Goal: Task Accomplishment & Management: Manage account settings

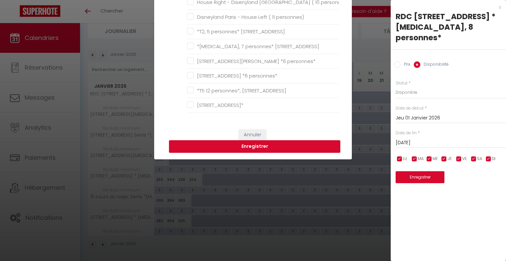
scroll to position [132, 0]
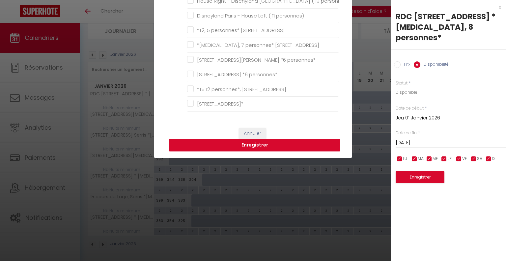
click at [261, 146] on button "Enregistrer" at bounding box center [254, 145] width 171 height 13
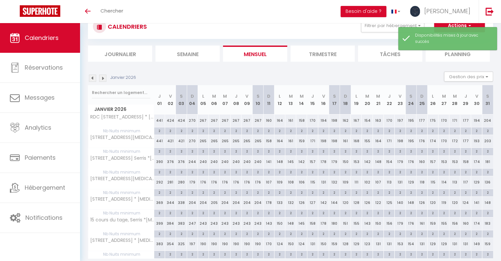
scroll to position [46, 0]
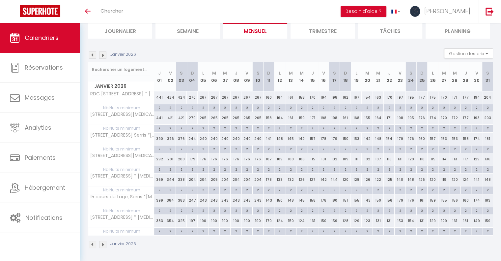
click at [161, 95] on div "441" at bounding box center [159, 97] width 11 height 12
select select "1"
type input "Jeu 01 Janvier 2026"
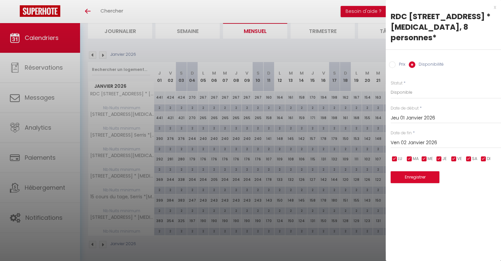
click at [423, 138] on input "Ven 02 Janvier 2026" at bounding box center [446, 142] width 110 height 9
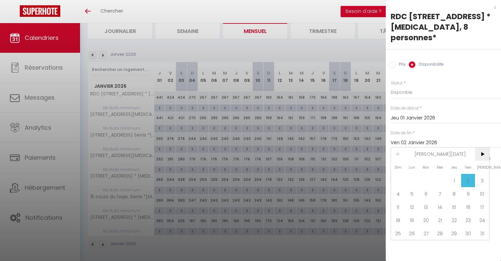
click at [483, 147] on span ">" at bounding box center [482, 153] width 14 height 13
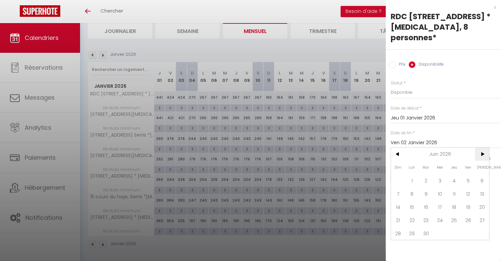
click at [483, 147] on span ">" at bounding box center [482, 153] width 14 height 13
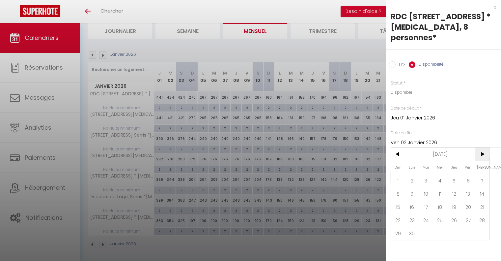
click at [483, 147] on span ">" at bounding box center [482, 153] width 14 height 13
click at [481, 174] on span "2" at bounding box center [482, 180] width 14 height 13
type input "[DATE]"
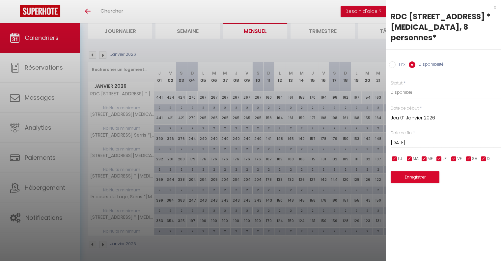
click at [392, 61] on input "Prix" at bounding box center [392, 64] width 7 height 7
radio input "true"
radio input "false"
drag, startPoint x: 402, startPoint y: 81, endPoint x: 389, endPoint y: 78, distance: 13.4
click at [389, 78] on div "Prix * 441 Statut * Disponible Indisponible Date de début * [DATE] < [PERSON_NA…" at bounding box center [443, 127] width 115 height 111
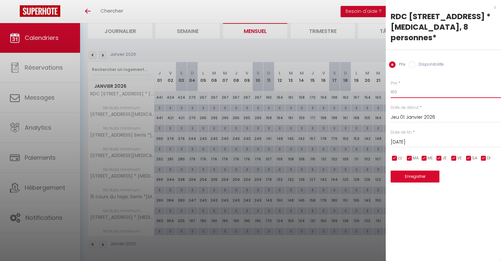
type input "160"
drag, startPoint x: 471, startPoint y: 148, endPoint x: 463, endPoint y: 147, distance: 8.3
click at [471, 155] on input "checkbox" at bounding box center [469, 158] width 7 height 7
checkbox input "false"
click at [454, 155] on input "checkbox" at bounding box center [454, 158] width 7 height 7
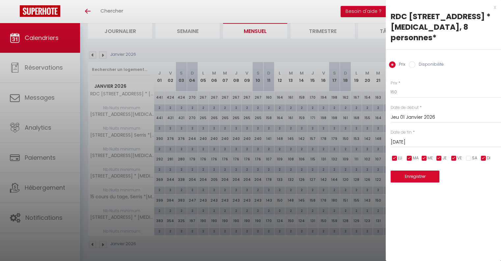
checkbox input "false"
click at [426, 170] on button "Enregistrer" at bounding box center [415, 176] width 49 height 12
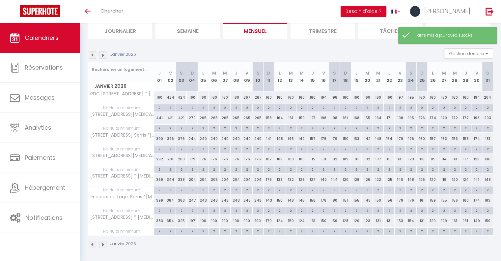
click at [159, 98] on div "160" at bounding box center [159, 97] width 11 height 12
type input "160"
type input "Jeu 01 Janvier 2026"
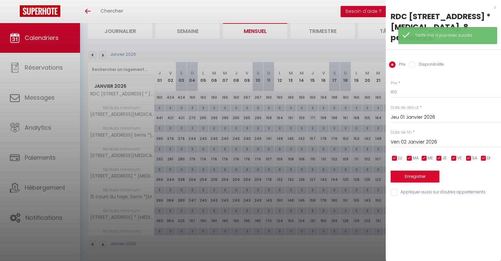
click at [427, 138] on input "Ven 02 Janvier 2026" at bounding box center [446, 142] width 110 height 9
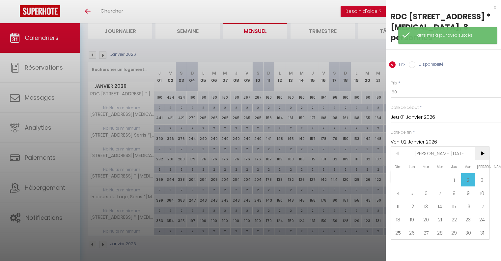
click at [480, 147] on span ">" at bounding box center [482, 153] width 14 height 13
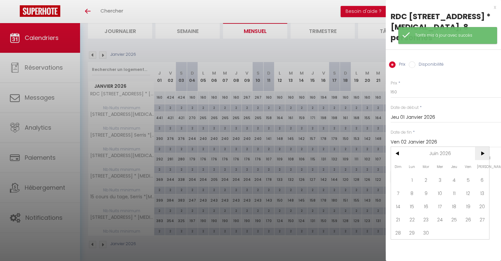
click at [480, 147] on span ">" at bounding box center [482, 153] width 14 height 13
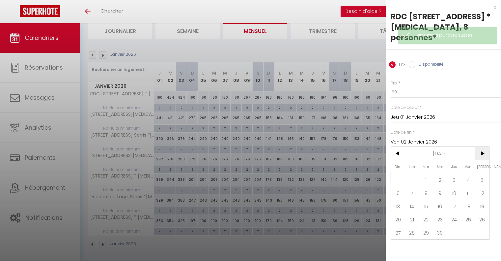
click at [480, 147] on span ">" at bounding box center [482, 153] width 14 height 13
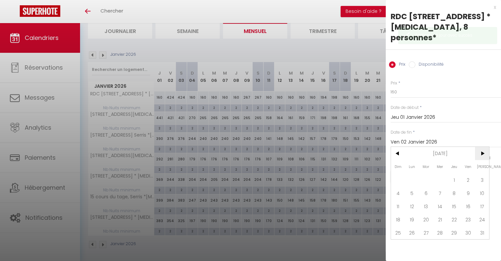
click at [480, 147] on span ">" at bounding box center [482, 153] width 14 height 13
click at [483, 173] on span "2" at bounding box center [482, 179] width 14 height 13
type input "[DATE]"
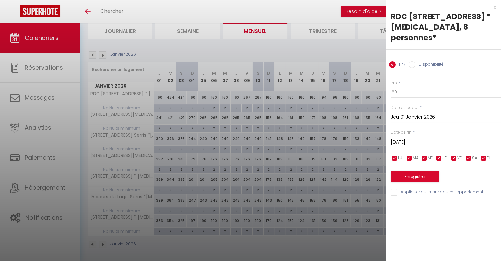
click at [469, 155] on input "checkbox" at bounding box center [469, 158] width 7 height 7
checkbox input "false"
click at [457, 155] on input "checkbox" at bounding box center [454, 158] width 7 height 7
checkbox input "false"
click at [393, 189] on div "Appliquer aussi sur d'autres appartements" at bounding box center [446, 192] width 110 height 7
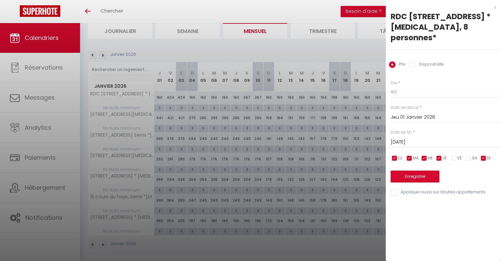
click at [398, 189] on input "Appliquer aussi sur d'autres appartements" at bounding box center [446, 192] width 110 height 7
checkbox input "true"
click at [414, 170] on button "Enregistrer" at bounding box center [415, 176] width 49 height 12
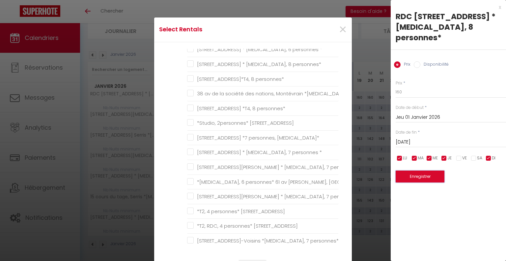
scroll to position [0, 0]
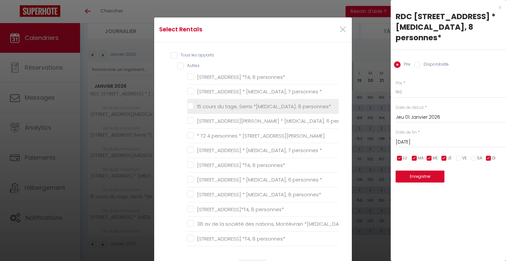
click at [189, 106] on personnes\* "15 cours du tage, Serris *[MEDICAL_DATA], 8 personnes*" at bounding box center [263, 106] width 152 height 7
checkbox personnes\* "true"
checkbox personnes\* "false"
checkbox \* "false"
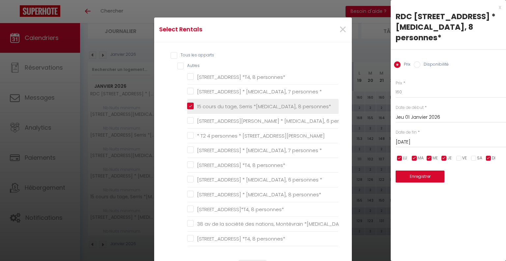
checkbox Chessy "false"
checkbox \* "false"
checkbox personnes\* "false"
checkbox \* "false"
checkbox personnes\* "false"
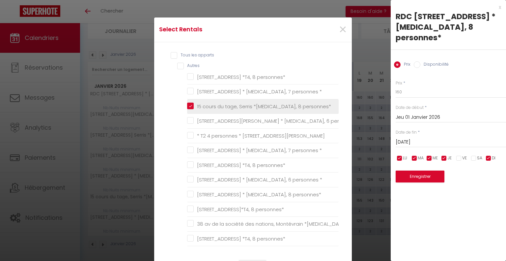
checkbox personnes\* "false"
checkbox Serris "false"
checkbox T3\* "false"
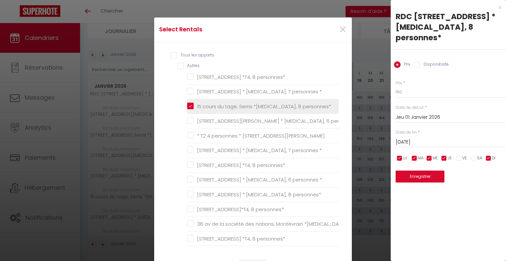
checkbox \* "false"
checkbox Montévrain "false"
checkbox \* "false"
checkbox Serris "false"
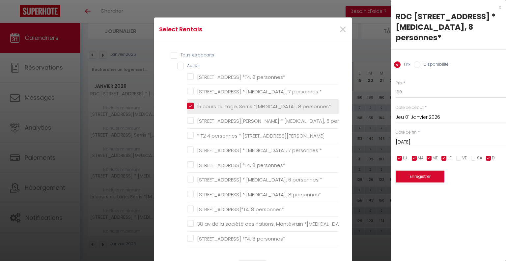
checkbox Serris "false"
checkbox personnes\* "false"
checkbox Serris "false"
checkbox Montévrain "false"
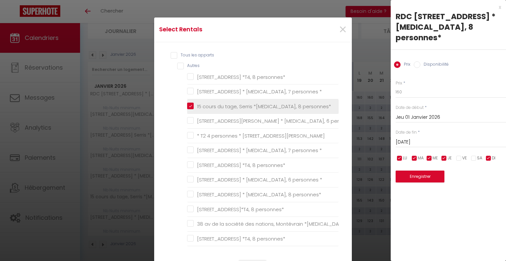
checkbox Serris "false"
checkbox Montévrain "false"
checkbox Chessy "false"
checkbox sport "false"
checkbox Chessy "false"
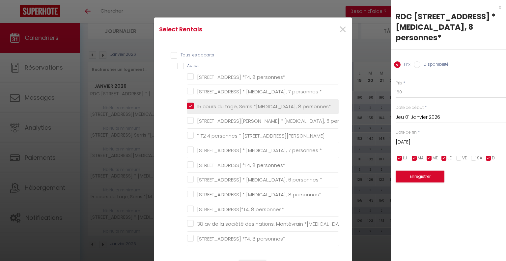
checkbox personnes\* "false"
checkbox T4\* "false"
checkbox personnes\* "false"
checkbox Chessy "false"
checkbox personnes\* "false"
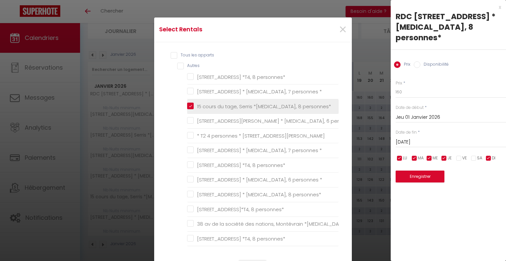
checkbox Chessy "false"
checkbox personnes\* "false"
checkbox Chessy "false"
checkbox Serris "false"
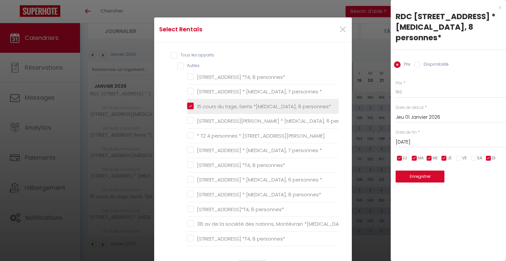
checkbox Montévrain "false"
checkbox Serris "false"
checkbox Montévrain "false"
checkbox Disneyland-Paris "false"
checkbox \* "false"
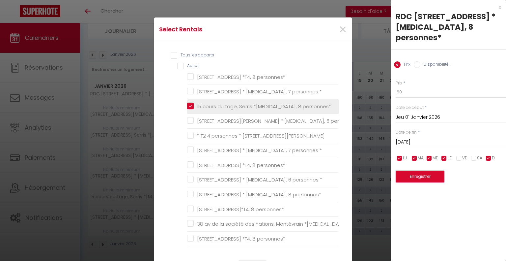
checkbox Serris "false"
checkbox 8personnes\* "false"
checkbox personnes\* "false"
checkbox 6personnes\* "false"
checkbox \* "false"
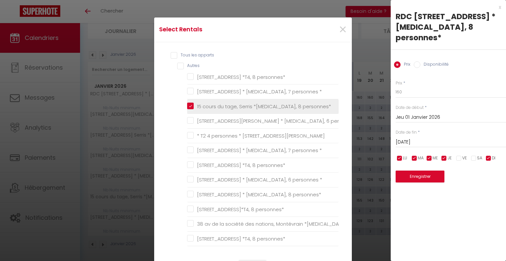
checkbox \* "false"
checkbox Serris "false"
checkbox \) "false"
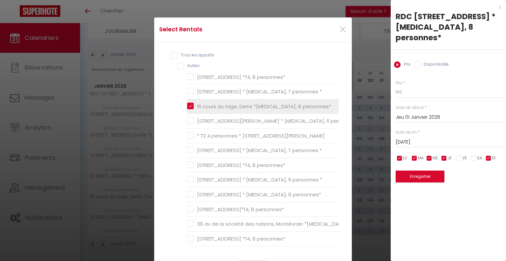
checkbox personnes\) "false"
checkbox SERRIS "false"
checkbox personnes\* "false"
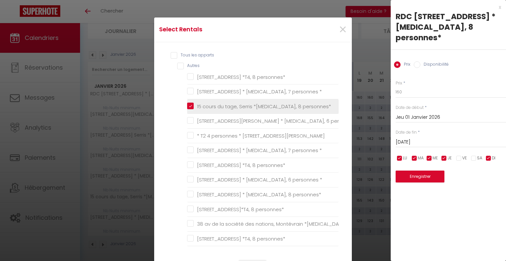
checkbox Serris "false"
checkbox \*T2\* "false"
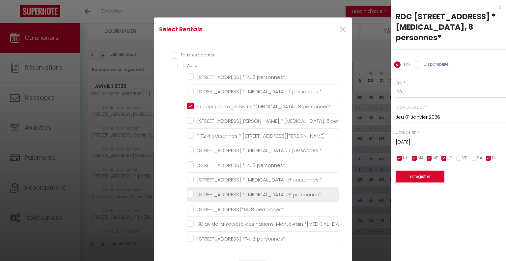
click at [189, 194] on personnes\* "[STREET_ADDRESS] * [MEDICAL_DATA], 8 personnes*" at bounding box center [263, 194] width 152 height 7
checkbox personnes\* "true"
checkbox personnes\* "false"
checkbox \* "false"
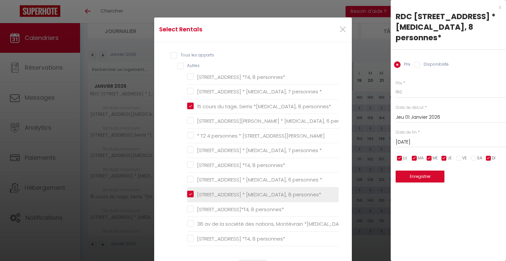
checkbox Chessy "false"
checkbox \* "false"
checkbox personnes\* "false"
checkbox \* "false"
checkbox personnes\* "false"
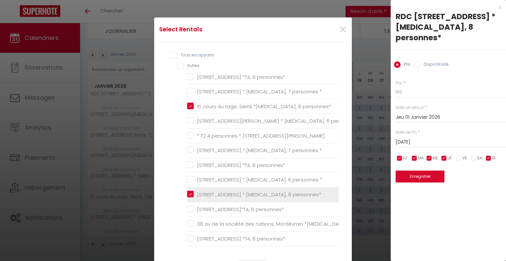
checkbox personnes\* "false"
checkbox Serris "false"
checkbox T3\* "false"
checkbox \* "false"
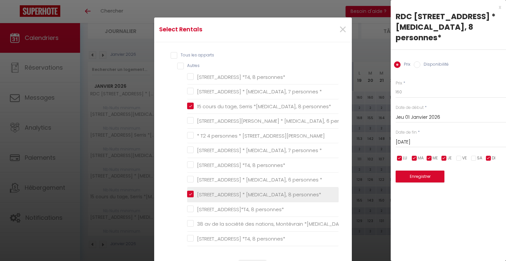
checkbox \* "false"
checkbox Montévrain "false"
checkbox \* "false"
checkbox Serris "false"
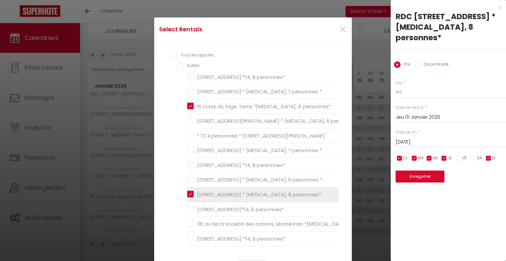
checkbox personnes\* "false"
checkbox Serris "false"
checkbox Montévrain "false"
checkbox Serris "false"
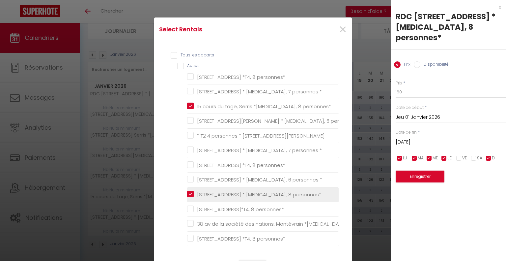
checkbox Montévrain "false"
checkbox Chessy "false"
checkbox sport "false"
checkbox Chessy "false"
checkbox personnes\* "false"
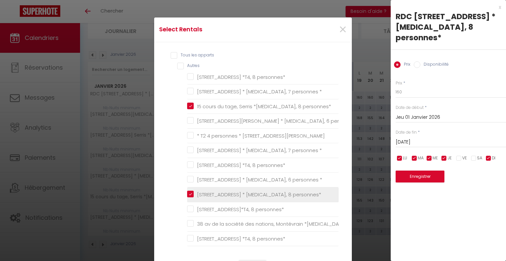
checkbox T4\* "false"
checkbox personnes\* "false"
checkbox Chessy "false"
checkbox personnes\* "false"
checkbox Chessy "false"
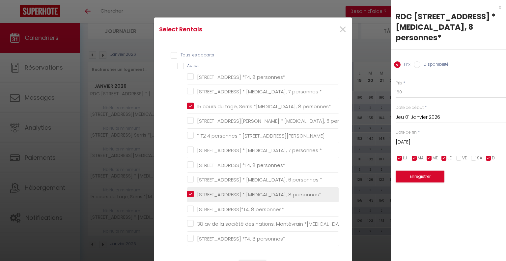
checkbox personnes\* "false"
checkbox Chessy "false"
checkbox Serris "false"
checkbox Montévrain "false"
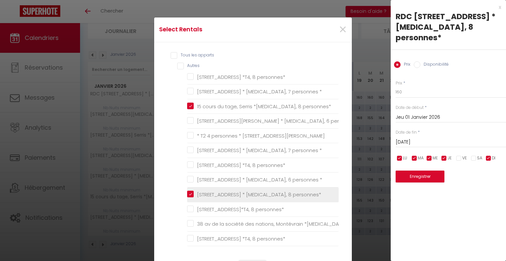
checkbox Serris "false"
checkbox Montévrain "false"
checkbox Disneyland-Paris "false"
checkbox \* "false"
checkbox Serris "false"
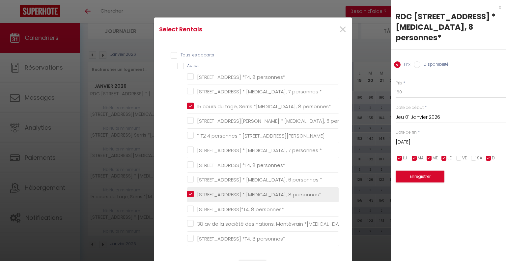
checkbox 8personnes\* "false"
checkbox personnes\* "false"
checkbox 6personnes\* "false"
checkbox \* "false"
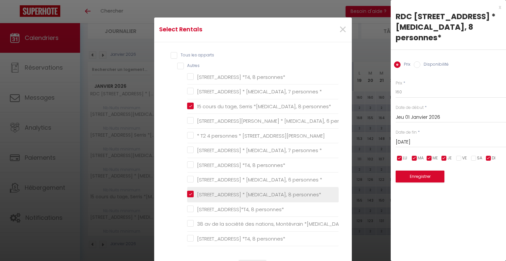
checkbox \* "false"
checkbox Serris "false"
checkbox \) "false"
checkbox personnes\) "false"
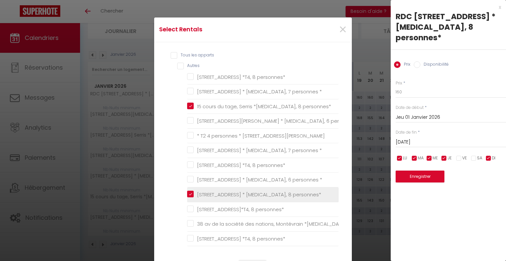
checkbox SERRIS "false"
checkbox personnes\* "false"
checkbox Serris "false"
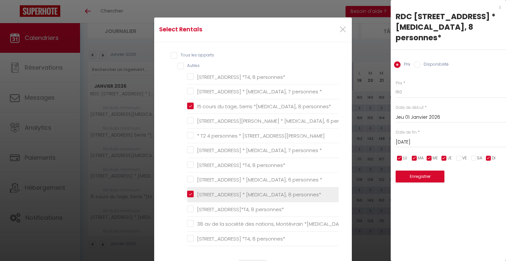
checkbox \*T2\* "false"
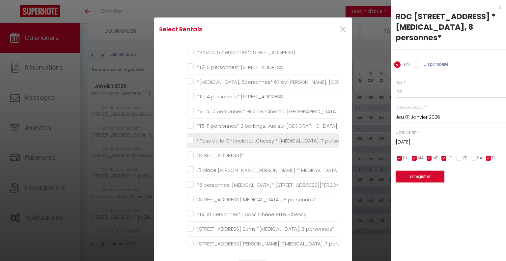
scroll to position [363, 0]
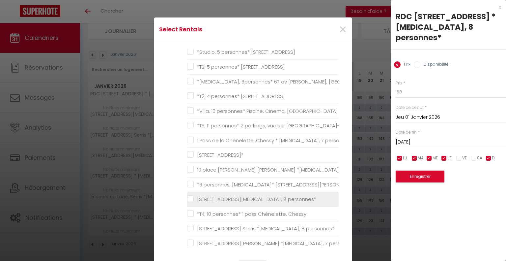
click at [187, 197] on personnes\* "[STREET_ADDRESS][MEDICAL_DATA], 8 personnes*" at bounding box center [263, 199] width 152 height 7
checkbox personnes\* "true"
checkbox personnes\* "false"
checkbox \* "false"
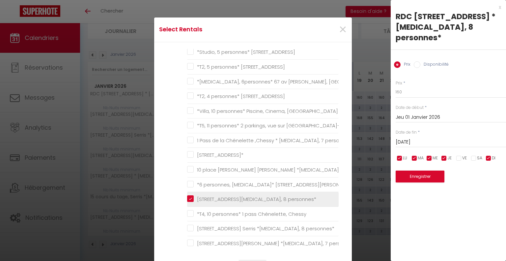
checkbox Chessy "false"
checkbox \* "false"
checkbox personnes\* "false"
checkbox \* "false"
checkbox personnes\* "false"
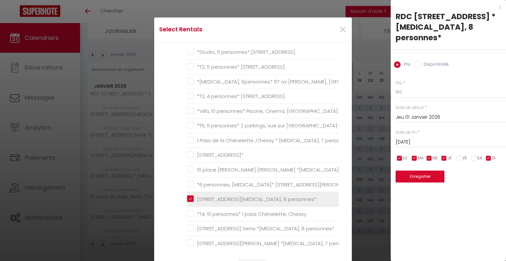
checkbox personnes\* "false"
checkbox Serris "false"
checkbox T3\* "false"
checkbox \* "false"
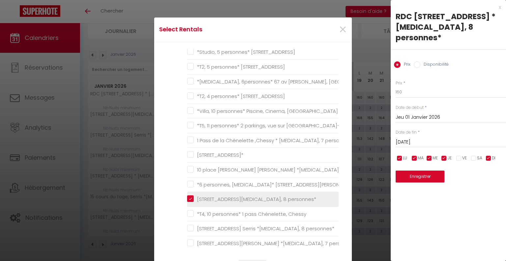
checkbox \* "false"
checkbox Montévrain "false"
checkbox \* "false"
checkbox Serris "false"
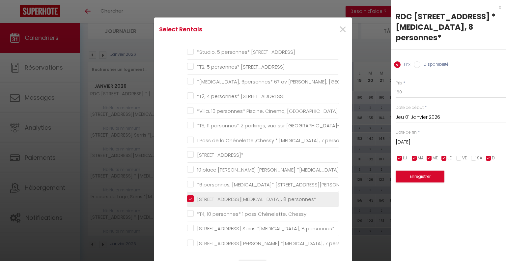
checkbox personnes\* "false"
checkbox Serris "false"
checkbox Montévrain "false"
checkbox Serris "false"
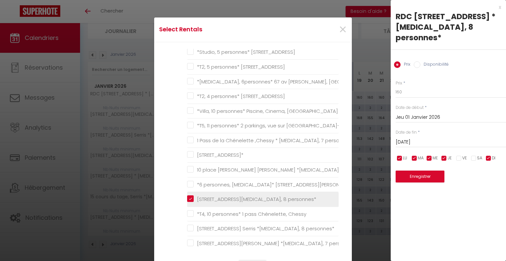
checkbox Montévrain "false"
checkbox Chessy "false"
checkbox sport "false"
checkbox Chessy "false"
checkbox personnes\* "false"
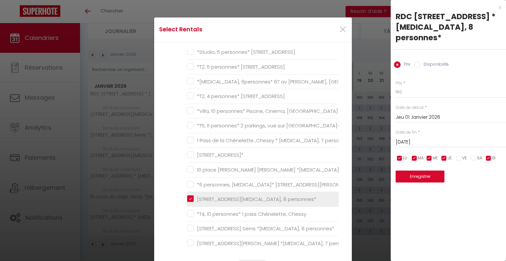
checkbox T4\* "false"
checkbox personnes\* "false"
checkbox Chessy "false"
checkbox personnes\* "false"
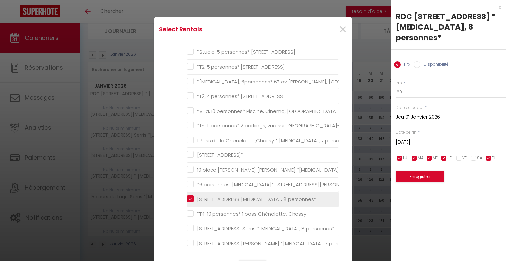
checkbox personnes\* "false"
checkbox Chessy "false"
checkbox Serris "false"
checkbox Montévrain "false"
checkbox Serris "false"
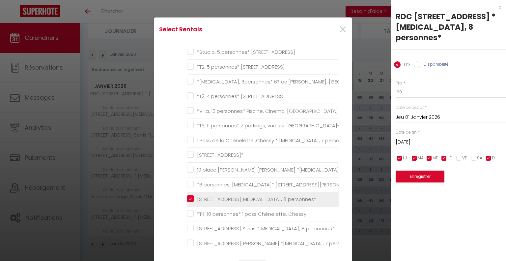
checkbox Montévrain "false"
checkbox Disneyland-Paris "false"
checkbox \* "false"
checkbox Serris "false"
checkbox 8personnes\* "false"
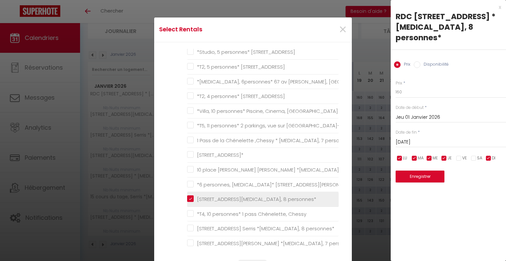
checkbox personnes\* "false"
checkbox 6personnes\* "false"
checkbox \* "false"
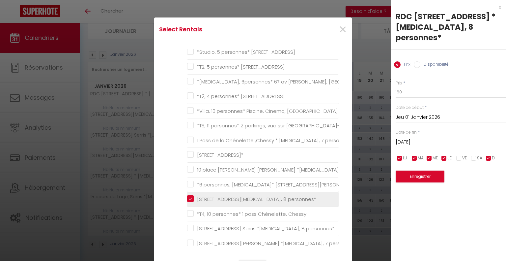
checkbox \* "false"
checkbox Serris "false"
checkbox \) "false"
checkbox personnes\) "false"
checkbox SERRIS "false"
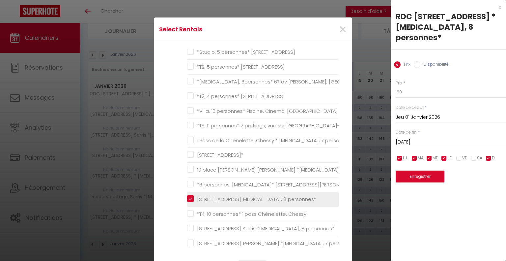
checkbox SERRIS "false"
checkbox personnes\* "false"
checkbox Serris "false"
checkbox \*T2\* "false"
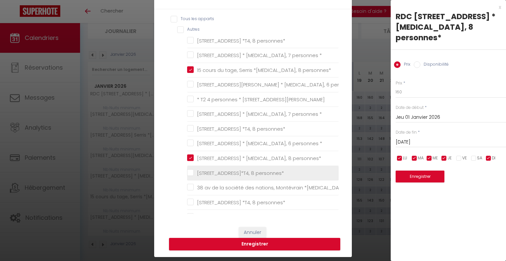
scroll to position [0, 0]
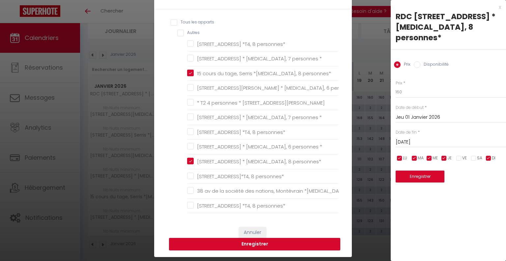
click at [255, 240] on button "Enregistrer" at bounding box center [254, 244] width 171 height 13
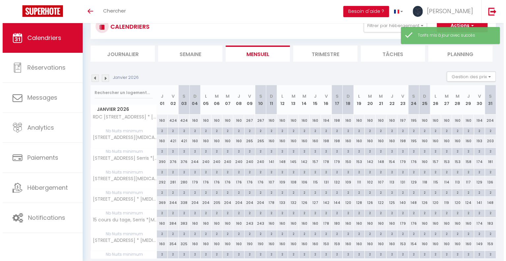
scroll to position [46, 0]
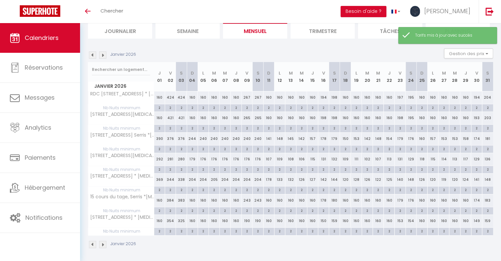
click at [160, 97] on div "160" at bounding box center [159, 97] width 11 height 12
type input "160"
type input "Jeu 01 Janvier 2026"
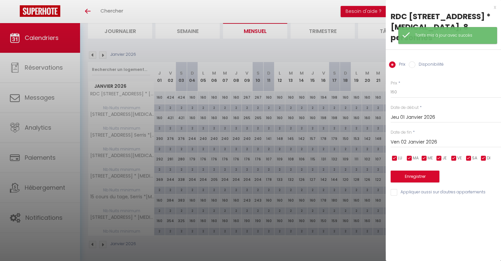
click at [422, 138] on input "Ven 02 Janvier 2026" at bounding box center [446, 142] width 110 height 9
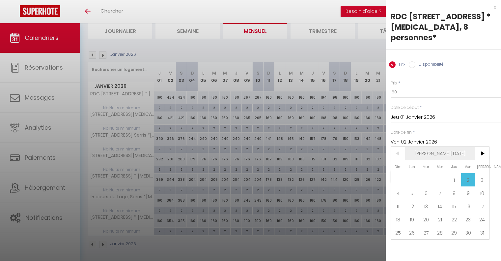
click at [474, 147] on span "[PERSON_NAME][DATE]" at bounding box center [441, 153] width 70 height 13
click at [0, 0] on span "2026" at bounding box center [0, 0] width 0 height 0
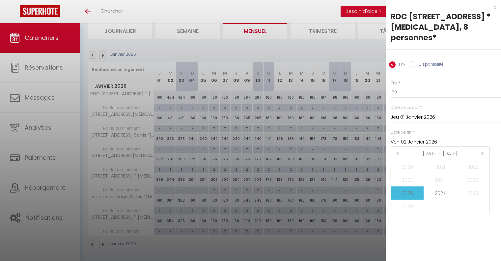
click at [417, 186] on span "2026" at bounding box center [407, 192] width 33 height 13
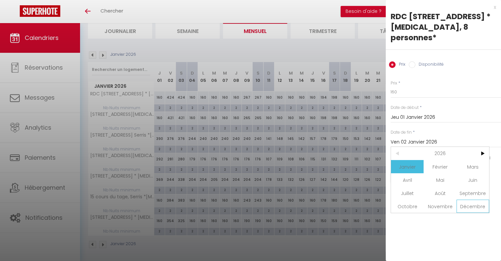
click at [476, 199] on span "Décembre" at bounding box center [473, 205] width 33 height 13
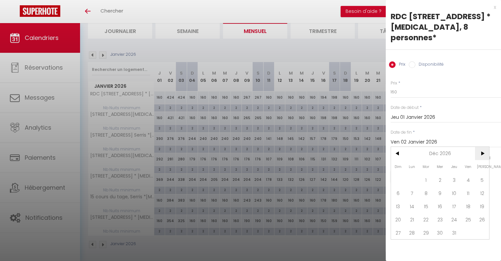
click at [480, 147] on span ">" at bounding box center [482, 153] width 14 height 13
click at [480, 173] on span "2" at bounding box center [482, 179] width 14 height 13
type input "[DATE]"
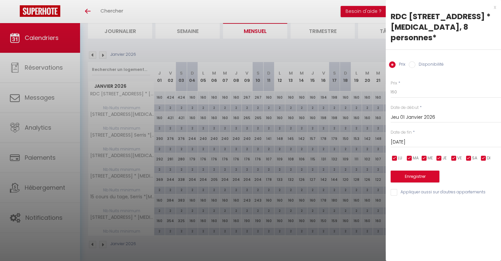
click at [482, 155] on input "checkbox" at bounding box center [484, 158] width 7 height 7
checkbox input "false"
drag, startPoint x: 442, startPoint y: 146, endPoint x: 434, endPoint y: 149, distance: 8.2
click at [441, 155] on input "checkbox" at bounding box center [439, 158] width 7 height 7
checkbox input "false"
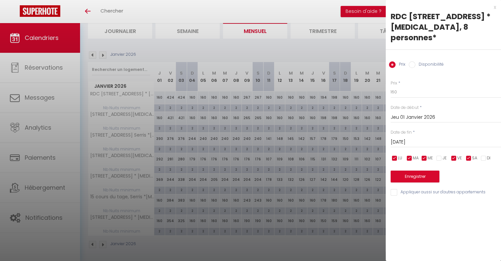
click at [422, 155] on input "checkbox" at bounding box center [424, 158] width 7 height 7
checkbox input "false"
click at [408, 155] on input "checkbox" at bounding box center [410, 158] width 7 height 7
click at [395, 155] on input "checkbox" at bounding box center [395, 158] width 7 height 7
drag, startPoint x: 393, startPoint y: 79, endPoint x: 381, endPoint y: 79, distance: 12.2
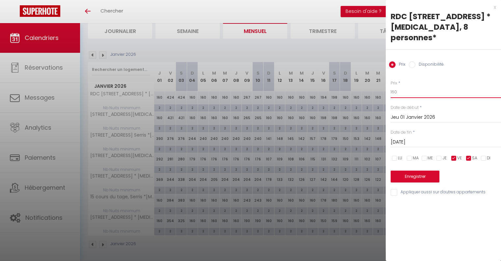
click at [381, 79] on body "🟢 Des questions ou besoin d'assistance pour la migration AirBnB? Connectez-vous…" at bounding box center [250, 120] width 501 height 286
click at [393, 189] on input "Appliquer aussi sur d'autres appartements" at bounding box center [446, 192] width 110 height 7
click at [413, 170] on button "Enregistrer" at bounding box center [415, 176] width 49 height 12
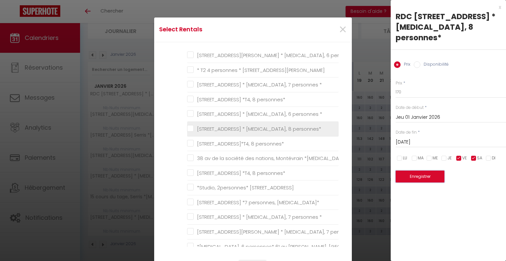
scroll to position [66, 0]
click at [189, 127] on personnes\* "[STREET_ADDRESS] * [MEDICAL_DATA], 8 personnes*" at bounding box center [263, 128] width 152 height 7
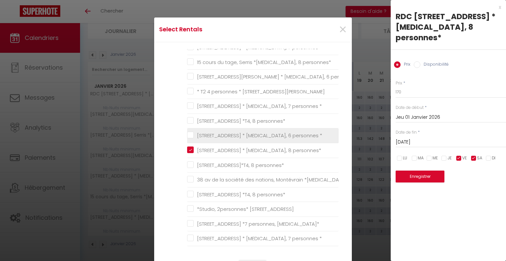
scroll to position [33, 0]
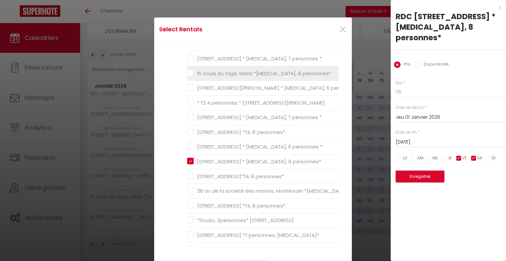
click at [187, 72] on personnes\* "15 cours du tage, Serris *[MEDICAL_DATA], 8 personnes*" at bounding box center [263, 73] width 152 height 7
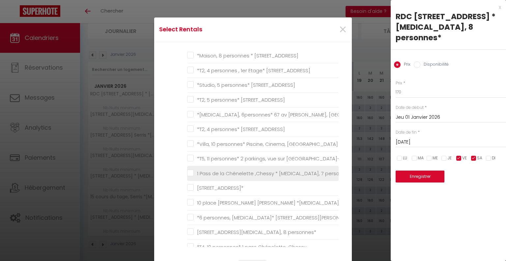
scroll to position [363, 0]
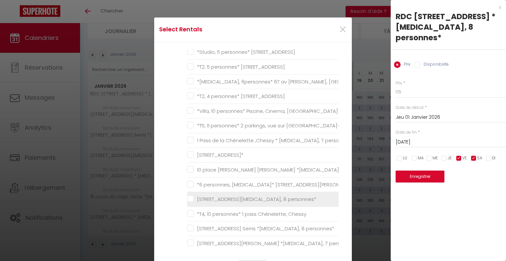
click at [188, 196] on personnes\* "[STREET_ADDRESS][MEDICAL_DATA], 8 personnes*" at bounding box center [263, 199] width 152 height 7
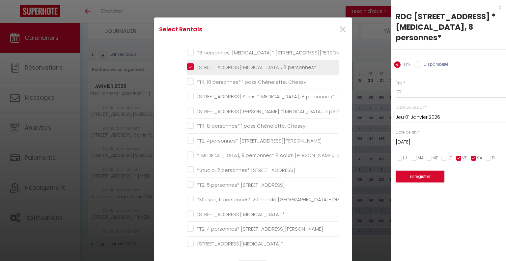
scroll to position [528, 0]
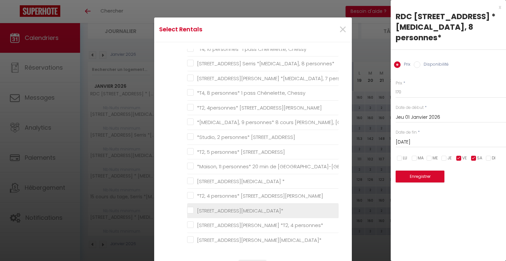
click at [188, 207] on 8personnes\* "[STREET_ADDRESS][MEDICAL_DATA]*" at bounding box center [263, 210] width 152 height 7
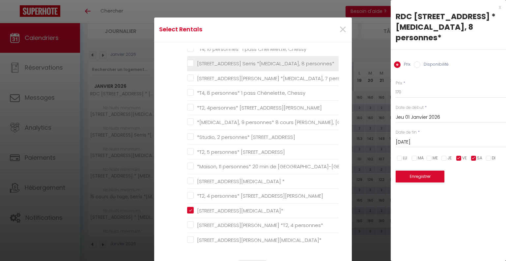
click at [187, 61] on personnes\* "[STREET_ADDRESS] Serris *[MEDICAL_DATA], 8 personnes*" at bounding box center [263, 63] width 152 height 7
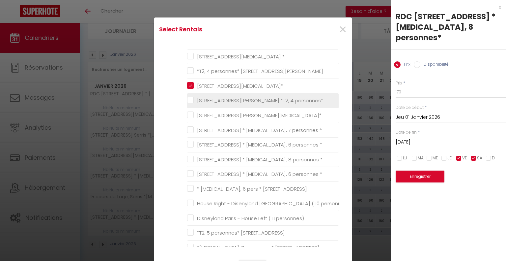
scroll to position [659, 0]
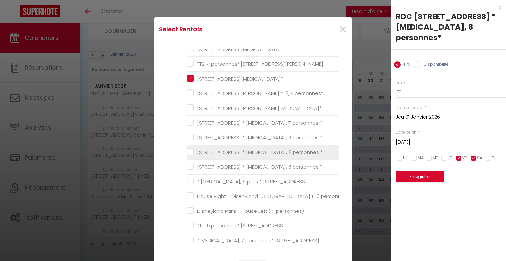
click at [188, 150] on \* "[STREET_ADDRESS] * [MEDICAL_DATA], 8 personnes *" at bounding box center [263, 152] width 152 height 7
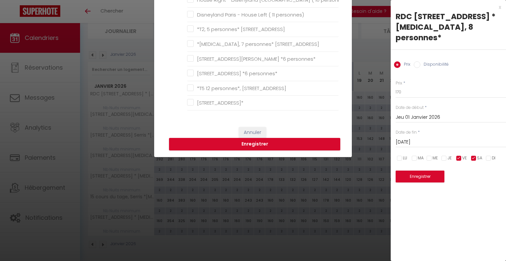
scroll to position [231, 0]
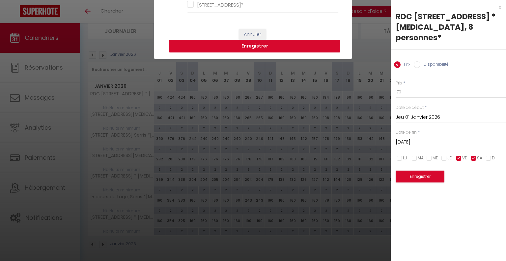
click at [253, 46] on button "Enregistrer" at bounding box center [254, 46] width 171 height 13
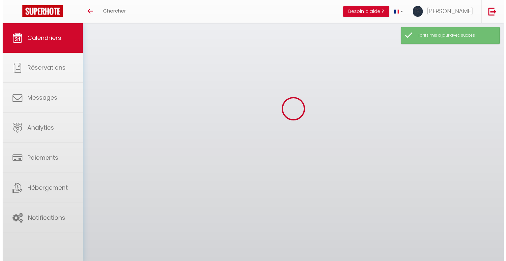
scroll to position [46, 0]
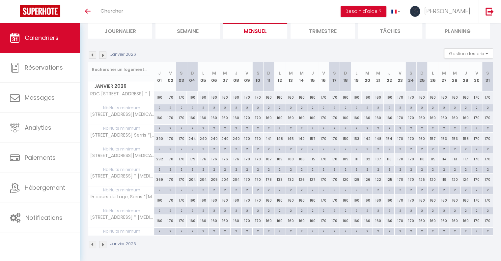
click at [158, 95] on div "160" at bounding box center [159, 97] width 11 height 12
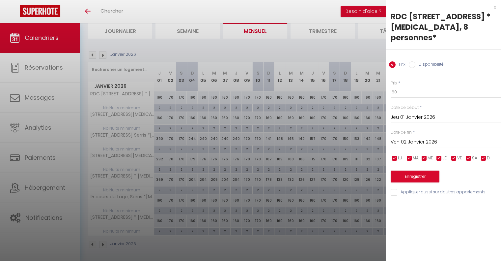
click at [426, 138] on input "Ven 02 Janvier 2026" at bounding box center [446, 142] width 110 height 9
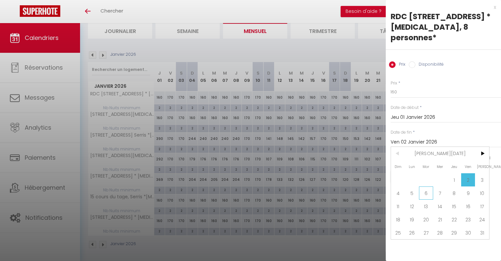
click at [425, 186] on span "6" at bounding box center [426, 192] width 14 height 13
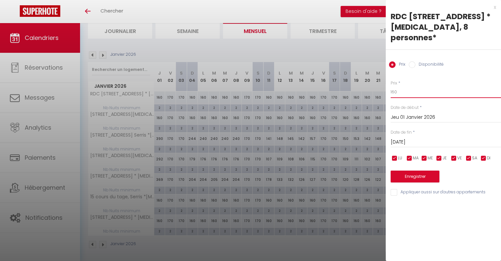
drag, startPoint x: 398, startPoint y: 84, endPoint x: 367, endPoint y: 81, distance: 31.1
click at [368, 82] on body "🟢 Des questions ou besoin d'assistance pour la migration AirBnB? Connectez-vous…" at bounding box center [250, 120] width 501 height 286
drag, startPoint x: 393, startPoint y: 178, endPoint x: 404, endPoint y: 171, distance: 12.7
click at [393, 189] on input "Appliquer aussi sur d'autres appartements" at bounding box center [446, 192] width 110 height 7
click at [407, 170] on button "Enregistrer" at bounding box center [415, 176] width 49 height 12
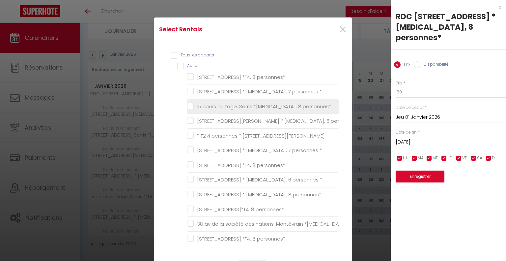
click at [189, 108] on personnes\* "15 cours du tage, Serris *[MEDICAL_DATA], 8 personnes*" at bounding box center [263, 106] width 152 height 7
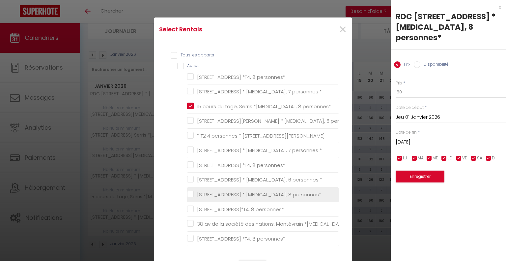
click at [190, 194] on personnes\* "[STREET_ADDRESS] * [MEDICAL_DATA], 8 personnes*" at bounding box center [263, 194] width 152 height 7
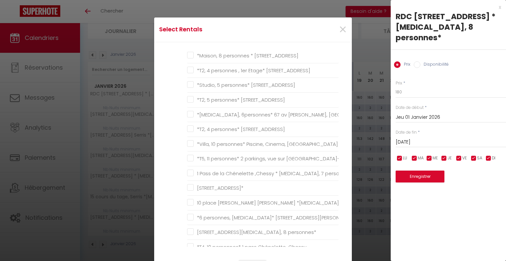
scroll to position [363, 0]
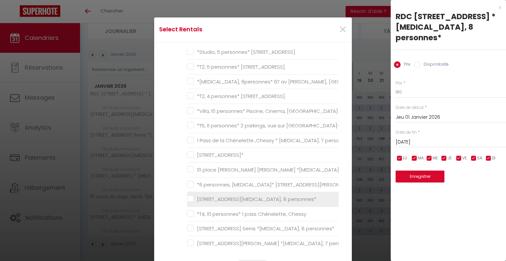
click at [190, 198] on personnes\* "[STREET_ADDRESS][MEDICAL_DATA], 8 personnes*" at bounding box center [263, 199] width 152 height 7
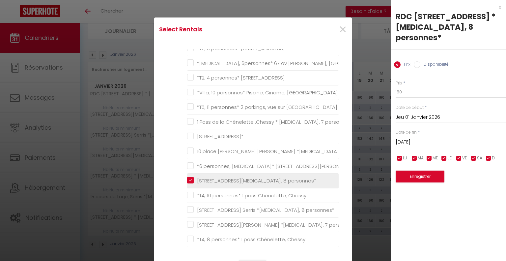
scroll to position [396, 0]
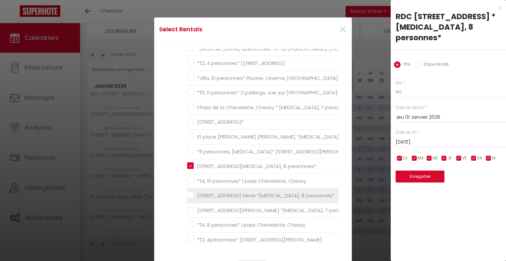
click at [190, 194] on personnes\* "[STREET_ADDRESS] Serris *[MEDICAL_DATA], 8 personnes*" at bounding box center [263, 195] width 152 height 7
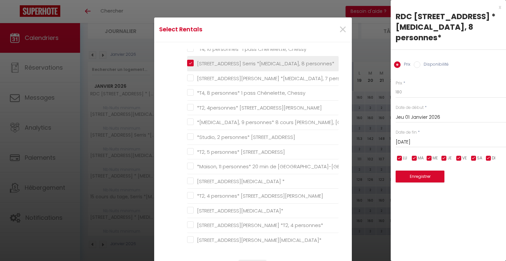
scroll to position [561, 0]
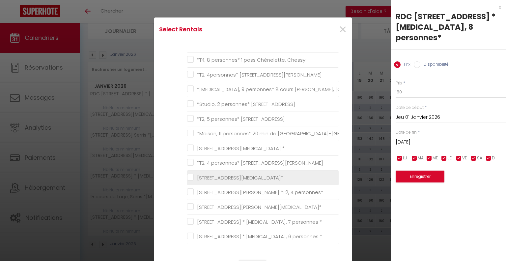
click at [190, 175] on 8personnes\* "[STREET_ADDRESS][MEDICAL_DATA]*" at bounding box center [263, 177] width 152 height 7
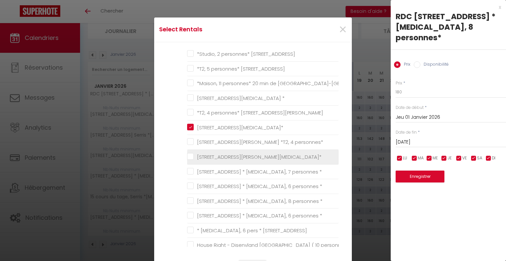
scroll to position [626, 0]
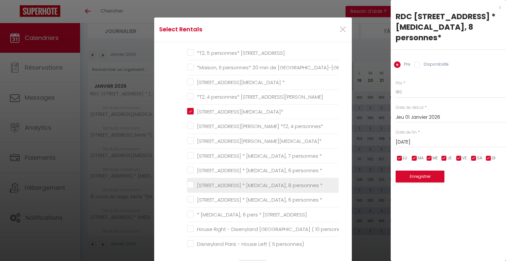
click at [189, 182] on \* "[STREET_ADDRESS] * [MEDICAL_DATA], 8 personnes *" at bounding box center [263, 185] width 152 height 7
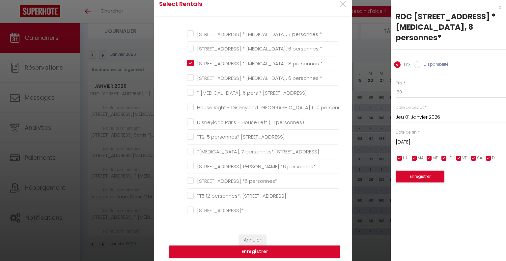
scroll to position [66, 0]
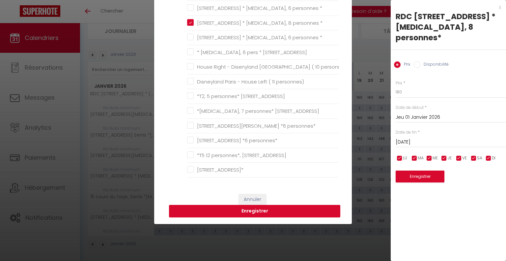
click at [253, 212] on button "Enregistrer" at bounding box center [254, 211] width 171 height 13
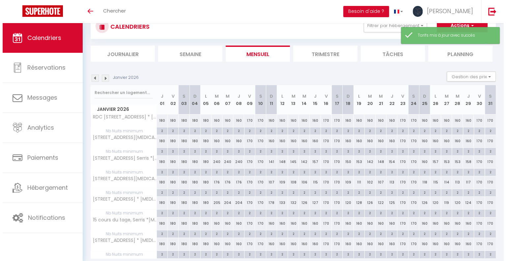
scroll to position [46, 0]
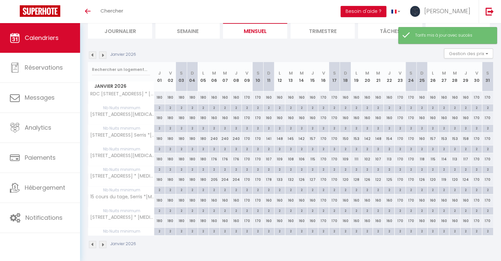
click at [171, 96] on div "180" at bounding box center [170, 97] width 11 height 12
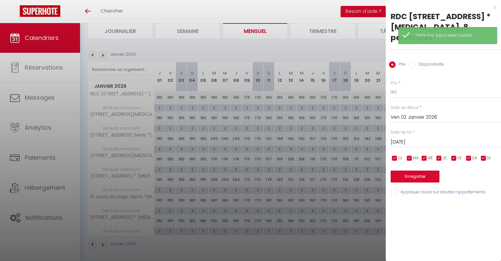
click at [417, 138] on input "[DATE]" at bounding box center [446, 142] width 110 height 9
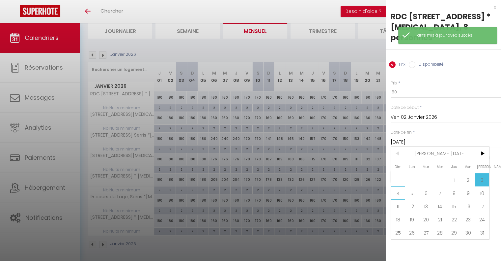
click at [400, 186] on span "4" at bounding box center [398, 192] width 14 height 13
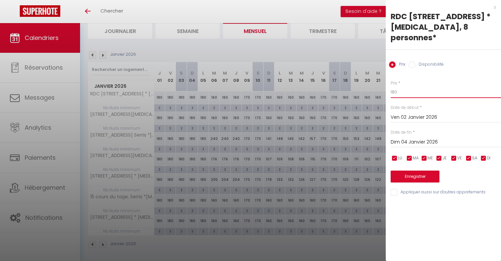
drag, startPoint x: 405, startPoint y: 82, endPoint x: 378, endPoint y: 84, distance: 27.4
click at [378, 83] on body "🟢 Des questions ou besoin d'assistance pour la migration AirBnB? Connectez-vous…" at bounding box center [250, 120] width 501 height 286
click at [396, 189] on input "Appliquer aussi sur d'autres appartements" at bounding box center [446, 192] width 110 height 7
click at [409, 170] on button "Enregistrer" at bounding box center [415, 176] width 49 height 12
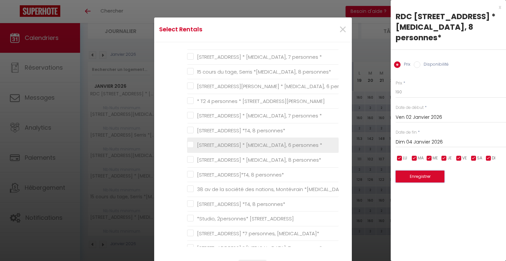
scroll to position [0, 0]
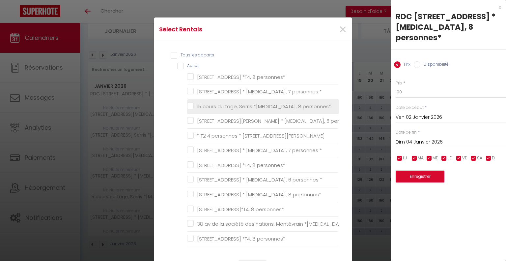
click at [190, 105] on personnes\* "15 cours du tage, Serris *[MEDICAL_DATA], 8 personnes*" at bounding box center [263, 106] width 152 height 7
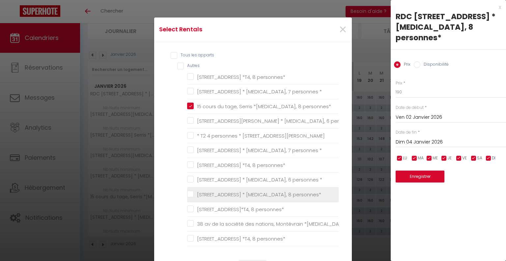
click at [187, 194] on personnes\* "[STREET_ADDRESS] * [MEDICAL_DATA], 8 personnes*" at bounding box center [263, 194] width 152 height 7
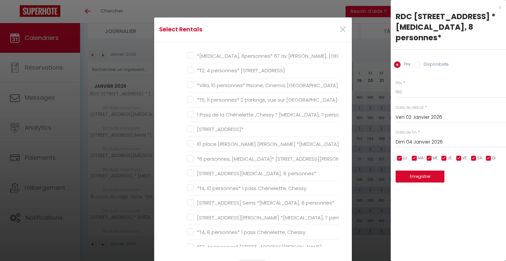
scroll to position [396, 0]
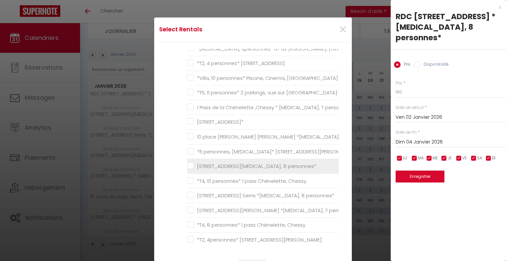
click at [187, 164] on personnes\* "[STREET_ADDRESS][MEDICAL_DATA], 8 personnes*" at bounding box center [263, 166] width 152 height 7
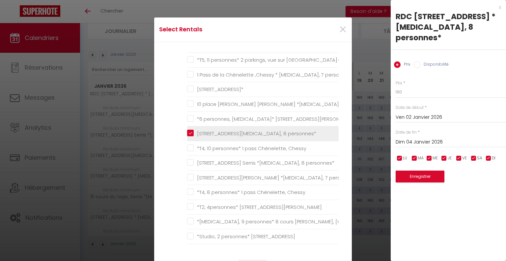
scroll to position [429, 0]
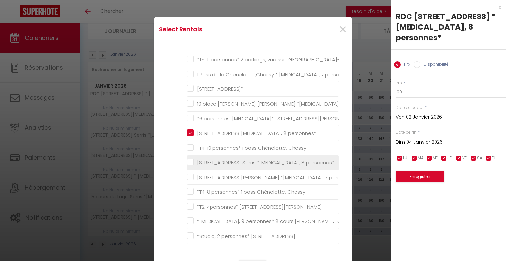
click at [188, 159] on personnes\* "[STREET_ADDRESS] Serris *[MEDICAL_DATA], 8 personnes*" at bounding box center [263, 162] width 152 height 7
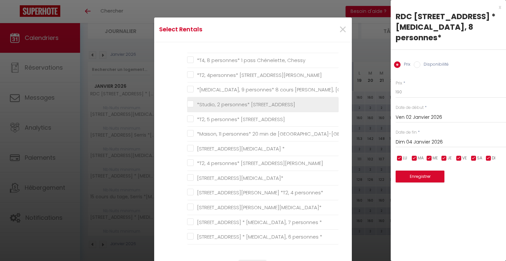
scroll to position [561, 0]
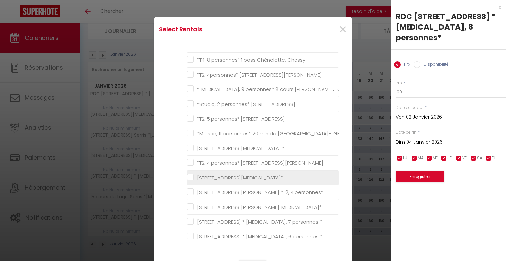
click at [188, 174] on 8personnes\* "[STREET_ADDRESS][MEDICAL_DATA]*" at bounding box center [263, 177] width 152 height 7
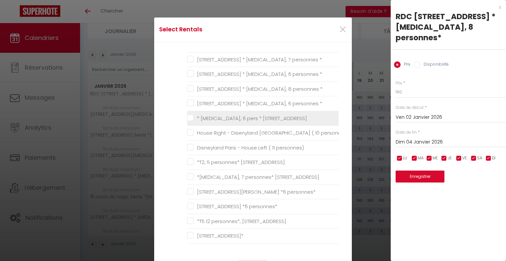
scroll to position [724, 0]
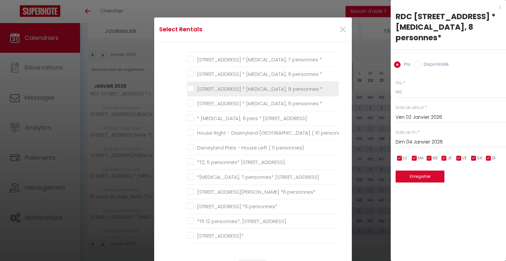
click at [187, 85] on \* "[STREET_ADDRESS] * [MEDICAL_DATA], 8 personnes *" at bounding box center [263, 88] width 152 height 7
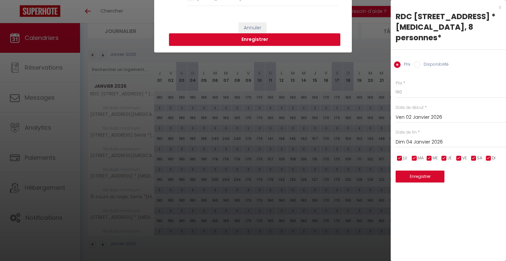
scroll to position [198, 0]
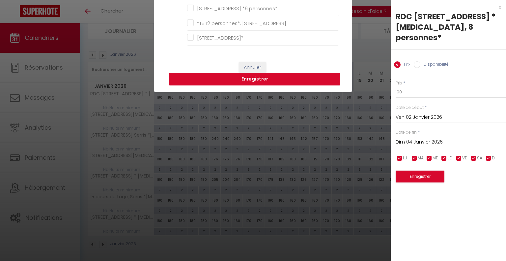
click at [260, 78] on button "Enregistrer" at bounding box center [254, 79] width 171 height 13
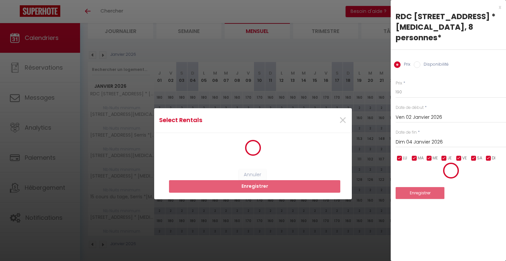
scroll to position [0, 0]
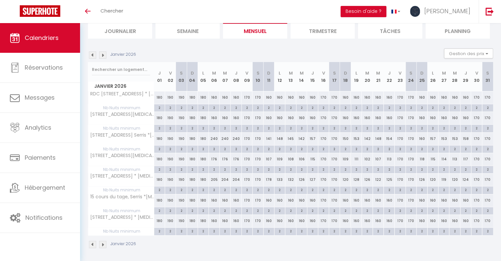
click at [233, 94] on div "160" at bounding box center [236, 97] width 11 height 12
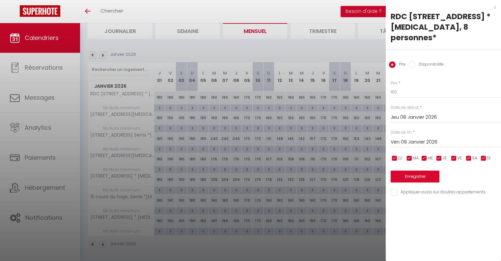
click at [413, 138] on input "Ven 09 Janvier 2026" at bounding box center [446, 142] width 110 height 9
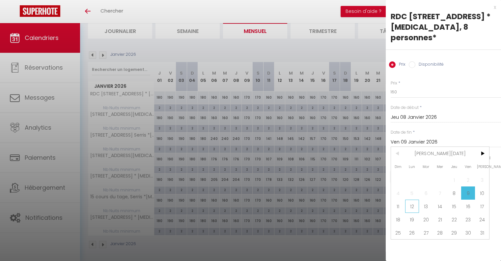
click at [415, 199] on span "12" at bounding box center [413, 205] width 14 height 13
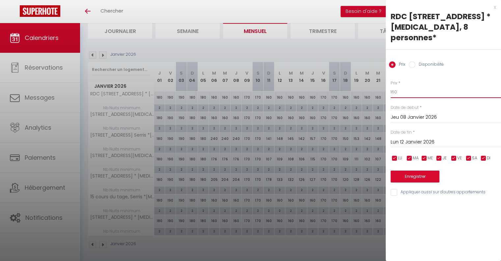
drag, startPoint x: 401, startPoint y: 82, endPoint x: 371, endPoint y: 81, distance: 29.7
click at [371, 81] on body "🟢 Des questions ou besoin d'assistance pour la migration AirBnB? Connectez-vous…" at bounding box center [250, 120] width 501 height 286
click at [395, 189] on input "Appliquer aussi sur d'autres appartements" at bounding box center [446, 192] width 110 height 7
click at [405, 170] on button "Enregistrer" at bounding box center [415, 176] width 49 height 12
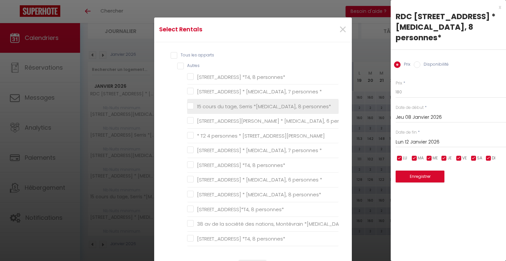
click at [189, 105] on personnes\* "15 cours du tage, Serris *[MEDICAL_DATA], 8 personnes*" at bounding box center [263, 106] width 152 height 7
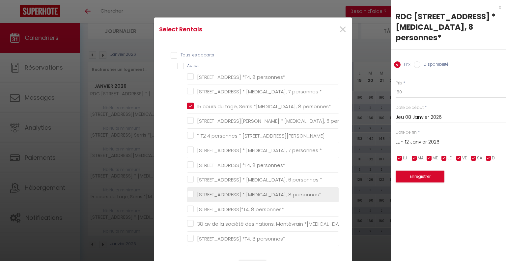
click at [190, 195] on personnes\* "[STREET_ADDRESS] * [MEDICAL_DATA], 8 personnes*" at bounding box center [263, 194] width 152 height 7
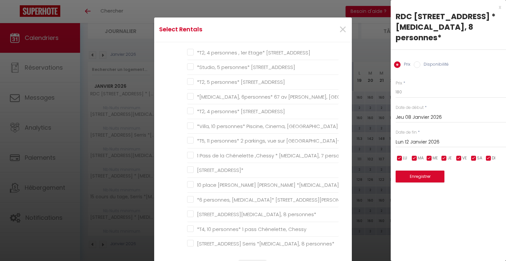
scroll to position [363, 0]
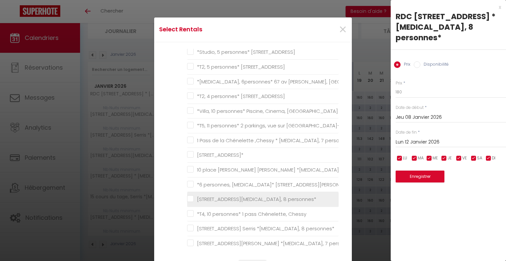
click at [189, 197] on personnes\* "[STREET_ADDRESS][MEDICAL_DATA], 8 personnes*" at bounding box center [263, 199] width 152 height 7
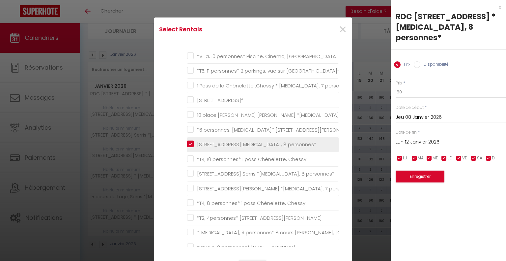
scroll to position [429, 0]
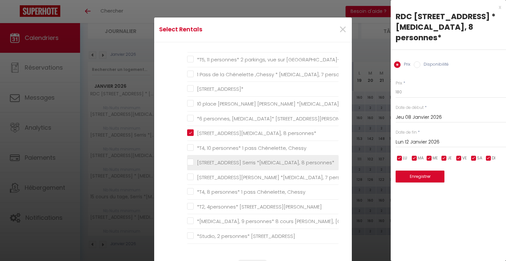
click at [187, 159] on personnes\* "[STREET_ADDRESS] Serris *[MEDICAL_DATA], 8 personnes*" at bounding box center [263, 162] width 152 height 7
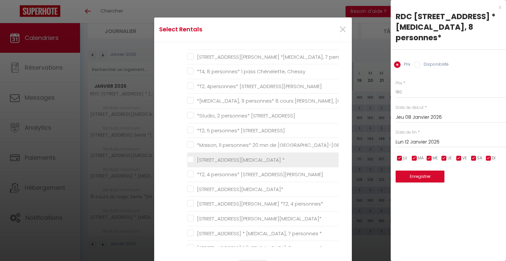
scroll to position [561, 0]
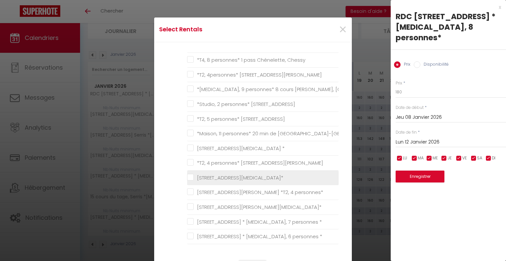
click at [188, 174] on 8personnes\* "[STREET_ADDRESS][MEDICAL_DATA]*" at bounding box center [263, 177] width 152 height 7
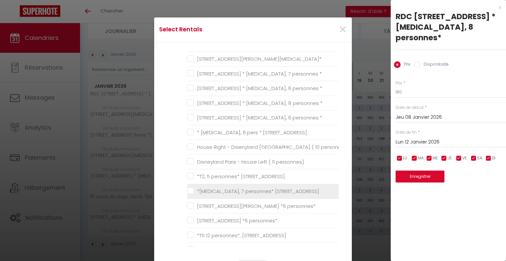
scroll to position [724, 0]
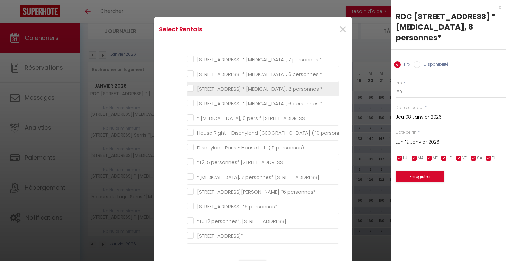
click at [188, 85] on \* "[STREET_ADDRESS] * [MEDICAL_DATA], 8 personnes *" at bounding box center [263, 88] width 152 height 7
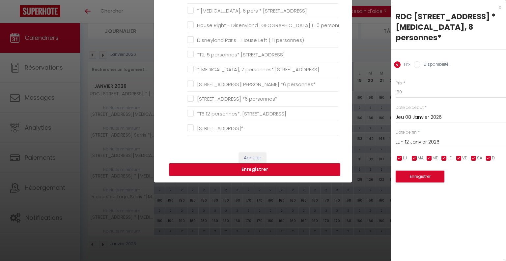
scroll to position [132, 0]
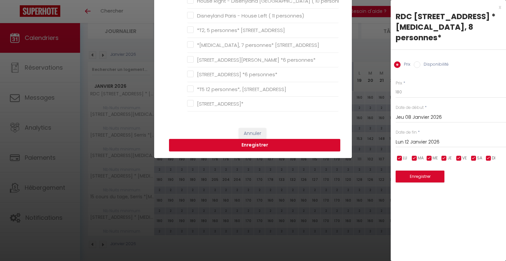
click at [242, 144] on button "Enregistrer" at bounding box center [254, 145] width 171 height 13
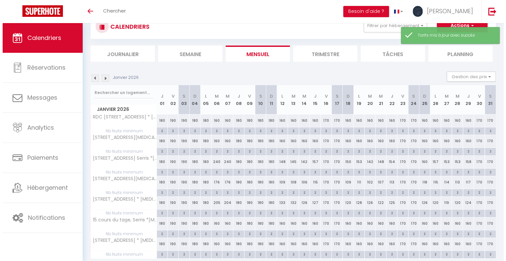
scroll to position [46, 0]
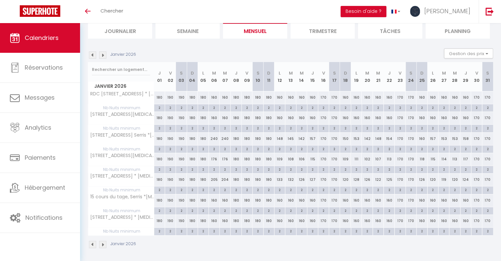
click at [248, 97] on div "180" at bounding box center [247, 97] width 11 height 12
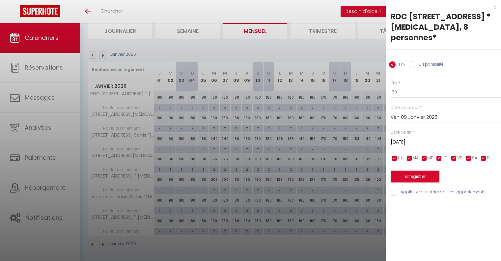
click at [408, 138] on input "[DATE]" at bounding box center [446, 142] width 110 height 9
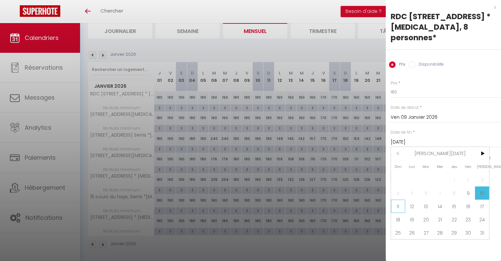
click at [401, 199] on span "11" at bounding box center [398, 205] width 14 height 13
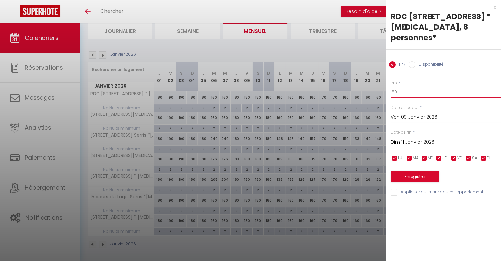
drag, startPoint x: 410, startPoint y: 81, endPoint x: 363, endPoint y: 85, distance: 47.3
click at [367, 84] on body "🟢 Des questions ou besoin d'assistance pour la migration AirBnB? Connectez-vous…" at bounding box center [250, 120] width 501 height 286
drag, startPoint x: 394, startPoint y: 180, endPoint x: 397, endPoint y: 171, distance: 9.5
click at [394, 189] on input "Appliquer aussi sur d'autres appartements" at bounding box center [446, 192] width 110 height 7
click at [398, 170] on button "Enregistrer" at bounding box center [415, 176] width 49 height 12
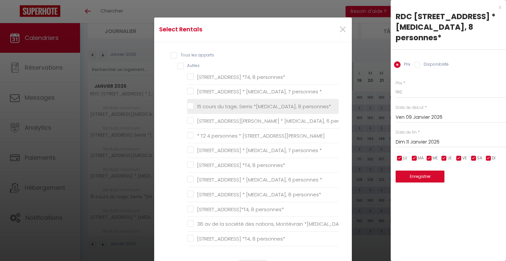
click at [187, 107] on personnes\* "15 cours du tage, Serris *[MEDICAL_DATA], 8 personnes*" at bounding box center [263, 106] width 152 height 7
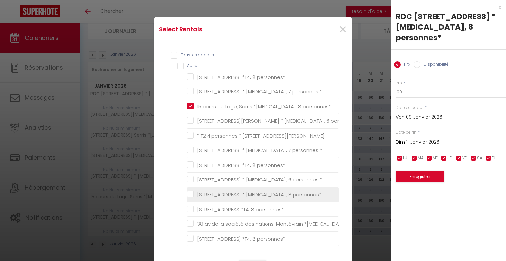
click at [190, 195] on personnes\* "[STREET_ADDRESS] * [MEDICAL_DATA], 8 personnes*" at bounding box center [263, 194] width 152 height 7
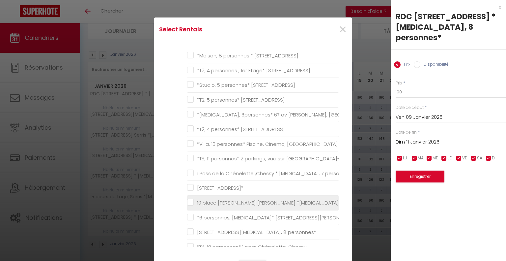
scroll to position [363, 0]
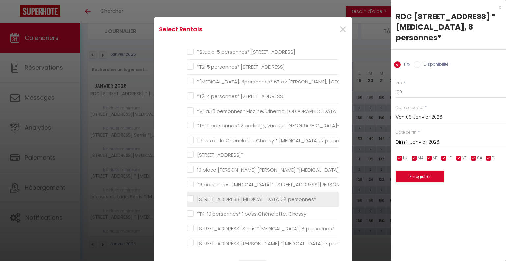
click at [190, 196] on personnes\* "[STREET_ADDRESS][MEDICAL_DATA], 8 personnes*" at bounding box center [263, 199] width 152 height 7
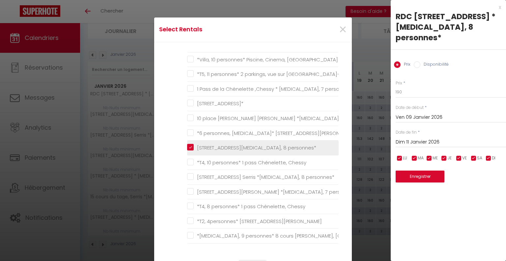
scroll to position [429, 0]
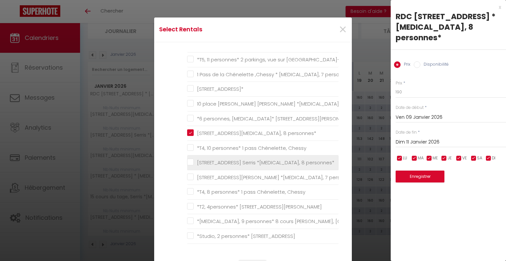
click at [188, 162] on personnes\* "[STREET_ADDRESS] Serris *[MEDICAL_DATA], 8 personnes*" at bounding box center [263, 162] width 152 height 7
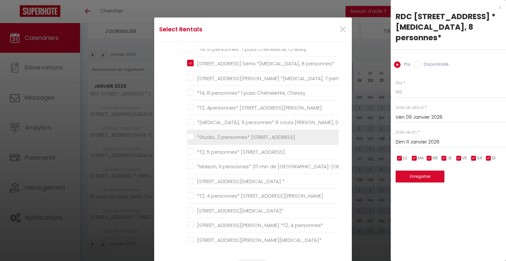
scroll to position [561, 0]
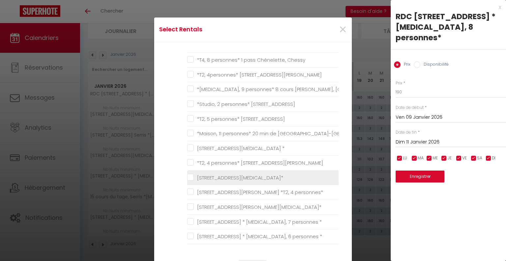
click at [187, 174] on 8personnes\* "[STREET_ADDRESS][MEDICAL_DATA]*" at bounding box center [263, 177] width 152 height 7
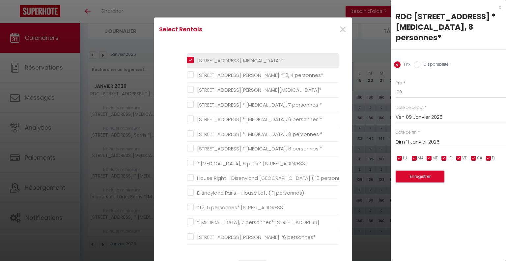
scroll to position [692, 0]
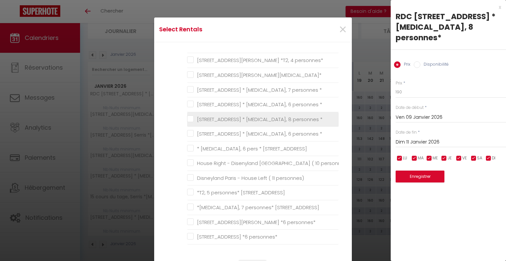
click at [188, 116] on \* "[STREET_ADDRESS] * [MEDICAL_DATA], 8 personnes *" at bounding box center [263, 119] width 152 height 7
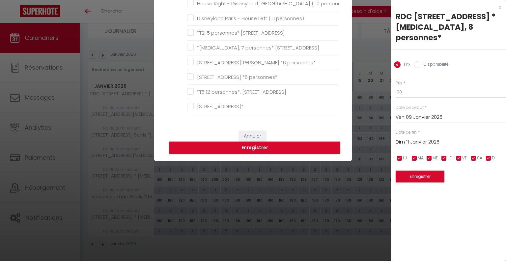
scroll to position [198, 0]
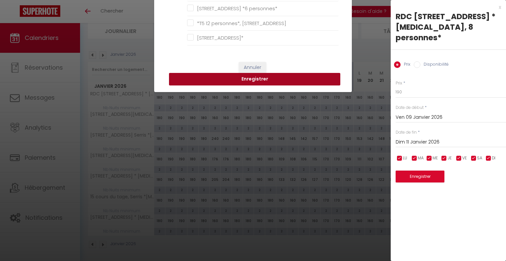
click at [250, 81] on button "Enregistrer" at bounding box center [254, 79] width 171 height 13
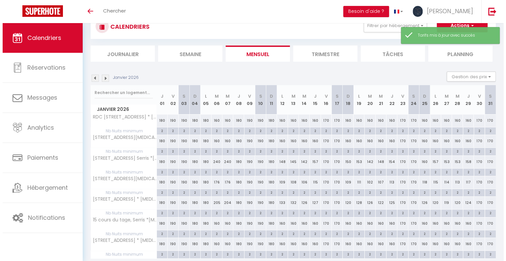
scroll to position [46, 0]
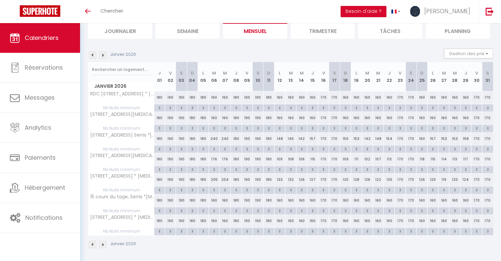
click at [475, 95] on div "170" at bounding box center [476, 97] width 11 height 12
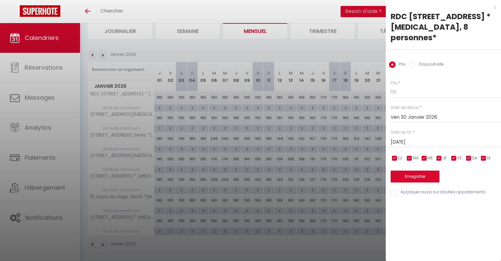
click at [427, 138] on input "[DATE]" at bounding box center [446, 142] width 110 height 9
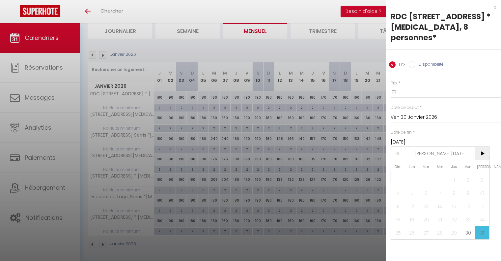
drag, startPoint x: 481, startPoint y: 140, endPoint x: 477, endPoint y: 145, distance: 6.3
click at [481, 147] on span ">" at bounding box center [482, 153] width 14 height 13
click at [398, 173] on span "1" at bounding box center [398, 179] width 14 height 13
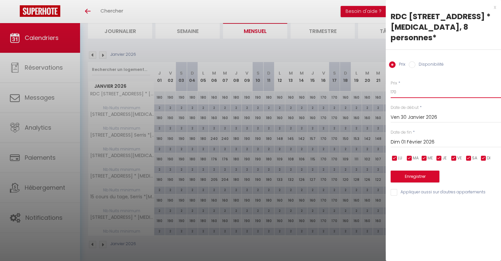
drag, startPoint x: 407, startPoint y: 83, endPoint x: 375, endPoint y: 82, distance: 32.0
click at [379, 82] on body "🟢 Des questions ou besoin d'assistance pour la migration AirBnB? Connectez-vous…" at bounding box center [250, 120] width 501 height 286
click at [394, 189] on input "Appliquer aussi sur d'autres appartements" at bounding box center [446, 192] width 110 height 7
click at [408, 170] on button "Enregistrer" at bounding box center [415, 176] width 49 height 12
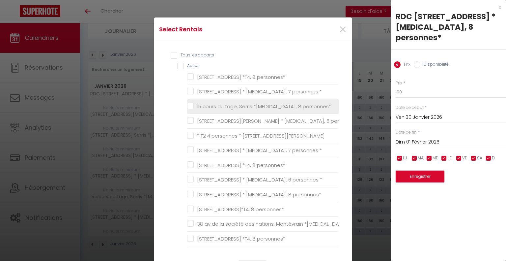
click at [190, 106] on personnes\* "15 cours du tage, Serris *[MEDICAL_DATA], 8 personnes*" at bounding box center [263, 106] width 152 height 7
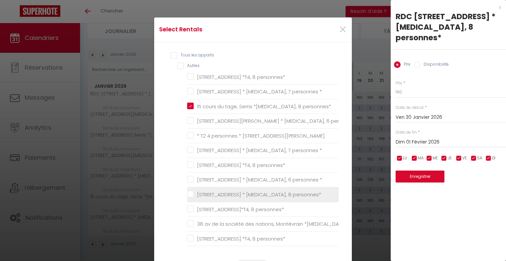
click at [187, 193] on personnes\* "[STREET_ADDRESS] * [MEDICAL_DATA], 8 personnes*" at bounding box center [263, 194] width 152 height 7
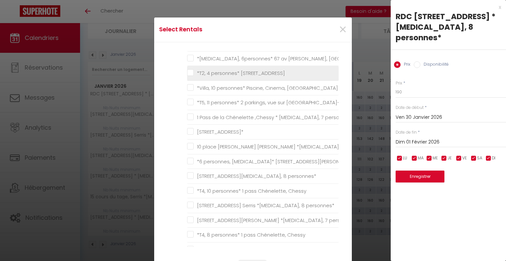
scroll to position [396, 0]
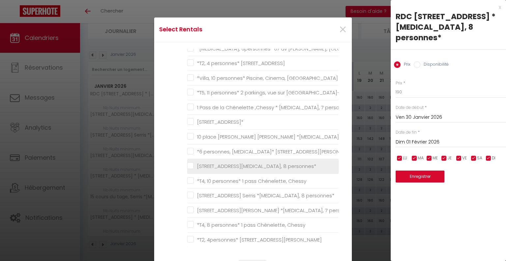
click at [189, 164] on personnes\* "[STREET_ADDRESS][MEDICAL_DATA], 8 personnes*" at bounding box center [263, 166] width 152 height 7
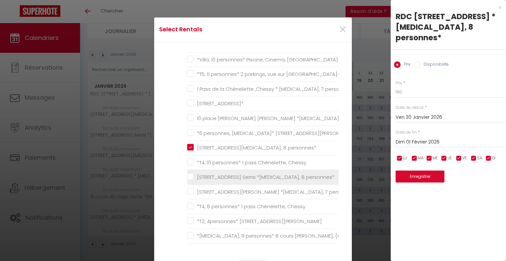
scroll to position [429, 0]
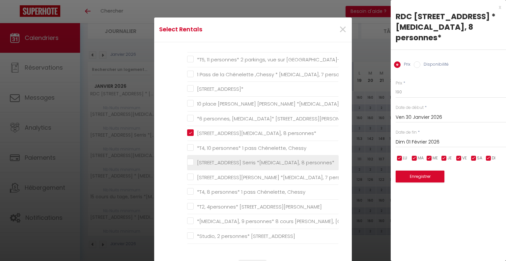
click at [187, 160] on personnes\* "[STREET_ADDRESS] Serris *[MEDICAL_DATA], 8 personnes*" at bounding box center [263, 162] width 152 height 7
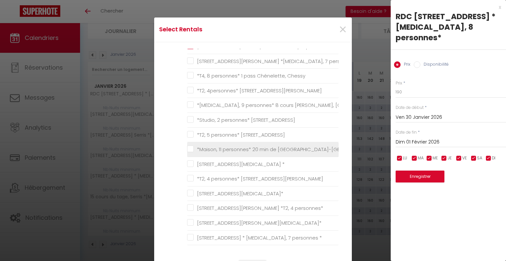
scroll to position [561, 0]
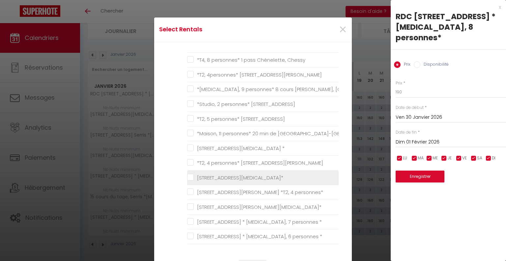
click at [188, 174] on 8personnes\* "[STREET_ADDRESS][MEDICAL_DATA]*" at bounding box center [263, 177] width 152 height 7
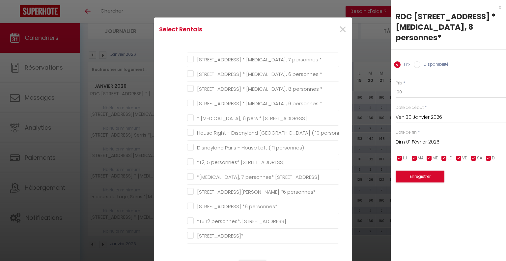
scroll to position [33, 0]
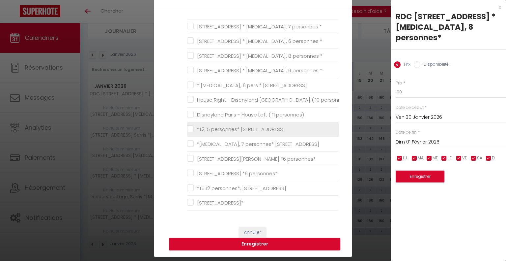
click at [190, 52] on \* "[STREET_ADDRESS] * [MEDICAL_DATA], 8 personnes *" at bounding box center [263, 55] width 152 height 7
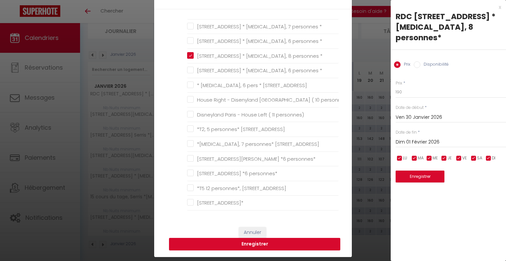
click at [267, 245] on button "Enregistrer" at bounding box center [254, 244] width 171 height 13
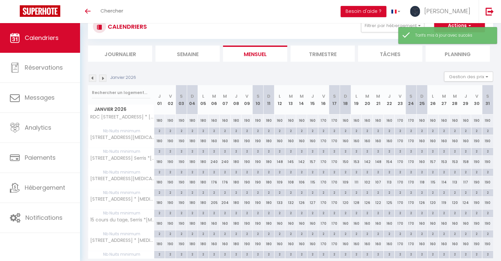
scroll to position [46, 0]
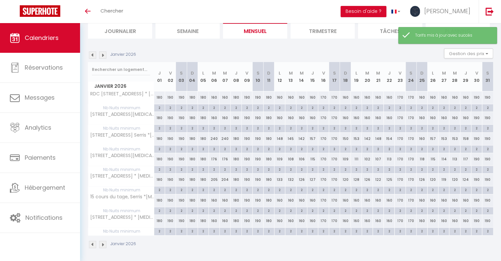
click at [99, 54] on div "Janvier 2026" at bounding box center [113, 54] width 50 height 7
click at [104, 55] on img at bounding box center [102, 54] width 7 height 7
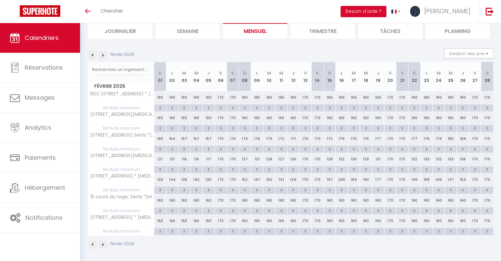
click at [390, 97] on div "170" at bounding box center [390, 97] width 12 height 12
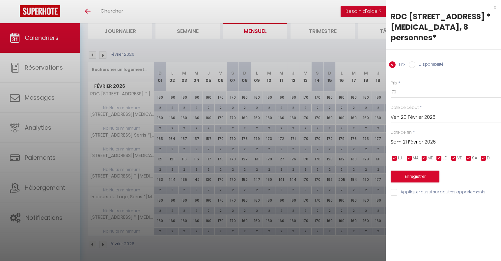
click at [417, 138] on input "Sam 21 Février 2026" at bounding box center [446, 142] width 110 height 9
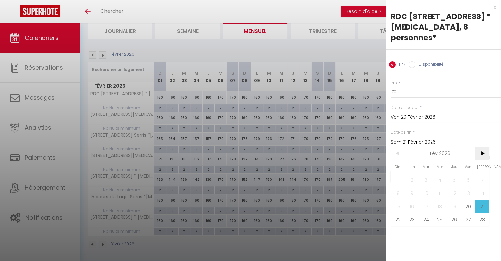
click at [480, 147] on span ">" at bounding box center [482, 153] width 14 height 13
click at [401, 199] on span "15" at bounding box center [398, 205] width 14 height 13
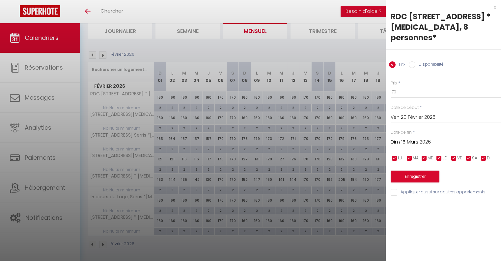
drag, startPoint x: 470, startPoint y: 147, endPoint x: 457, endPoint y: 149, distance: 12.3
click at [468, 155] on input "checkbox" at bounding box center [469, 158] width 7 height 7
click at [454, 155] on input "checkbox" at bounding box center [454, 158] width 7 height 7
drag, startPoint x: 410, startPoint y: 84, endPoint x: 377, endPoint y: 82, distance: 33.7
click at [377, 82] on body "🟢 Des questions ou besoin d'assistance pour la migration AirBnB? Connectez-vous…" at bounding box center [250, 120] width 501 height 286
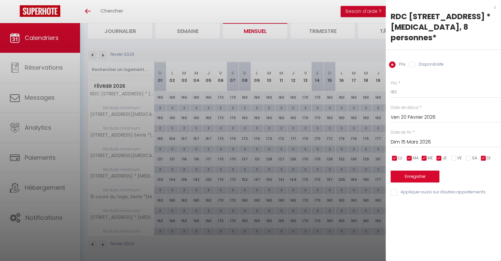
click at [395, 189] on input "Appliquer aussi sur d'autres appartements" at bounding box center [446, 192] width 110 height 7
click at [405, 170] on button "Enregistrer" at bounding box center [415, 176] width 49 height 12
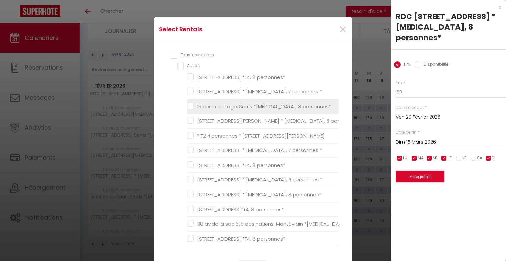
click at [187, 105] on personnes\* "15 cours du tage, Serris *[MEDICAL_DATA], 8 personnes*" at bounding box center [263, 106] width 152 height 7
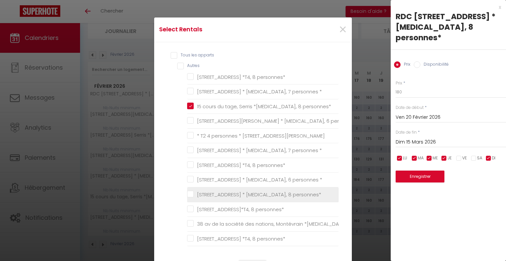
click at [189, 194] on personnes\* "[STREET_ADDRESS] * [MEDICAL_DATA], 8 personnes*" at bounding box center [263, 194] width 152 height 7
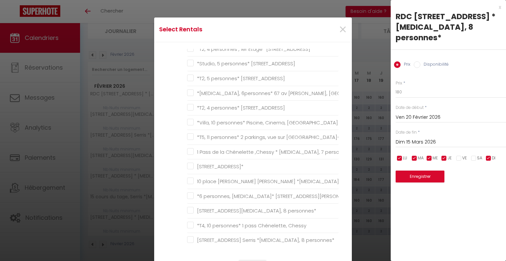
scroll to position [363, 0]
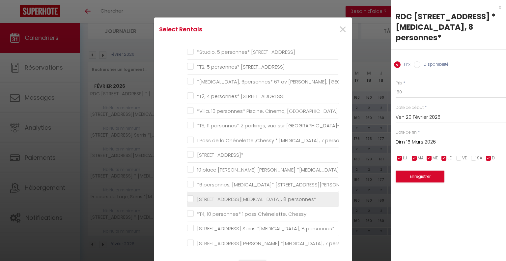
click at [188, 196] on personnes\* "[STREET_ADDRESS][MEDICAL_DATA], 8 personnes*" at bounding box center [263, 199] width 152 height 7
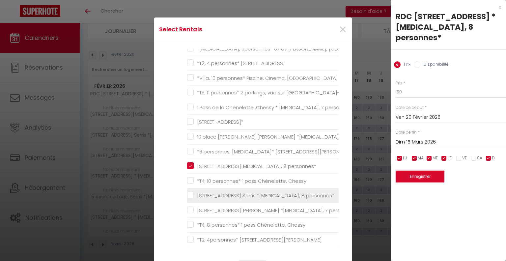
click at [187, 192] on personnes\* "[STREET_ADDRESS] Serris *[MEDICAL_DATA], 8 personnes*" at bounding box center [263, 195] width 152 height 7
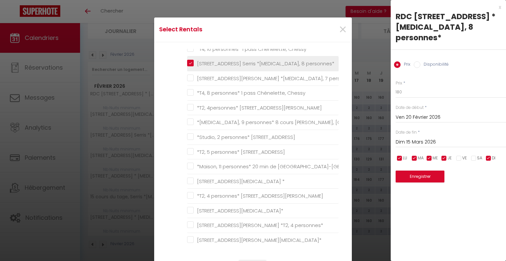
scroll to position [561, 0]
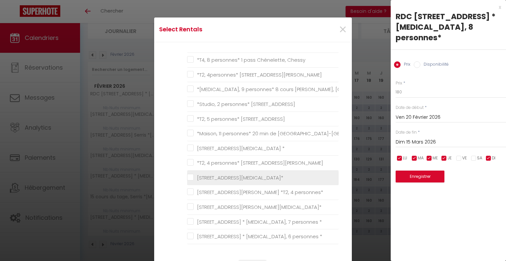
click at [189, 177] on 8personnes\* "[STREET_ADDRESS][MEDICAL_DATA]*" at bounding box center [263, 177] width 152 height 7
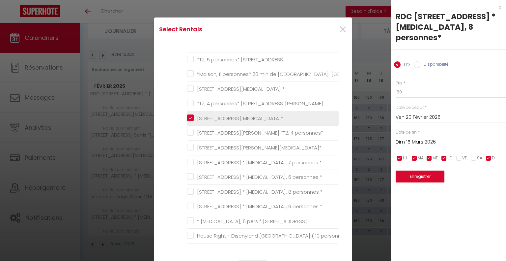
scroll to position [626, 0]
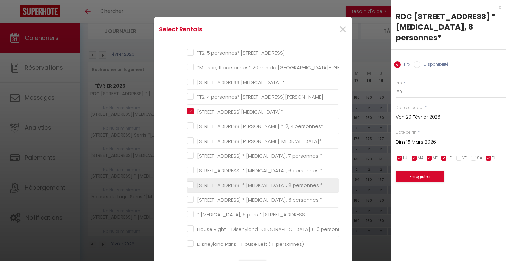
click at [189, 182] on \* "[STREET_ADDRESS] * [MEDICAL_DATA], 8 personnes *" at bounding box center [263, 185] width 152 height 7
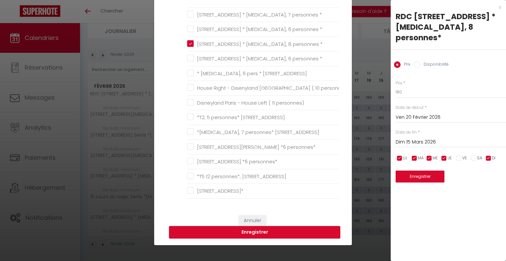
scroll to position [132, 0]
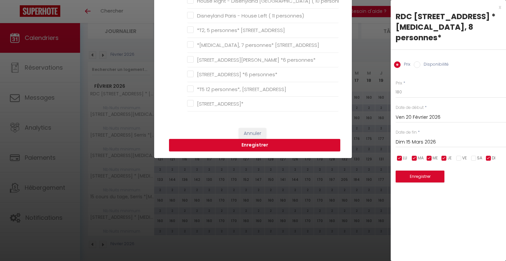
click at [244, 148] on button "Enregistrer" at bounding box center [254, 145] width 171 height 13
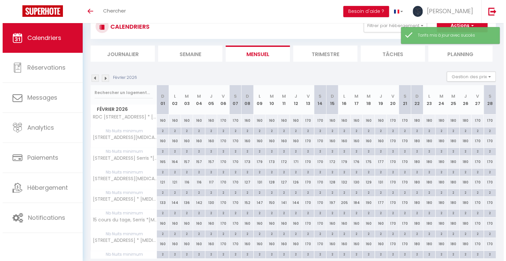
scroll to position [46, 0]
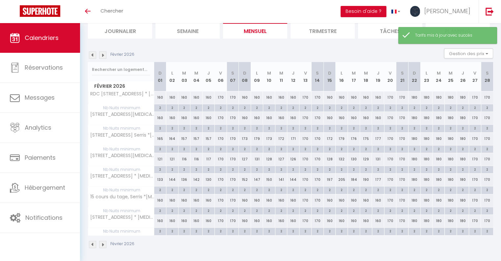
click at [390, 99] on div "170" at bounding box center [390, 97] width 12 height 12
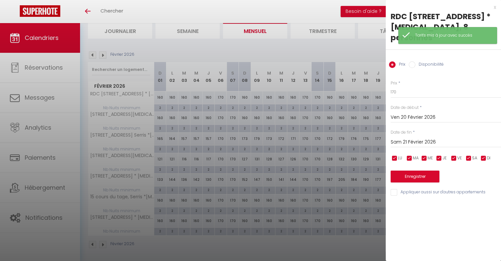
click at [408, 129] on label "Date de fin" at bounding box center [401, 132] width 21 height 6
click at [409, 138] on input "Sam 21 Février 2026" at bounding box center [446, 142] width 110 height 9
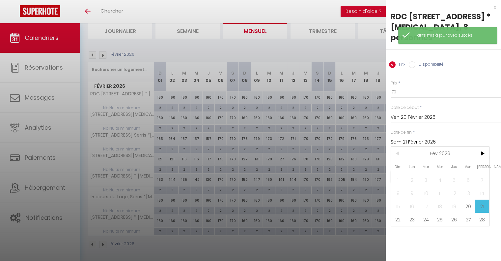
click at [492, 142] on div "Prix * 170 Statut * Disponible Indisponible Date de début * [DATE] < [DATE] > D…" at bounding box center [443, 134] width 115 height 125
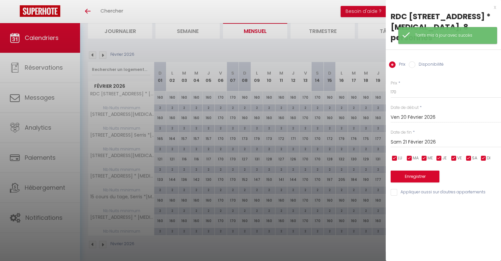
click at [422, 138] on input "Sam 21 Février 2026" at bounding box center [446, 142] width 110 height 9
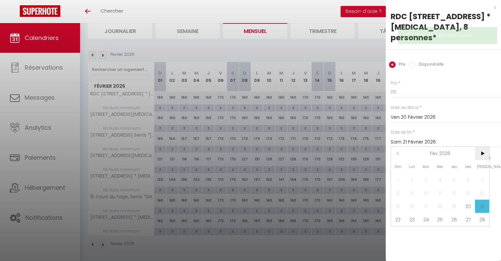
click at [481, 147] on span ">" at bounding box center [482, 153] width 14 height 13
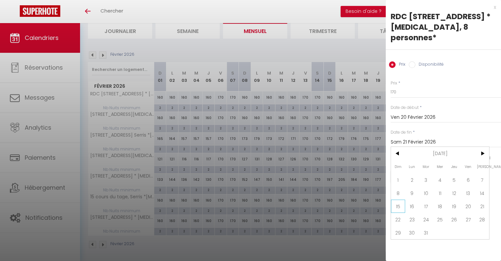
click at [402, 199] on span "15" at bounding box center [398, 205] width 14 height 13
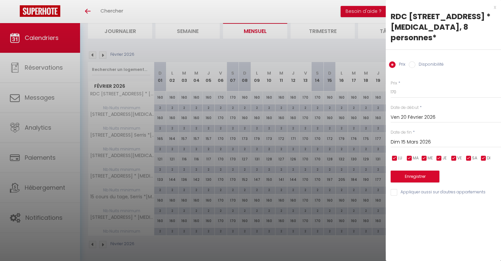
drag, startPoint x: 485, startPoint y: 146, endPoint x: 460, endPoint y: 152, distance: 25.2
click at [484, 155] on input "checkbox" at bounding box center [484, 158] width 7 height 7
click at [438, 155] on input "checkbox" at bounding box center [439, 158] width 7 height 7
click at [427, 155] on input "checkbox" at bounding box center [424, 158] width 7 height 7
drag, startPoint x: 411, startPoint y: 147, endPoint x: 395, endPoint y: 145, distance: 16.6
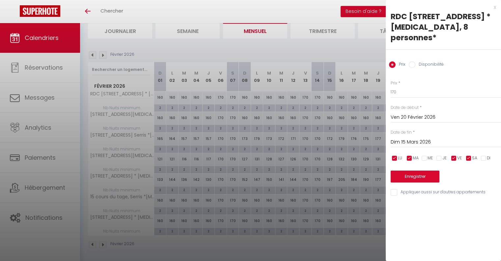
click at [409, 155] on input "checkbox" at bounding box center [410, 158] width 7 height 7
click at [394, 155] on input "checkbox" at bounding box center [395, 158] width 7 height 7
drag, startPoint x: 402, startPoint y: 80, endPoint x: 362, endPoint y: 77, distance: 39.4
click at [363, 78] on body "🟢 Des questions ou besoin d'assistance pour la migration AirBnB? Connectez-vous…" at bounding box center [250, 120] width 501 height 286
click at [396, 189] on input "Appliquer aussi sur d'autres appartements" at bounding box center [446, 192] width 110 height 7
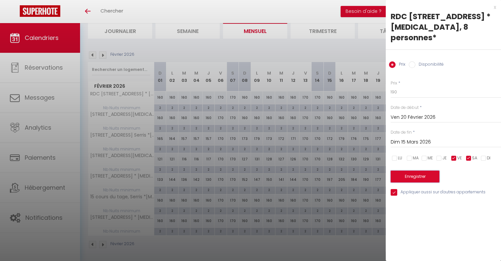
click at [424, 170] on button "Enregistrer" at bounding box center [415, 176] width 49 height 12
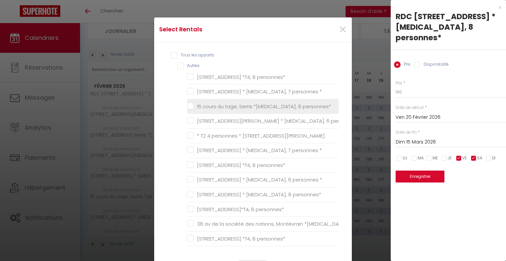
click at [188, 106] on personnes\* "15 cours du tage, Serris *[MEDICAL_DATA], 8 personnes*" at bounding box center [263, 106] width 152 height 7
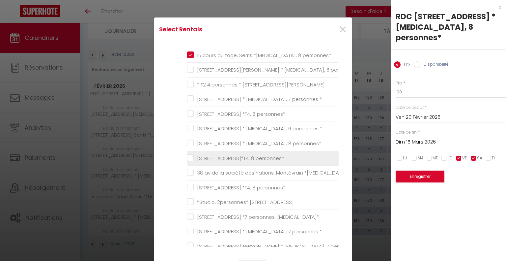
scroll to position [66, 0]
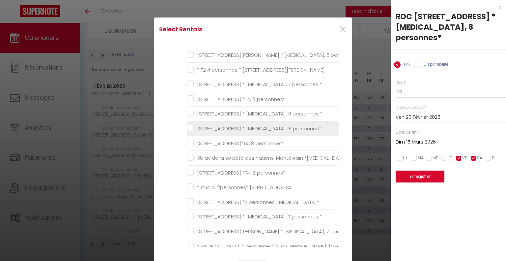
click at [191, 127] on personnes\* "[STREET_ADDRESS] * [MEDICAL_DATA], 8 personnes*" at bounding box center [263, 128] width 152 height 7
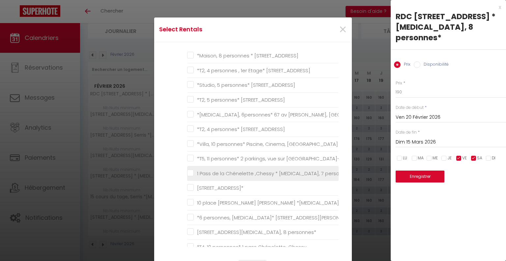
scroll to position [363, 0]
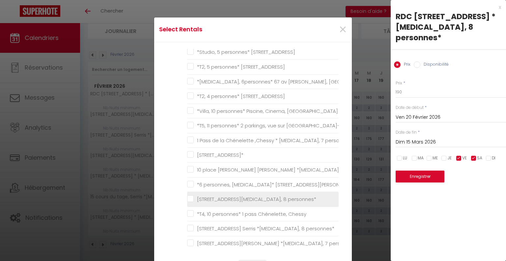
click at [190, 197] on personnes\* "[STREET_ADDRESS][MEDICAL_DATA], 8 personnes*" at bounding box center [263, 199] width 152 height 7
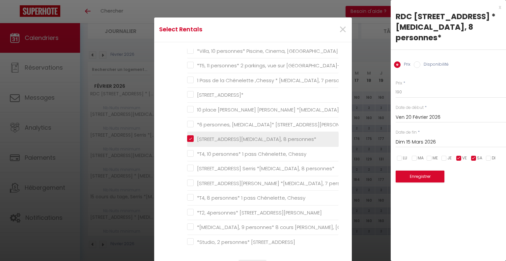
scroll to position [429, 0]
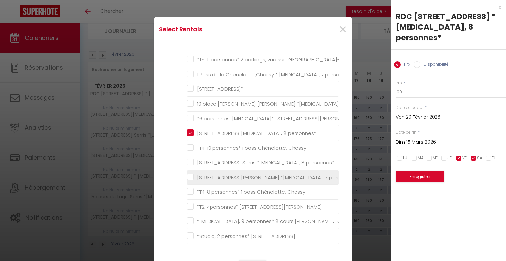
click at [188, 159] on personnes\* "[STREET_ADDRESS] Serris *[MEDICAL_DATA], 8 personnes*" at bounding box center [263, 162] width 152 height 7
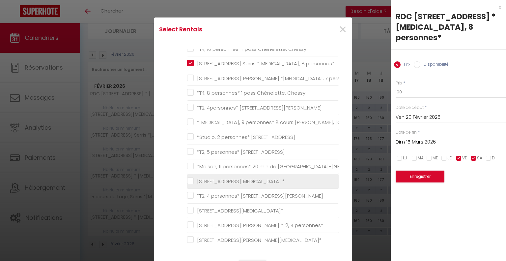
scroll to position [561, 0]
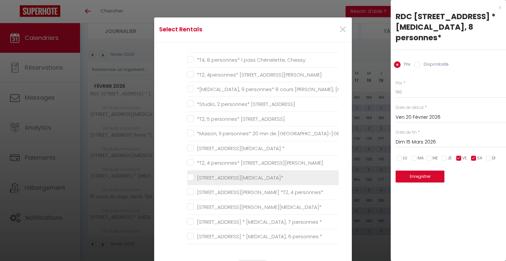
click at [187, 175] on 8personnes\* "[STREET_ADDRESS][MEDICAL_DATA]*" at bounding box center [263, 177] width 152 height 7
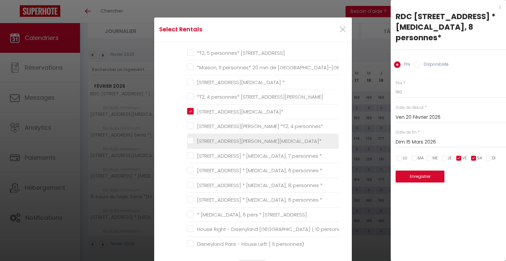
scroll to position [659, 0]
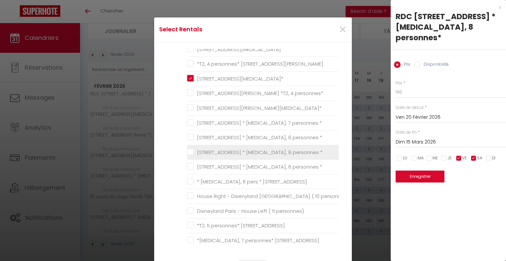
click at [187, 149] on \* "[STREET_ADDRESS] * [MEDICAL_DATA], 8 personnes *" at bounding box center [263, 152] width 152 height 7
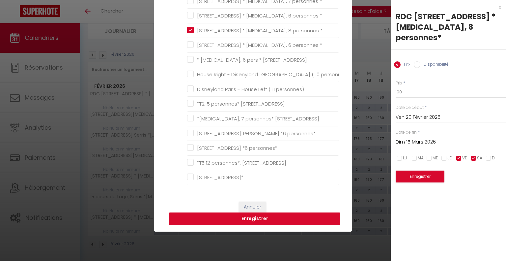
scroll to position [66, 0]
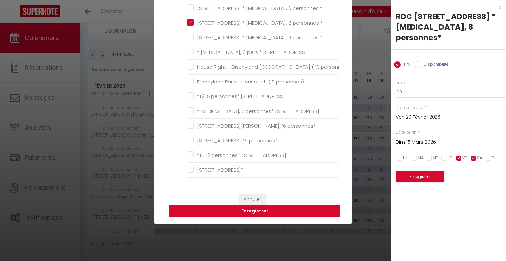
click at [257, 209] on button "Enregistrer" at bounding box center [254, 211] width 171 height 13
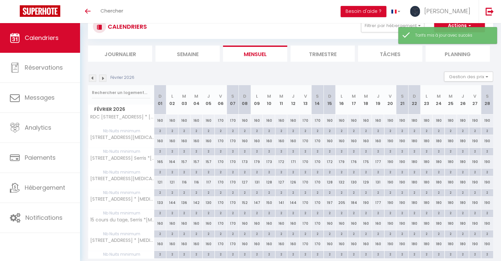
scroll to position [46, 0]
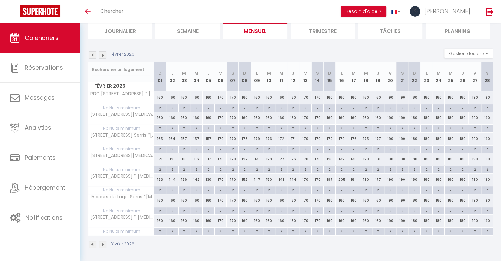
click at [101, 53] on img at bounding box center [102, 54] width 7 height 7
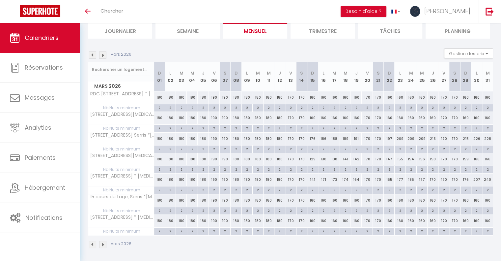
click at [289, 98] on div "170" at bounding box center [291, 97] width 11 height 12
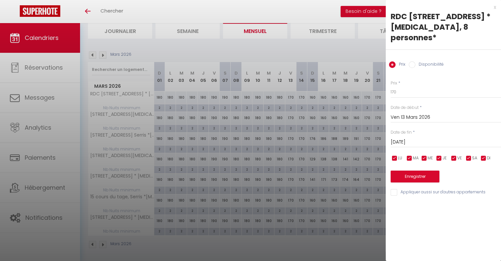
click at [413, 138] on input "[DATE]" at bounding box center [446, 142] width 110 height 9
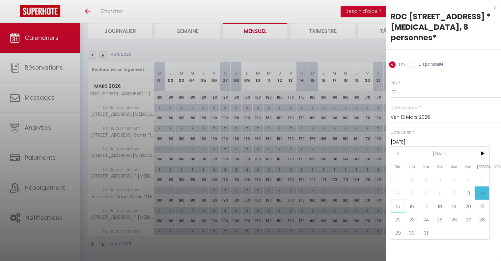
drag, startPoint x: 400, startPoint y: 196, endPoint x: 399, endPoint y: 169, distance: 27.0
click at [399, 199] on span "15" at bounding box center [398, 205] width 14 height 13
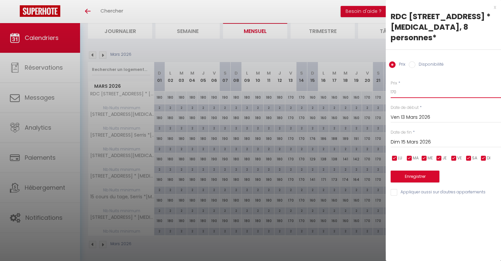
drag, startPoint x: 400, startPoint y: 84, endPoint x: 381, endPoint y: 81, distance: 19.8
click at [381, 81] on body "🟢 Des questions ou besoin d'assistance pour la migration AirBnB? Connectez-vous…" at bounding box center [250, 120] width 501 height 286
click at [394, 189] on input "Appliquer aussi sur d'autres appartements" at bounding box center [446, 192] width 110 height 7
click at [410, 170] on button "Enregistrer" at bounding box center [415, 176] width 49 height 12
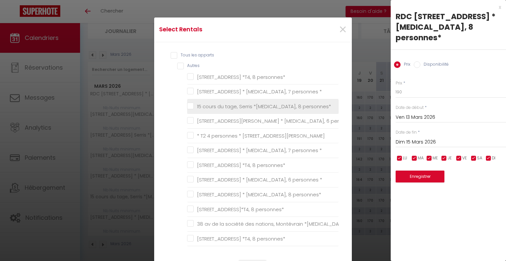
click at [190, 105] on personnes\* "15 cours du tage, Serris *[MEDICAL_DATA], 8 personnes*" at bounding box center [263, 106] width 152 height 7
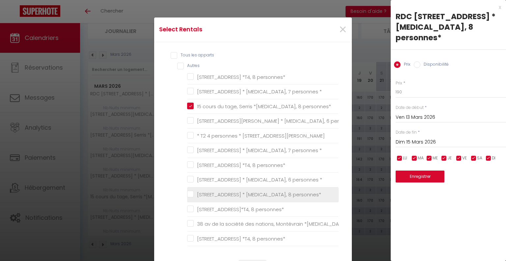
click at [190, 195] on personnes\* "[STREET_ADDRESS] * [MEDICAL_DATA], 8 personnes*" at bounding box center [263, 194] width 152 height 7
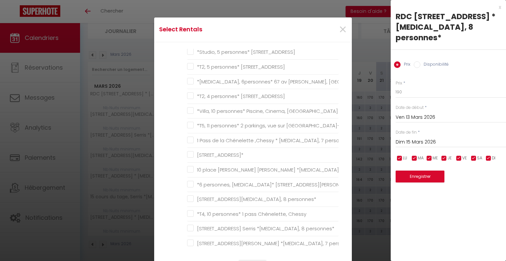
scroll to position [396, 0]
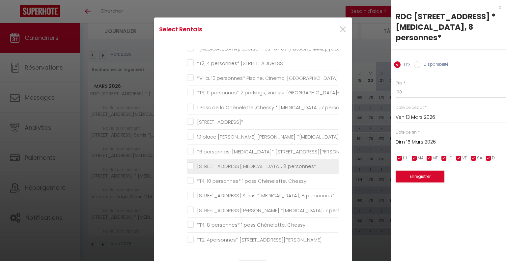
click at [189, 163] on personnes\* "[STREET_ADDRESS][MEDICAL_DATA], 8 personnes*" at bounding box center [263, 166] width 152 height 7
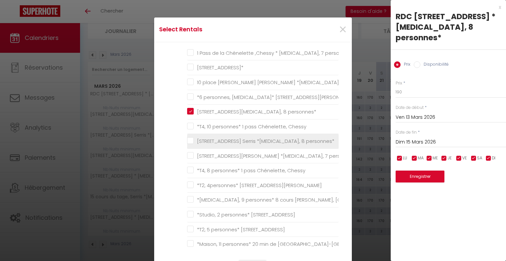
scroll to position [462, 0]
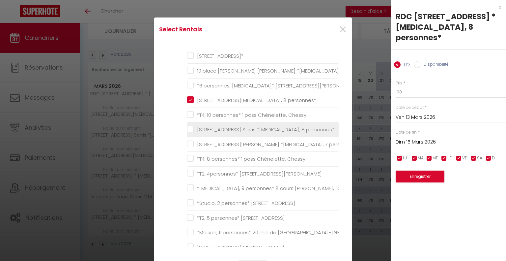
click at [188, 126] on personnes\* "[STREET_ADDRESS] Serris *[MEDICAL_DATA], 8 personnes*" at bounding box center [263, 129] width 152 height 7
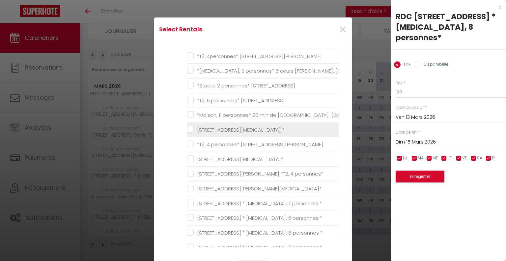
scroll to position [593, 0]
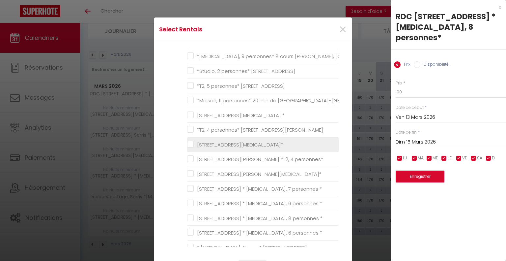
click at [187, 142] on 8personnes\* "[STREET_ADDRESS][MEDICAL_DATA]*" at bounding box center [263, 144] width 152 height 7
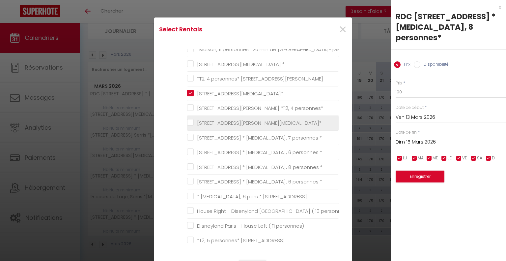
scroll to position [659, 0]
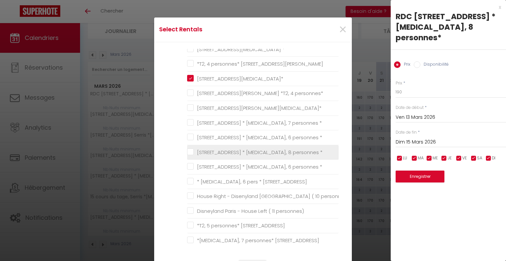
click at [189, 153] on li "[STREET_ADDRESS] * [MEDICAL_DATA], 8 personnes *" at bounding box center [263, 152] width 152 height 15
click at [188, 149] on \* "[STREET_ADDRESS] * [MEDICAL_DATA], 8 personnes *" at bounding box center [263, 152] width 152 height 7
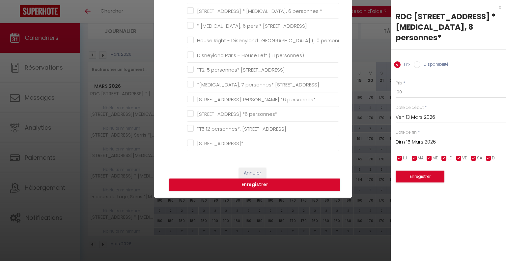
scroll to position [165, 0]
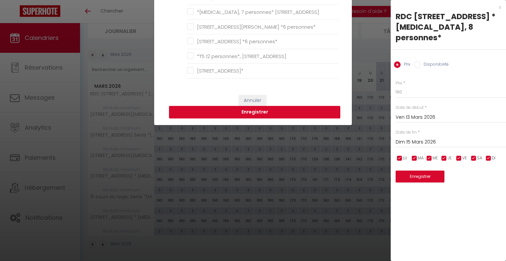
click at [248, 113] on button "Enregistrer" at bounding box center [254, 112] width 171 height 13
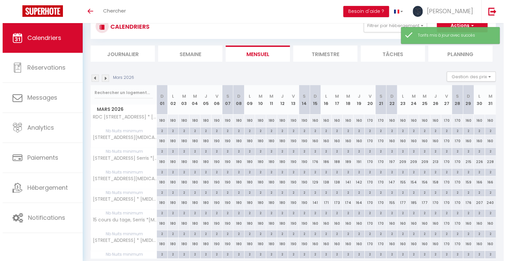
scroll to position [46, 0]
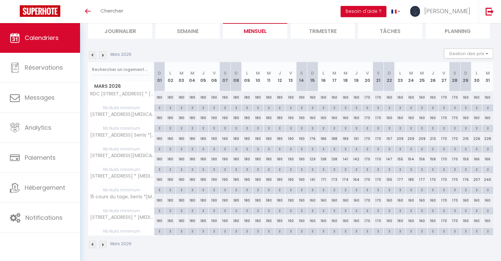
click at [312, 98] on div "160" at bounding box center [312, 97] width 11 height 12
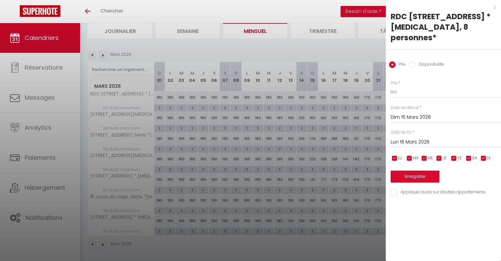
drag, startPoint x: 423, startPoint y: 133, endPoint x: 433, endPoint y: 137, distance: 10.8
click at [422, 138] on input "Lun 16 Mars 2026" at bounding box center [446, 142] width 110 height 9
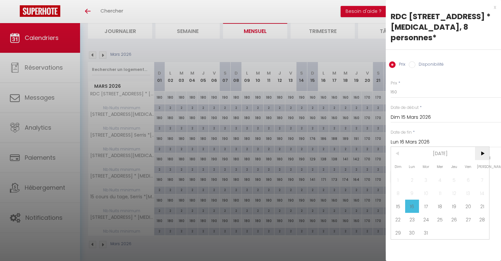
click at [484, 147] on span ">" at bounding box center [482, 153] width 14 height 13
click at [440, 173] on span "1" at bounding box center [441, 179] width 14 height 13
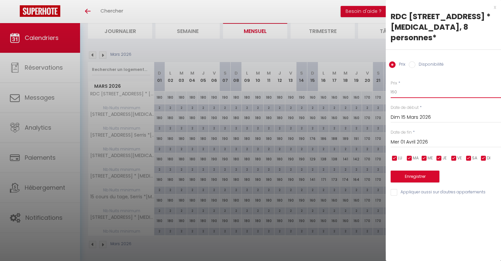
drag, startPoint x: 403, startPoint y: 83, endPoint x: 350, endPoint y: 93, distance: 54.4
click at [372, 84] on body "🟢 Des questions ou besoin d'assistance pour la migration AirBnB? Connectez-vous…" at bounding box center [250, 120] width 501 height 286
drag, startPoint x: 466, startPoint y: 169, endPoint x: 468, endPoint y: 162, distance: 7.1
click at [466, 169] on div "Enregistrer" at bounding box center [446, 172] width 110 height 20
click at [467, 155] on input "checkbox" at bounding box center [469, 158] width 7 height 7
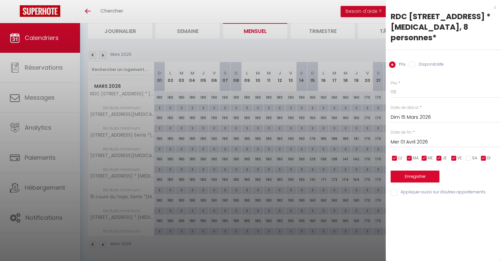
click at [454, 155] on input "checkbox" at bounding box center [454, 158] width 7 height 7
click at [393, 189] on input "Appliquer aussi sur d'autres appartements" at bounding box center [446, 192] width 110 height 7
click at [403, 170] on button "Enregistrer" at bounding box center [415, 176] width 49 height 12
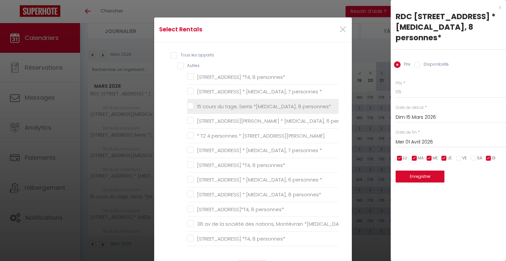
click at [188, 106] on personnes\* "15 cours du tage, Serris *[MEDICAL_DATA], 8 personnes*" at bounding box center [263, 106] width 152 height 7
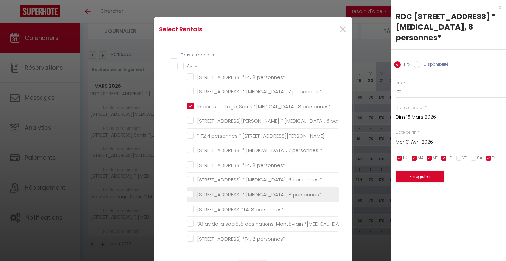
click at [190, 193] on personnes\* "[STREET_ADDRESS] * [MEDICAL_DATA], 8 personnes*" at bounding box center [263, 194] width 152 height 7
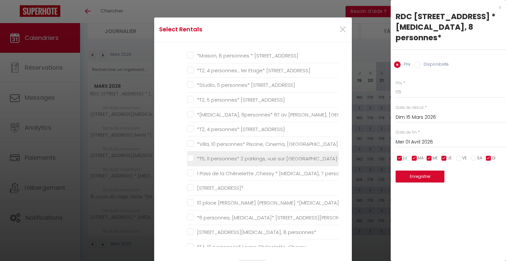
scroll to position [363, 0]
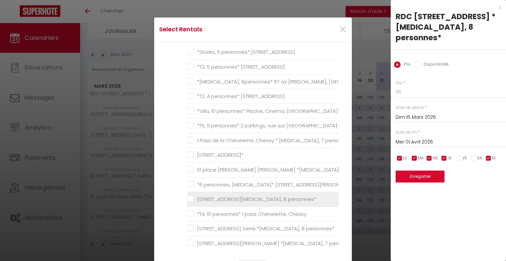
click at [187, 196] on personnes\* "[STREET_ADDRESS][MEDICAL_DATA], 8 personnes*" at bounding box center [263, 199] width 152 height 7
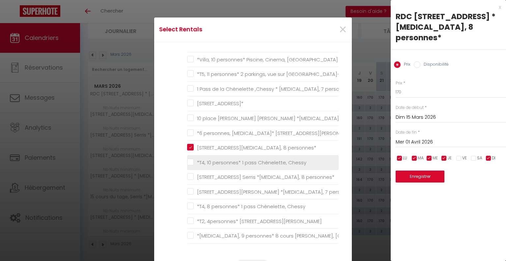
scroll to position [429, 0]
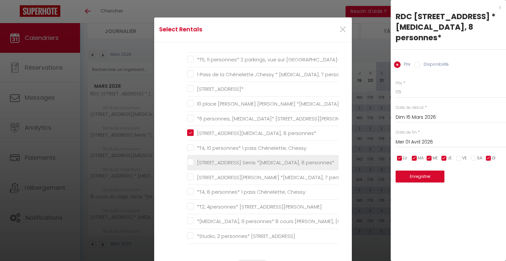
click at [190, 162] on personnes\* "[STREET_ADDRESS] Serris *[MEDICAL_DATA], 8 personnes*" at bounding box center [263, 162] width 152 height 7
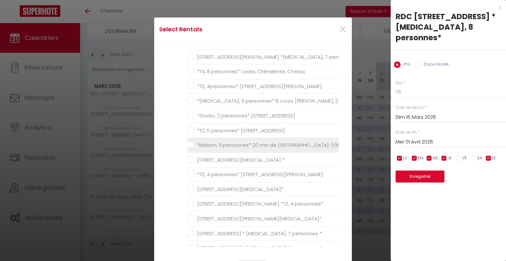
scroll to position [561, 0]
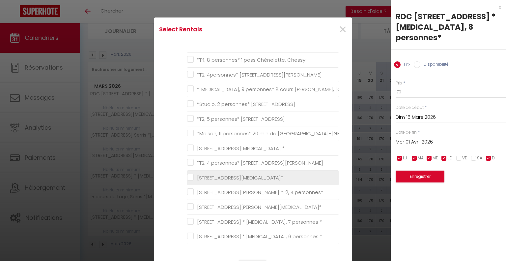
click at [188, 175] on 8personnes\* "[STREET_ADDRESS][MEDICAL_DATA]*" at bounding box center [263, 177] width 152 height 7
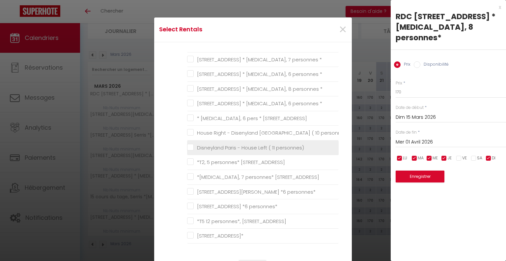
scroll to position [33, 0]
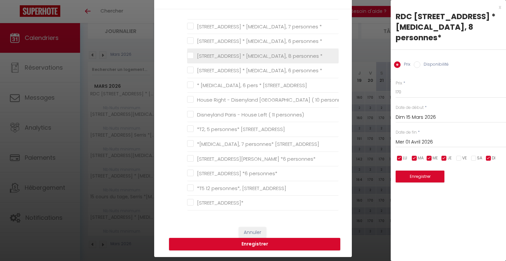
click at [189, 52] on \* "[STREET_ADDRESS] * [MEDICAL_DATA], 8 personnes *" at bounding box center [263, 55] width 152 height 7
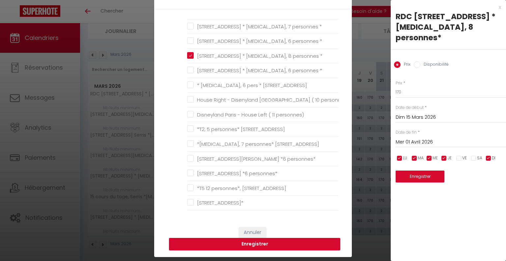
click at [295, 241] on button "Enregistrer" at bounding box center [254, 244] width 171 height 13
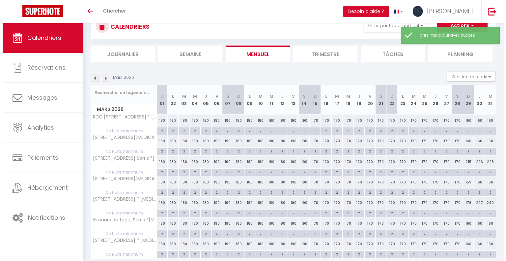
scroll to position [46, 0]
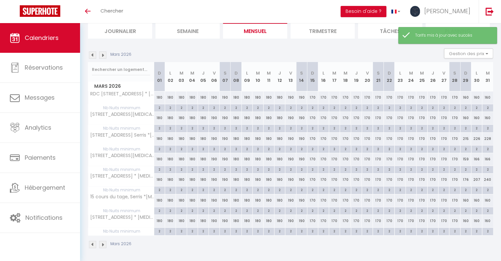
click at [312, 97] on div "170" at bounding box center [312, 97] width 11 height 12
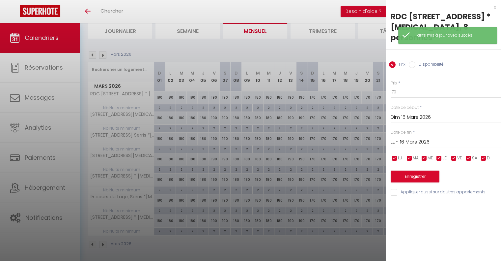
click at [426, 138] on input "Lun 16 Mars 2026" at bounding box center [446, 142] width 110 height 9
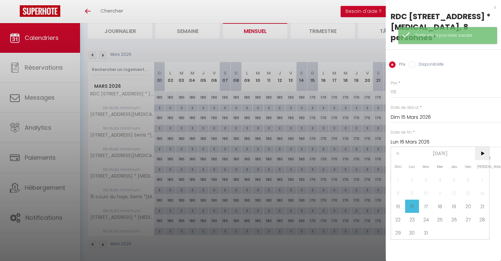
click at [486, 147] on span ">" at bounding box center [482, 153] width 14 height 13
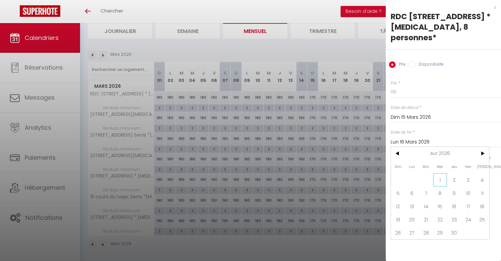
drag, startPoint x: 441, startPoint y: 169, endPoint x: 425, endPoint y: 105, distance: 66.4
click at [441, 173] on span "1" at bounding box center [441, 179] width 14 height 13
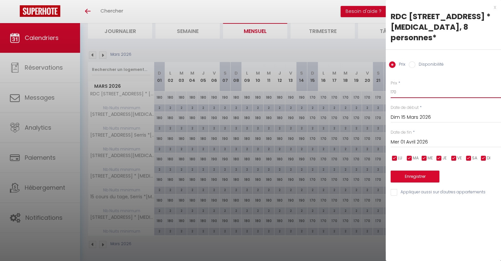
drag, startPoint x: 412, startPoint y: 79, endPoint x: 346, endPoint y: 76, distance: 66.4
click at [346, 76] on body "🟢 Des questions ou besoin d'assistance pour la migration AirBnB? Connectez-vous…" at bounding box center [250, 120] width 501 height 286
click at [484, 155] on input "checkbox" at bounding box center [484, 158] width 7 height 7
click at [440, 155] on input "checkbox" at bounding box center [439, 158] width 7 height 7
click at [426, 155] on input "checkbox" at bounding box center [424, 158] width 7 height 7
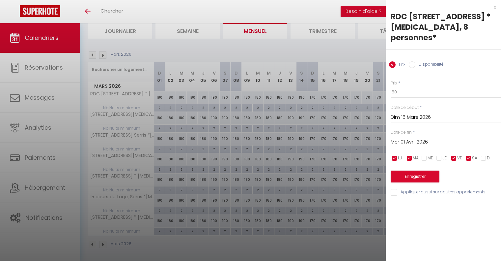
click at [415, 155] on span "MA" at bounding box center [416, 158] width 6 height 6
click at [395, 155] on input "checkbox" at bounding box center [395, 158] width 7 height 7
click at [395, 189] on div "Appliquer aussi sur d'autres appartements" at bounding box center [446, 192] width 110 height 7
click at [396, 189] on input "Appliquer aussi sur d'autres appartements" at bounding box center [446, 192] width 110 height 7
click at [420, 170] on button "Enregistrer" at bounding box center [415, 176] width 49 height 12
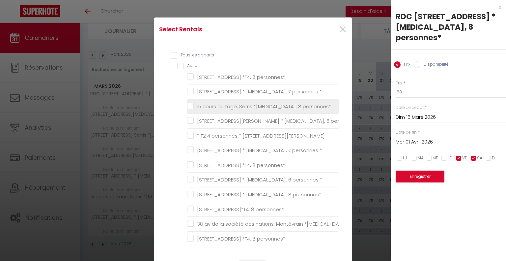
click at [188, 105] on personnes\* "15 cours du tage, Serris *[MEDICAL_DATA], 8 personnes*" at bounding box center [263, 106] width 152 height 7
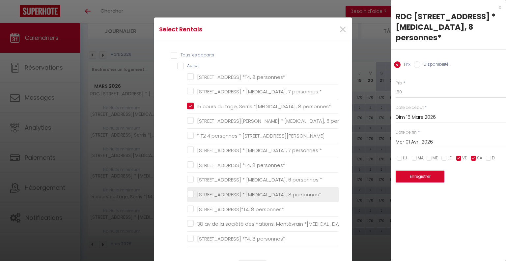
click at [189, 193] on personnes\* "[STREET_ADDRESS] * [MEDICAL_DATA], 8 personnes*" at bounding box center [263, 194] width 152 height 7
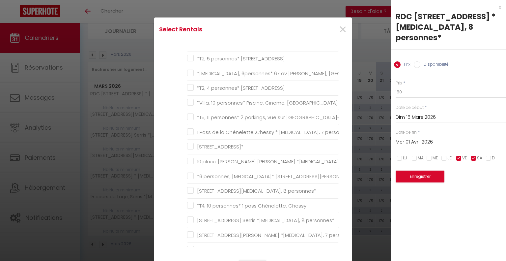
scroll to position [396, 0]
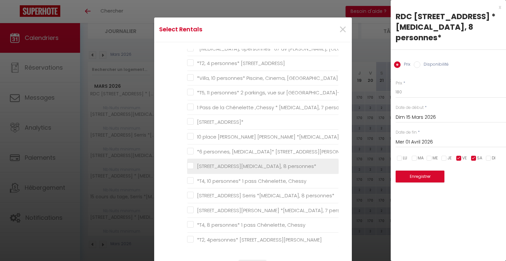
click at [190, 163] on personnes\* "[STREET_ADDRESS][MEDICAL_DATA], 8 personnes*" at bounding box center [263, 166] width 152 height 7
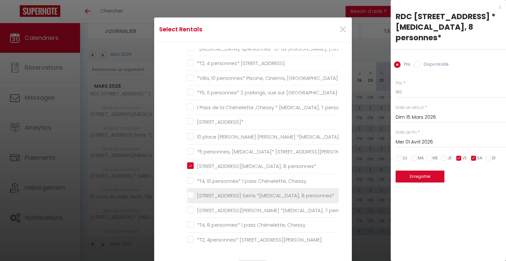
click at [189, 192] on personnes\* "[STREET_ADDRESS] Serris *[MEDICAL_DATA], 8 personnes*" at bounding box center [263, 195] width 152 height 7
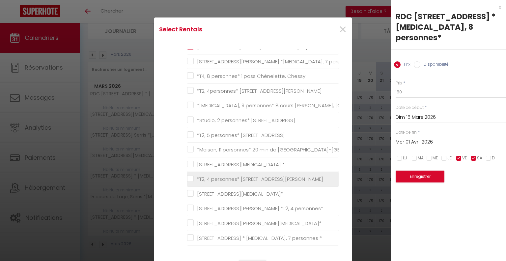
scroll to position [561, 0]
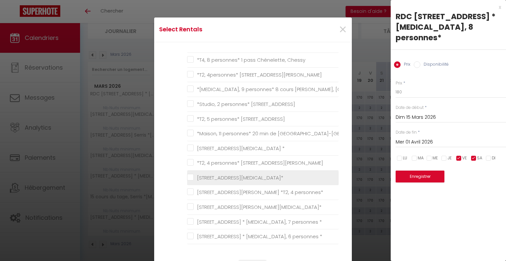
click at [189, 176] on 8personnes\* "[STREET_ADDRESS][MEDICAL_DATA]*" at bounding box center [263, 177] width 152 height 7
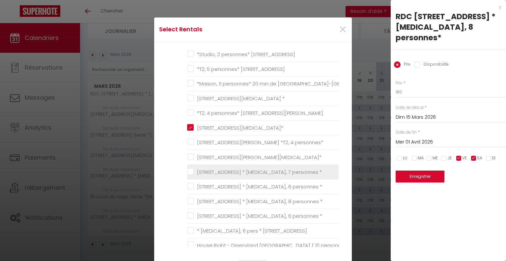
scroll to position [626, 0]
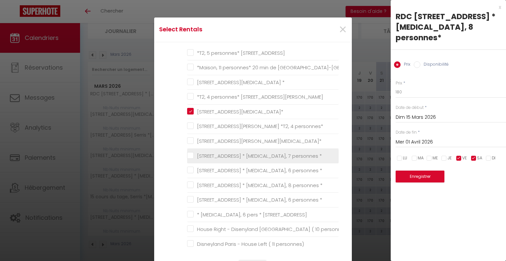
click at [189, 182] on \* "[STREET_ADDRESS] * [MEDICAL_DATA], 8 personnes *" at bounding box center [263, 185] width 152 height 7
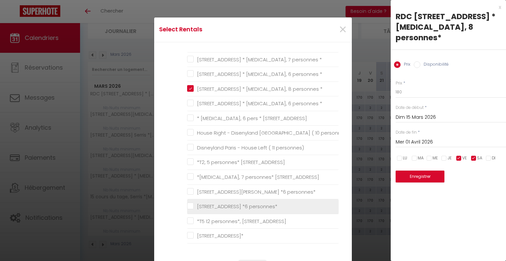
scroll to position [66, 0]
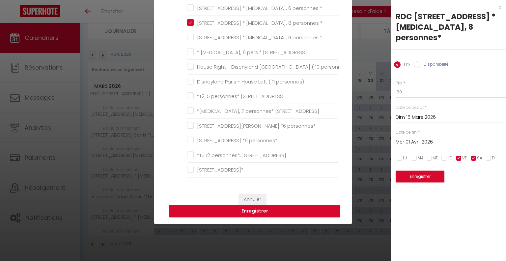
click at [262, 206] on button "Enregistrer" at bounding box center [254, 211] width 171 height 13
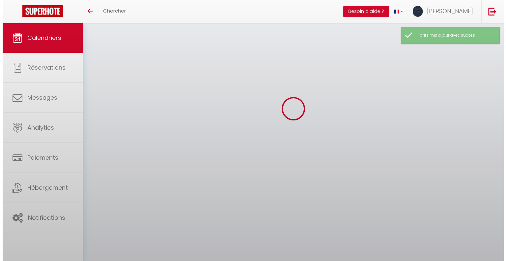
scroll to position [46, 0]
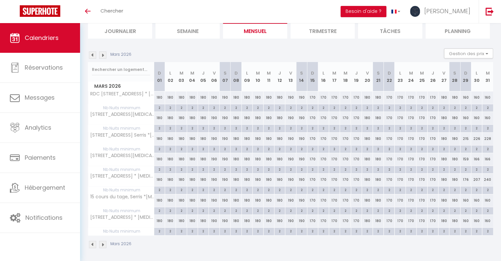
click at [466, 97] on div "160" at bounding box center [466, 97] width 11 height 12
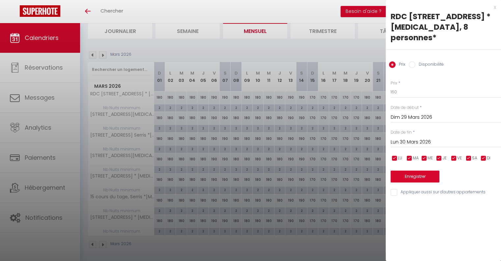
click at [428, 138] on input "Lun 30 Mars 2026" at bounding box center [446, 142] width 110 height 9
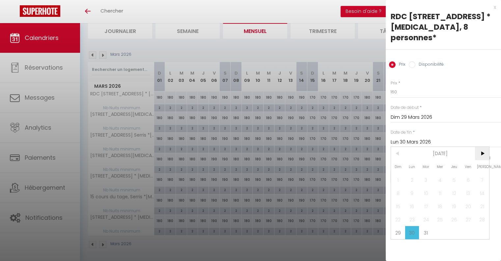
click at [481, 147] on span ">" at bounding box center [482, 153] width 14 height 13
drag, startPoint x: 438, startPoint y: 168, endPoint x: 428, endPoint y: 139, distance: 30.0
click at [438, 173] on span "1" at bounding box center [441, 179] width 14 height 13
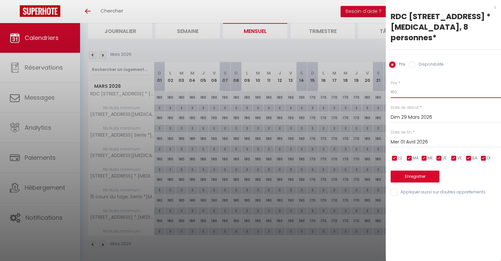
drag, startPoint x: 402, startPoint y: 79, endPoint x: 356, endPoint y: 80, distance: 46.2
click at [357, 80] on body "🟢 Des questions ou besoin d'assistance pour la migration AirBnB? Connectez-vous…" at bounding box center [250, 120] width 501 height 286
drag, startPoint x: 393, startPoint y: 179, endPoint x: 401, endPoint y: 176, distance: 8.0
click at [393, 189] on input "Appliquer aussi sur d'autres appartements" at bounding box center [446, 192] width 110 height 7
click at [408, 170] on button "Enregistrer" at bounding box center [415, 176] width 49 height 12
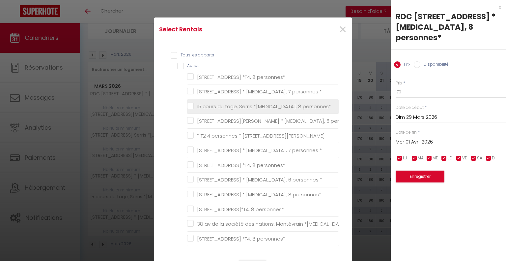
click at [190, 106] on personnes\* "15 cours du tage, Serris *[MEDICAL_DATA], 8 personnes*" at bounding box center [263, 106] width 152 height 7
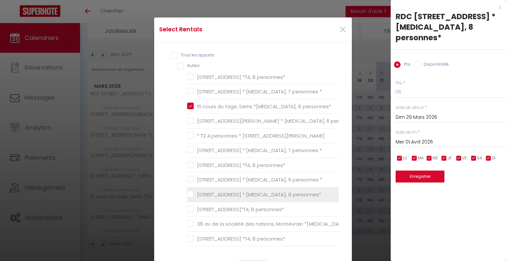
click at [189, 193] on personnes\* "[STREET_ADDRESS] * [MEDICAL_DATA], 8 personnes*" at bounding box center [263, 194] width 152 height 7
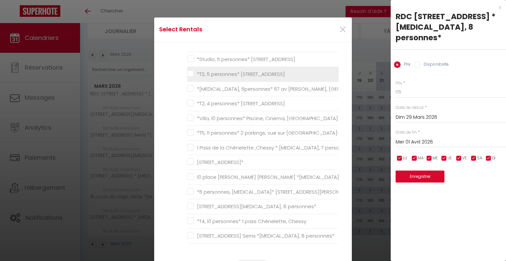
scroll to position [363, 0]
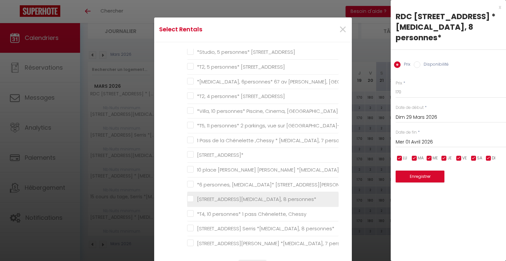
click at [189, 196] on personnes\* "[STREET_ADDRESS][MEDICAL_DATA], 8 personnes*" at bounding box center [263, 199] width 152 height 7
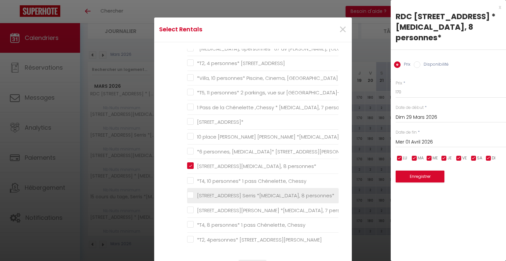
click at [188, 195] on personnes\* "[STREET_ADDRESS] Serris *[MEDICAL_DATA], 8 personnes*" at bounding box center [263, 195] width 152 height 7
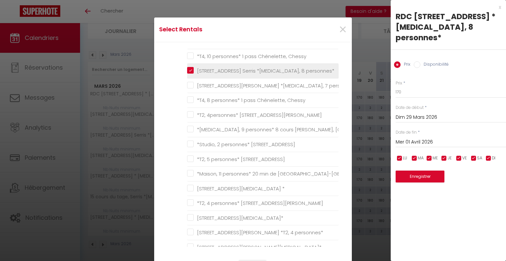
scroll to position [528, 0]
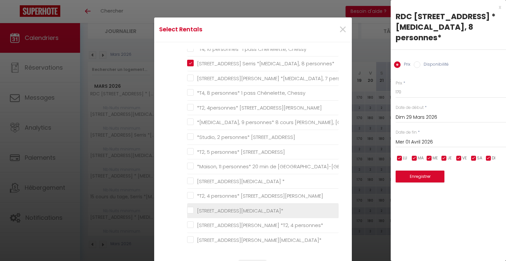
click at [190, 207] on 8personnes\* "[STREET_ADDRESS][MEDICAL_DATA]*" at bounding box center [263, 210] width 152 height 7
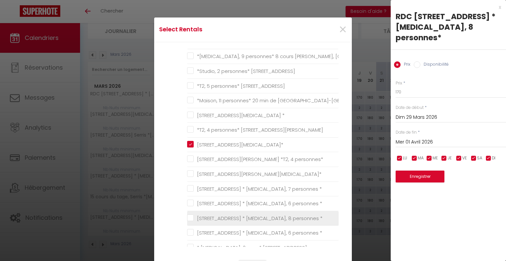
scroll to position [626, 0]
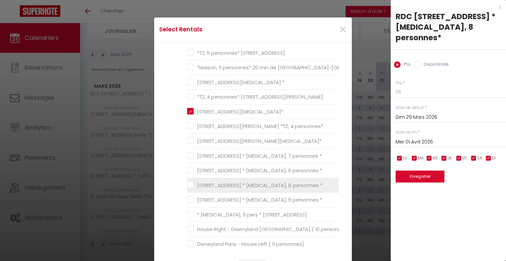
click at [189, 183] on \* "[STREET_ADDRESS] * [MEDICAL_DATA], 8 personnes *" at bounding box center [263, 185] width 152 height 7
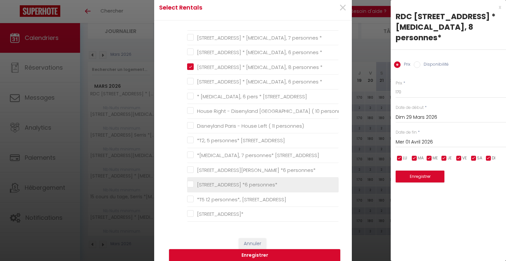
scroll to position [33, 0]
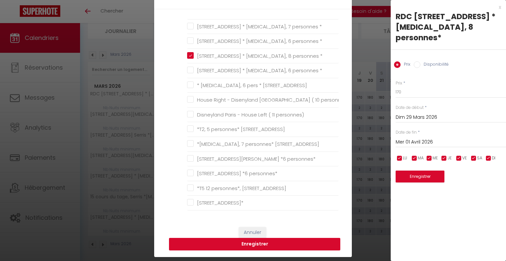
click at [260, 244] on button "Enregistrer" at bounding box center [254, 244] width 171 height 13
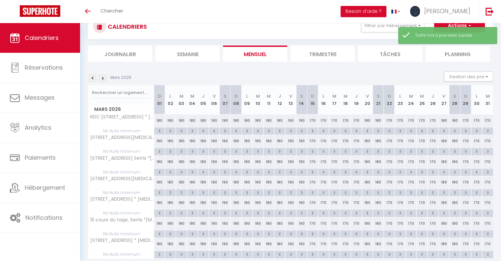
scroll to position [46, 0]
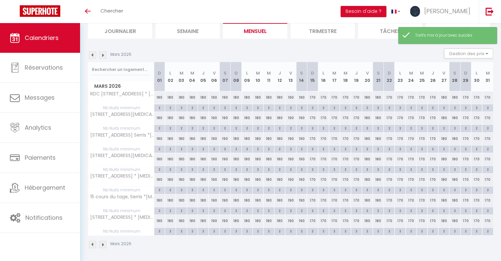
click at [103, 55] on img at bounding box center [102, 54] width 7 height 7
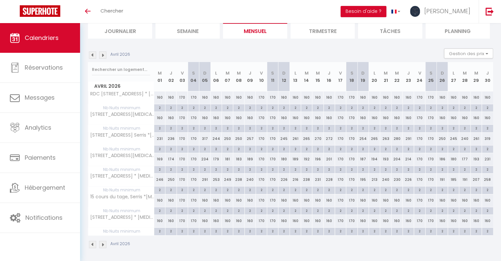
click at [260, 97] on div "170" at bounding box center [261, 97] width 11 height 12
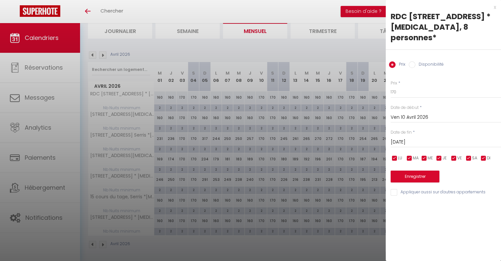
click at [414, 138] on input "[DATE]" at bounding box center [446, 142] width 110 height 9
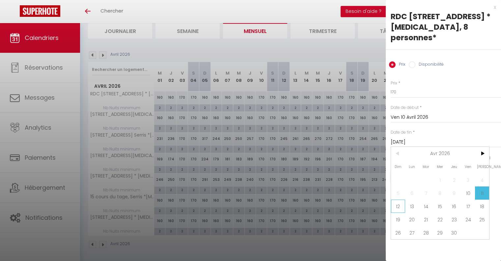
drag, startPoint x: 399, startPoint y: 195, endPoint x: 402, endPoint y: 154, distance: 41.0
click at [399, 199] on span "12" at bounding box center [398, 205] width 14 height 13
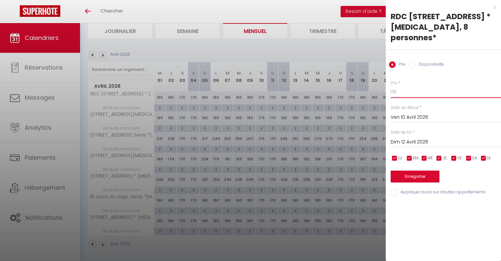
drag, startPoint x: 395, startPoint y: 81, endPoint x: 374, endPoint y: 79, distance: 21.5
click at [374, 79] on body "🟢 Des questions ou besoin d'assistance pour la migration AirBnB? Connectez-vous…" at bounding box center [250, 120] width 501 height 286
click at [395, 189] on input "Appliquer aussi sur d'autres appartements" at bounding box center [446, 192] width 110 height 7
click at [402, 170] on button "Enregistrer" at bounding box center [415, 176] width 49 height 12
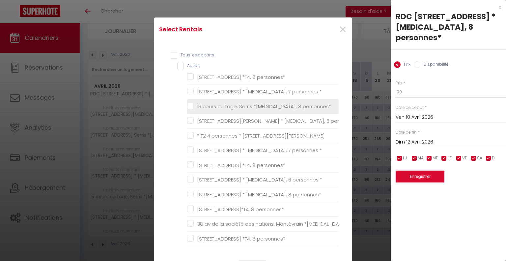
click at [187, 105] on personnes\* "15 cours du tage, Serris *[MEDICAL_DATA], 8 personnes*" at bounding box center [263, 106] width 152 height 7
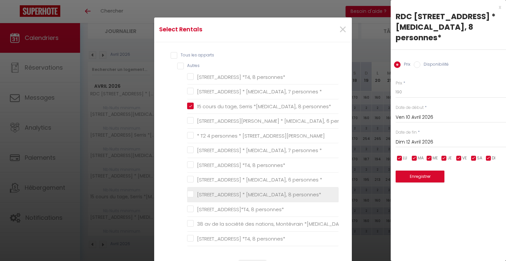
click at [190, 191] on personnes\* "[STREET_ADDRESS] * [MEDICAL_DATA], 8 personnes*" at bounding box center [263, 194] width 152 height 7
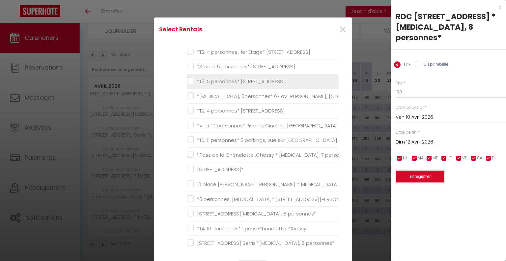
scroll to position [363, 0]
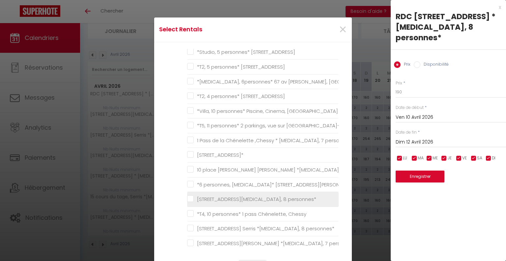
click at [190, 197] on personnes\* "[STREET_ADDRESS][MEDICAL_DATA], 8 personnes*" at bounding box center [263, 199] width 152 height 7
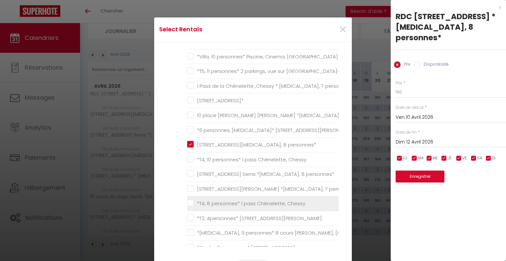
scroll to position [429, 0]
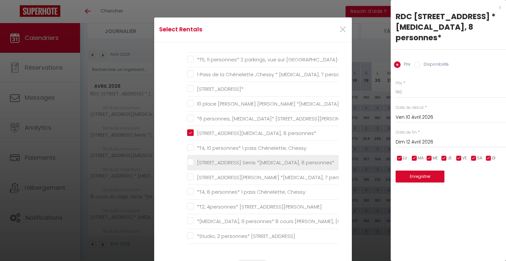
click at [190, 160] on personnes\* "[STREET_ADDRESS] Serris *[MEDICAL_DATA], 8 personnes*" at bounding box center [263, 162] width 152 height 7
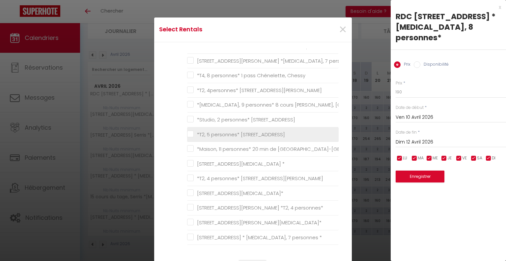
scroll to position [561, 0]
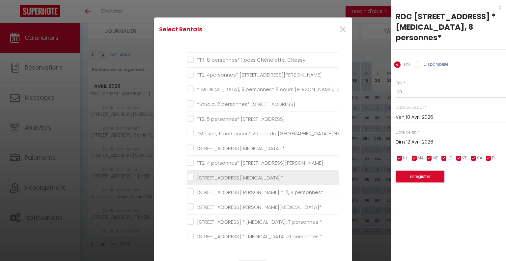
click at [188, 174] on 8personnes\* "[STREET_ADDRESS][MEDICAL_DATA]*" at bounding box center [263, 177] width 152 height 7
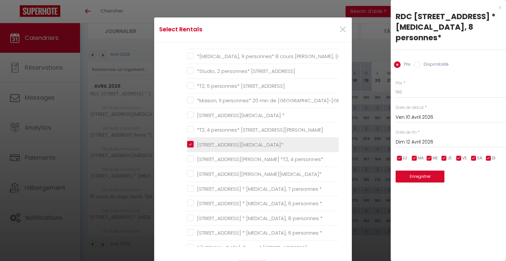
scroll to position [626, 0]
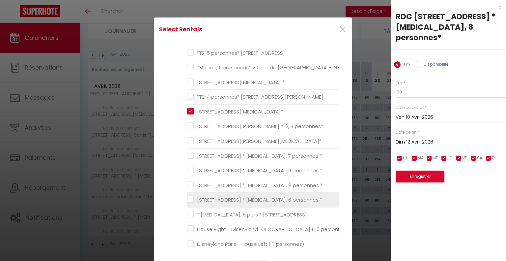
click at [190, 182] on \* "[STREET_ADDRESS] * [MEDICAL_DATA], 8 personnes *" at bounding box center [263, 185] width 152 height 7
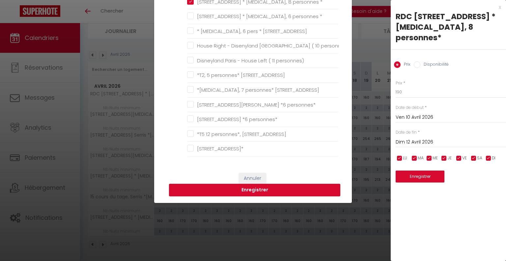
scroll to position [99, 0]
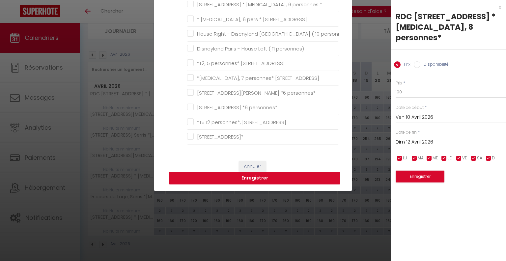
click at [254, 180] on button "Enregistrer" at bounding box center [254, 178] width 171 height 13
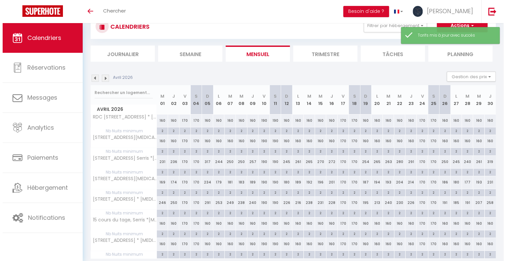
scroll to position [46, 0]
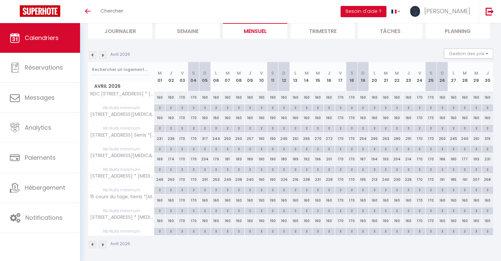
click at [342, 96] on div "170" at bounding box center [340, 97] width 11 height 12
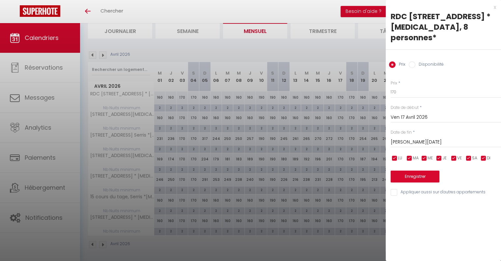
click at [421, 138] on input "[PERSON_NAME][DATE]" at bounding box center [446, 142] width 110 height 9
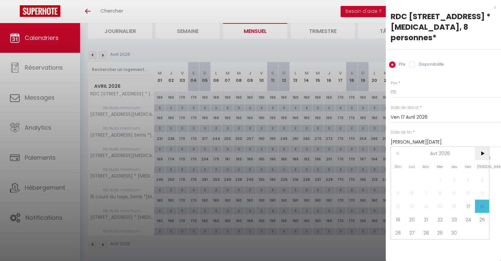
click at [483, 147] on span ">" at bounding box center [482, 153] width 14 height 13
drag, startPoint x: 426, startPoint y: 182, endPoint x: 459, endPoint y: 173, distance: 33.3
click at [426, 186] on span "5" at bounding box center [426, 192] width 14 height 13
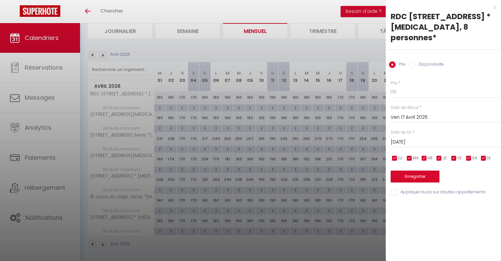
drag, startPoint x: 469, startPoint y: 146, endPoint x: 458, endPoint y: 147, distance: 10.9
click at [467, 155] on input "checkbox" at bounding box center [469, 158] width 7 height 7
click at [455, 155] on input "checkbox" at bounding box center [454, 158] width 7 height 7
drag, startPoint x: 398, startPoint y: 83, endPoint x: 386, endPoint y: 84, distance: 11.9
click at [387, 84] on div "Prix * 170 Statut * Disponible Indisponible Date de début * [DATE] < [DATE] > D…" at bounding box center [443, 134] width 115 height 125
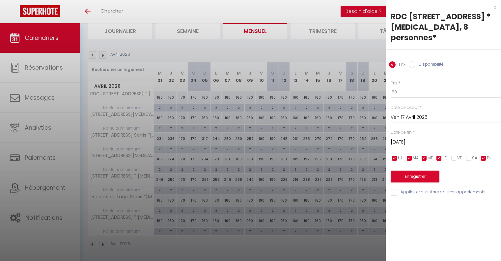
drag, startPoint x: 395, startPoint y: 181, endPoint x: 404, endPoint y: 169, distance: 14.1
click at [395, 189] on input "Appliquer aussi sur d'autres appartements" at bounding box center [446, 192] width 110 height 7
click at [406, 170] on button "Enregistrer" at bounding box center [415, 176] width 49 height 12
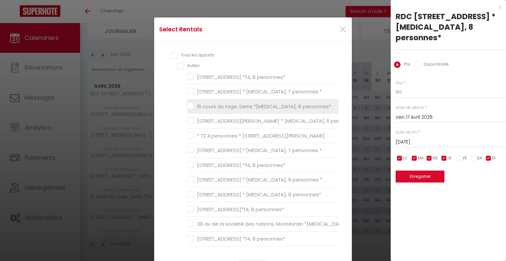
click at [188, 109] on personnes\* "15 cours du tage, Serris *[MEDICAL_DATA], 8 personnes*" at bounding box center [263, 106] width 152 height 7
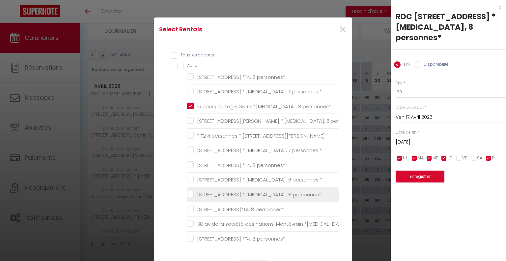
click at [187, 194] on personnes\* "[STREET_ADDRESS] * [MEDICAL_DATA], 8 personnes*" at bounding box center [263, 194] width 152 height 7
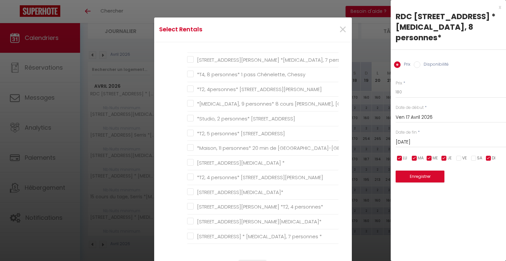
scroll to position [561, 0]
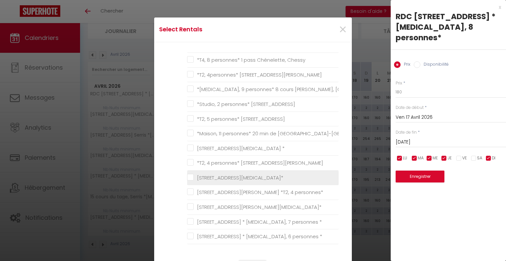
click at [187, 174] on 8personnes\* "[STREET_ADDRESS][MEDICAL_DATA]*" at bounding box center [263, 177] width 152 height 7
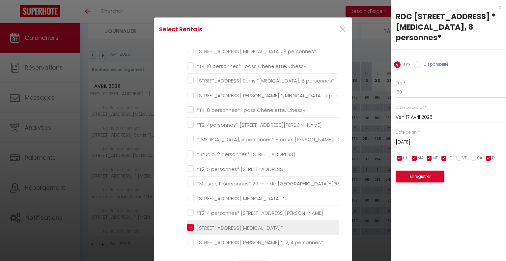
scroll to position [495, 0]
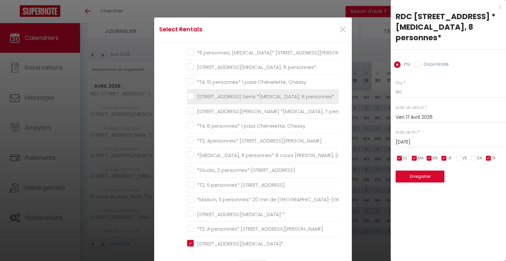
click at [190, 93] on personnes\* "[STREET_ADDRESS] Serris *[MEDICAL_DATA], 8 personnes*" at bounding box center [263, 96] width 152 height 7
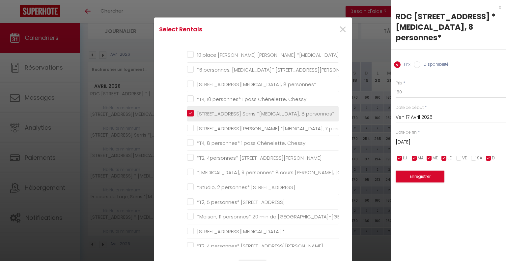
scroll to position [462, 0]
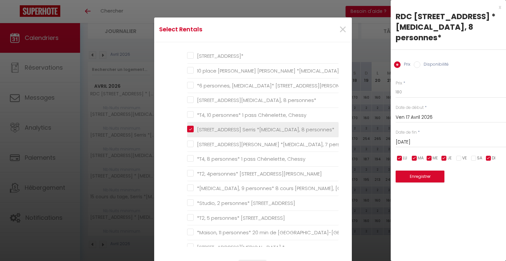
click at [190, 97] on personnes\* "[STREET_ADDRESS][MEDICAL_DATA], 8 personnes*" at bounding box center [263, 100] width 152 height 7
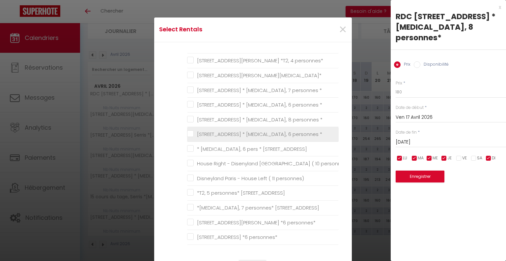
scroll to position [692, 0]
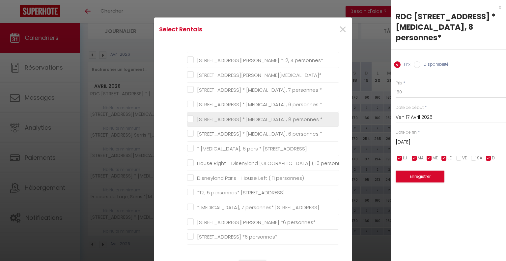
click at [189, 116] on \* "[STREET_ADDRESS] * [MEDICAL_DATA], 8 personnes *" at bounding box center [263, 119] width 152 height 7
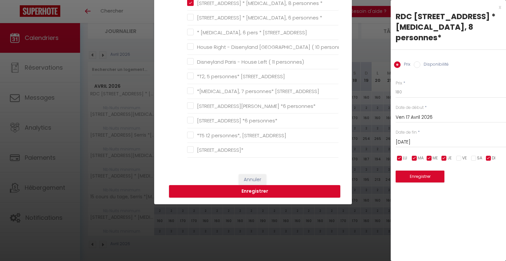
scroll to position [99, 0]
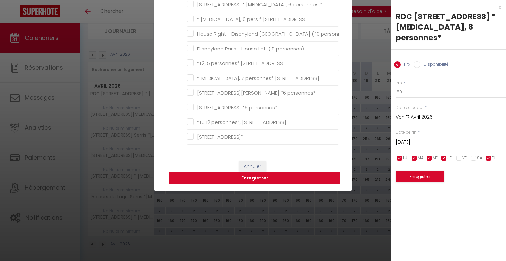
click at [250, 175] on button "Enregistrer" at bounding box center [254, 178] width 171 height 13
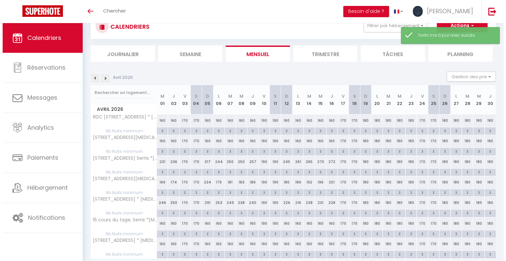
scroll to position [46, 0]
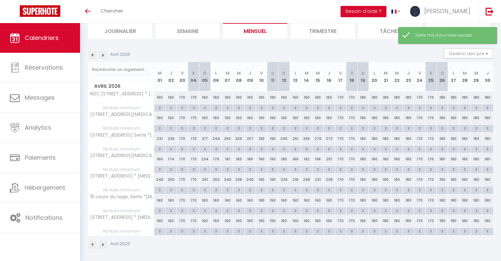
click at [341, 100] on div "170" at bounding box center [340, 97] width 11 height 12
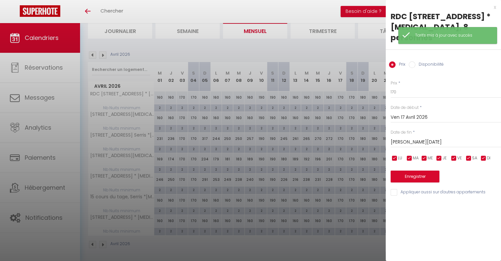
click at [417, 138] on input "[PERSON_NAME][DATE]" at bounding box center [446, 142] width 110 height 9
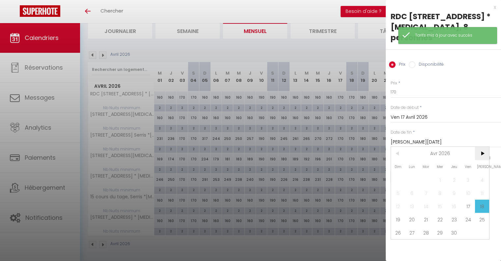
click at [482, 147] on span ">" at bounding box center [482, 153] width 14 height 13
click at [424, 186] on span "5" at bounding box center [426, 192] width 14 height 13
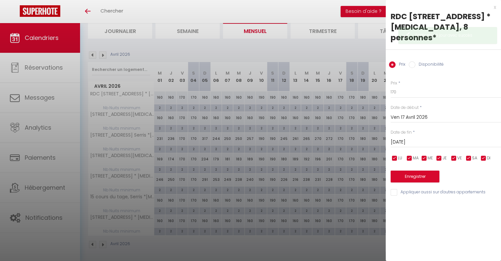
drag, startPoint x: 484, startPoint y: 150, endPoint x: 479, endPoint y: 151, distance: 5.0
click at [484, 155] on input "checkbox" at bounding box center [484, 158] width 7 height 7
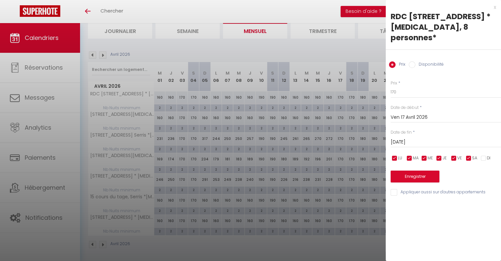
click at [440, 155] on input "checkbox" at bounding box center [439, 158] width 7 height 7
click at [422, 155] on input "checkbox" at bounding box center [424, 158] width 7 height 7
click at [409, 155] on input "checkbox" at bounding box center [410, 158] width 7 height 7
click at [393, 155] on input "checkbox" at bounding box center [395, 158] width 7 height 7
drag, startPoint x: 398, startPoint y: 81, endPoint x: 376, endPoint y: 79, distance: 22.6
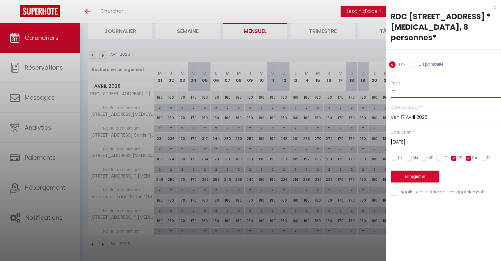
click at [376, 79] on body "🟢 Des questions ou besoin d'assistance pour la migration AirBnB? Connectez-vous…" at bounding box center [250, 120] width 501 height 286
click at [393, 189] on input "Appliquer aussi sur d'autres appartements" at bounding box center [446, 192] width 110 height 7
click at [403, 170] on button "Enregistrer" at bounding box center [415, 176] width 49 height 12
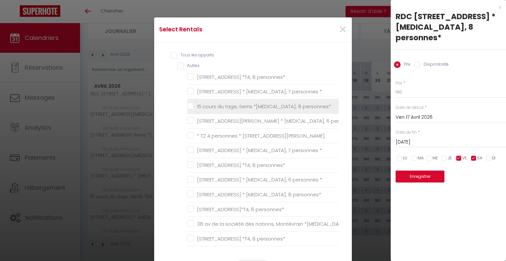
click at [188, 105] on personnes\* "15 cours du tage, Serris *[MEDICAL_DATA], 8 personnes*" at bounding box center [263, 106] width 152 height 7
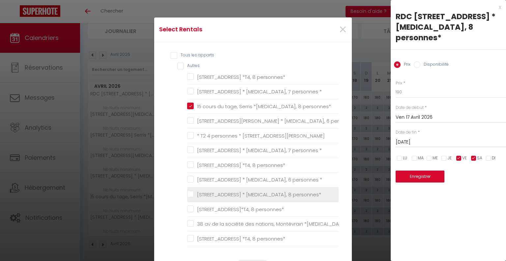
click at [187, 196] on personnes\* "[STREET_ADDRESS] * [MEDICAL_DATA], 8 personnes*" at bounding box center [263, 194] width 152 height 7
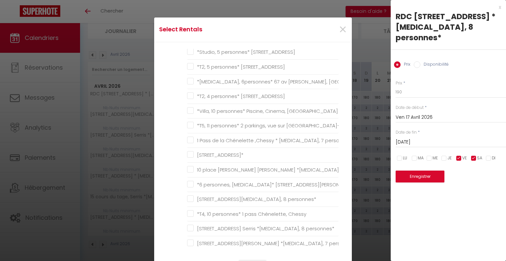
scroll to position [396, 0]
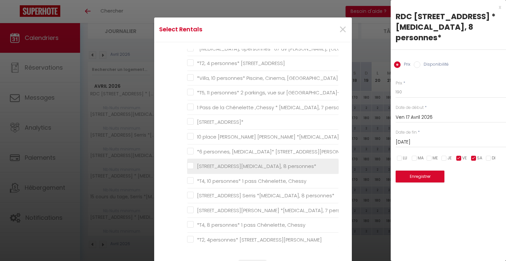
click at [189, 163] on personnes\* "[STREET_ADDRESS][MEDICAL_DATA], 8 personnes*" at bounding box center [263, 166] width 152 height 7
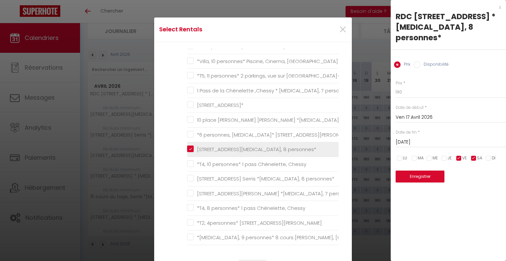
scroll to position [429, 0]
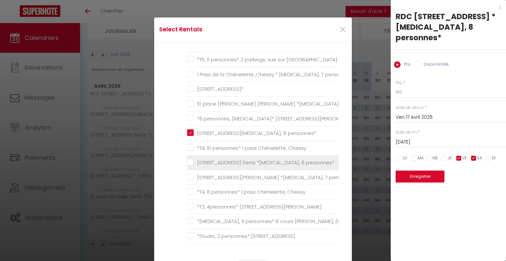
click at [189, 162] on personnes\* "[STREET_ADDRESS] Serris *[MEDICAL_DATA], 8 personnes*" at bounding box center [263, 162] width 152 height 7
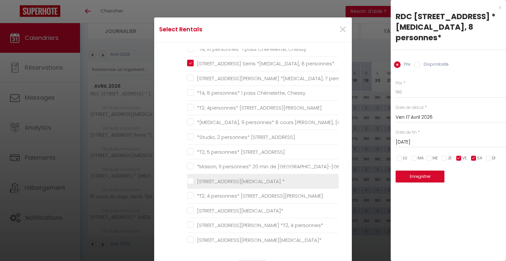
scroll to position [561, 0]
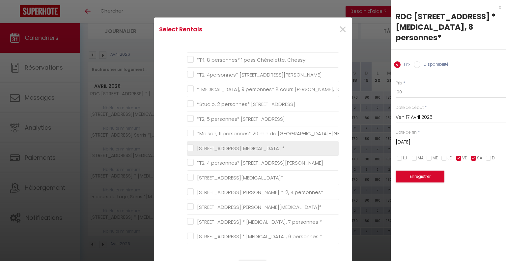
click at [188, 174] on 8personnes\* "[STREET_ADDRESS][MEDICAL_DATA]*" at bounding box center [263, 177] width 152 height 7
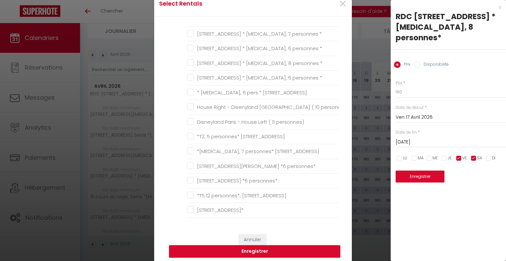
scroll to position [33, 0]
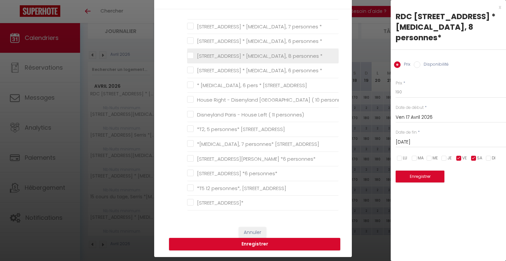
click at [187, 52] on \* "[STREET_ADDRESS] * [MEDICAL_DATA], 8 personnes *" at bounding box center [263, 55] width 152 height 7
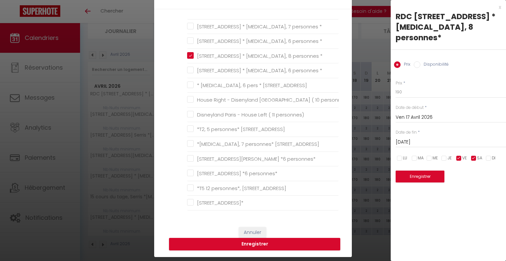
click at [233, 242] on button "Enregistrer" at bounding box center [254, 244] width 171 height 13
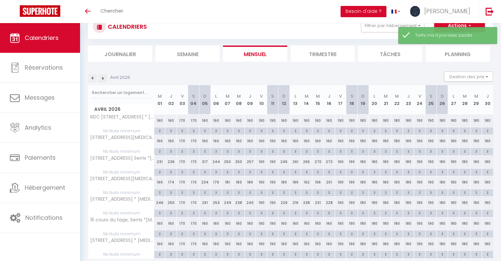
scroll to position [46, 0]
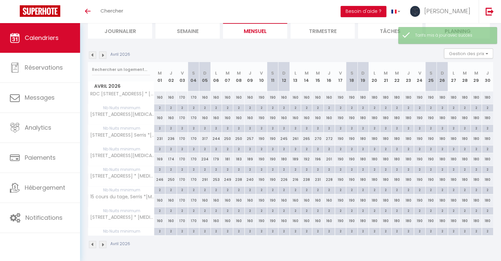
click at [102, 54] on img at bounding box center [102, 54] width 7 height 7
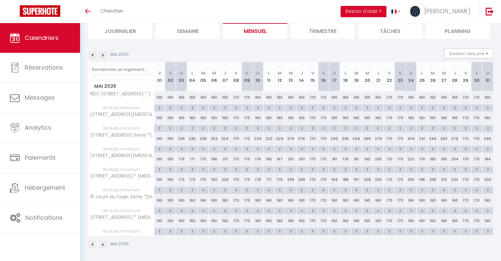
click at [182, 97] on div "160" at bounding box center [181, 97] width 11 height 12
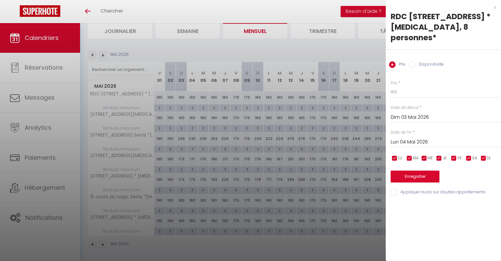
click at [415, 138] on input "Lun 04 Mai 2026" at bounding box center [446, 142] width 110 height 9
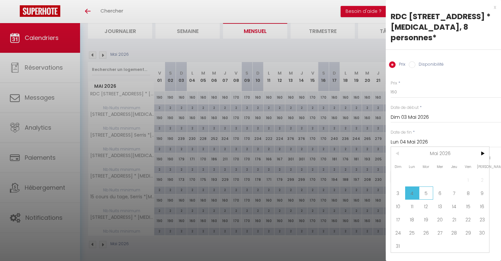
click at [427, 186] on span "5" at bounding box center [426, 192] width 14 height 13
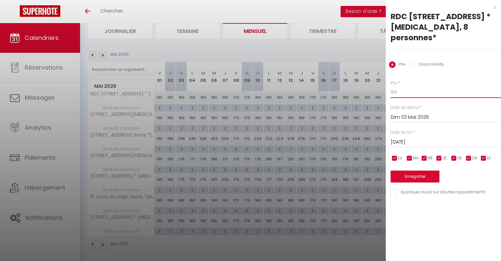
drag, startPoint x: 403, startPoint y: 81, endPoint x: 384, endPoint y: 80, distance: 19.1
click at [384, 80] on body "🟢 Des questions ou besoin d'assistance pour la migration AirBnB? Connectez-vous…" at bounding box center [250, 120] width 501 height 286
click at [395, 189] on input "Appliquer aussi sur d'autres appartements" at bounding box center [446, 192] width 110 height 7
click at [411, 170] on button "Enregistrer" at bounding box center [415, 176] width 49 height 12
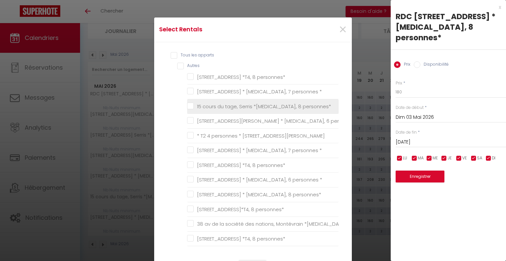
click at [190, 106] on personnes\* "15 cours du tage, Serris *[MEDICAL_DATA], 8 personnes*" at bounding box center [263, 106] width 152 height 7
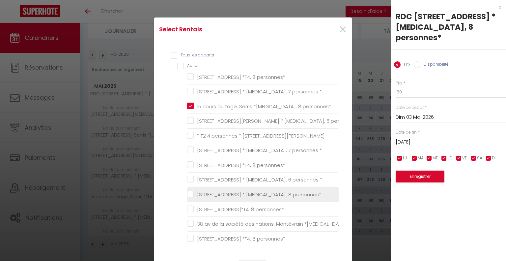
click at [189, 192] on personnes\* "[STREET_ADDRESS] * [MEDICAL_DATA], 8 personnes*" at bounding box center [263, 194] width 152 height 7
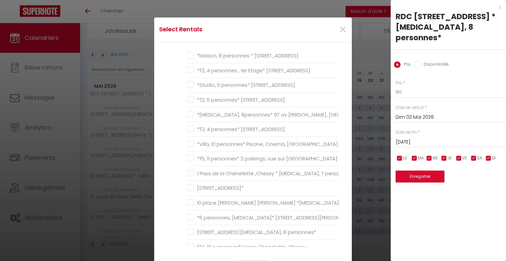
scroll to position [363, 0]
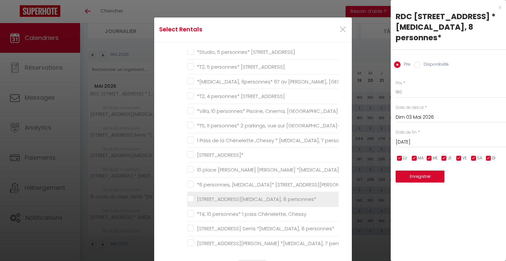
click at [188, 196] on personnes\* "[STREET_ADDRESS][MEDICAL_DATA], 8 personnes*" at bounding box center [263, 199] width 152 height 7
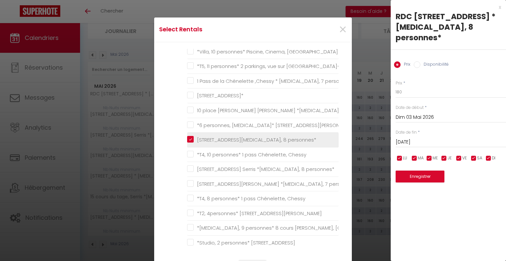
scroll to position [429, 0]
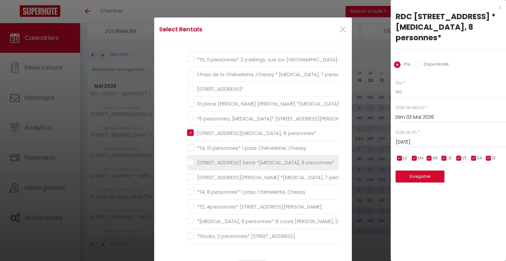
click at [187, 159] on personnes\* "[STREET_ADDRESS] Serris *[MEDICAL_DATA], 8 personnes*" at bounding box center [263, 162] width 152 height 7
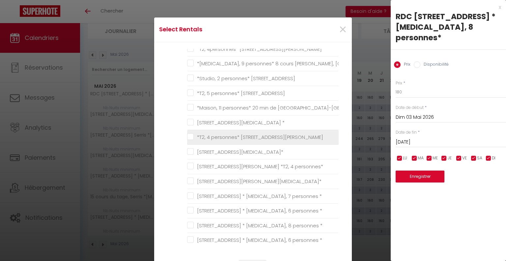
scroll to position [593, 0]
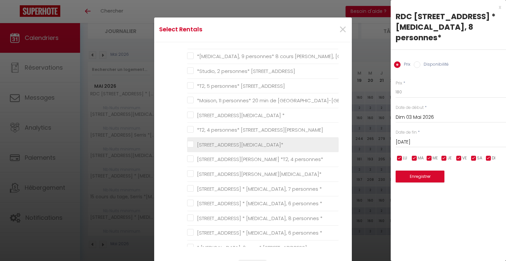
click at [187, 144] on 8personnes\* "[STREET_ADDRESS][MEDICAL_DATA]*" at bounding box center [263, 144] width 152 height 7
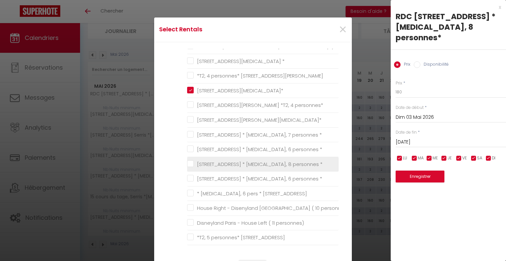
scroll to position [659, 0]
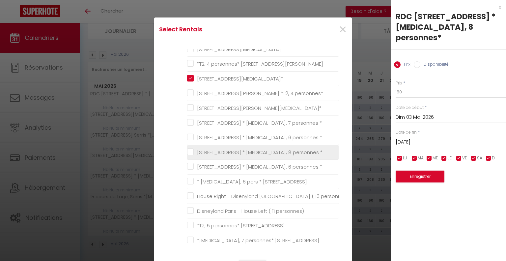
click at [187, 149] on \* "[STREET_ADDRESS] * [MEDICAL_DATA], 8 personnes *" at bounding box center [263, 152] width 152 height 7
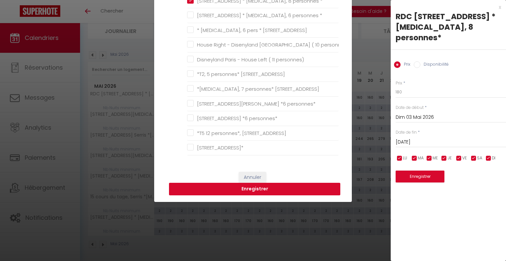
scroll to position [99, 0]
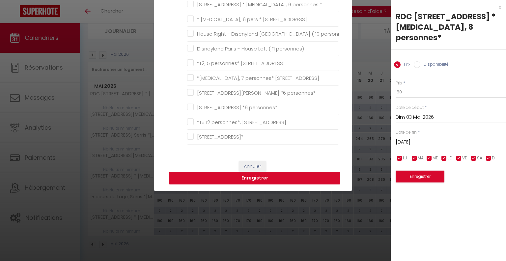
click at [234, 176] on button "Enregistrer" at bounding box center [254, 178] width 171 height 13
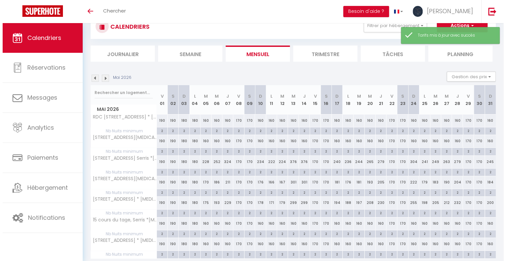
scroll to position [46, 0]
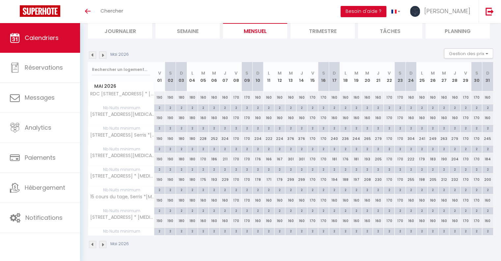
click at [234, 96] on div "170" at bounding box center [236, 97] width 11 height 12
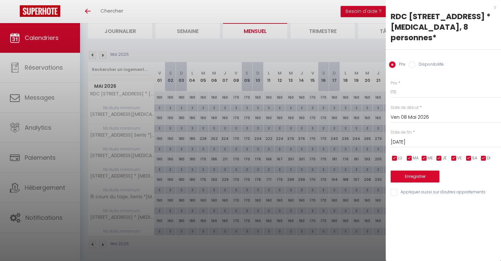
click at [418, 138] on input "[DATE]" at bounding box center [446, 142] width 110 height 9
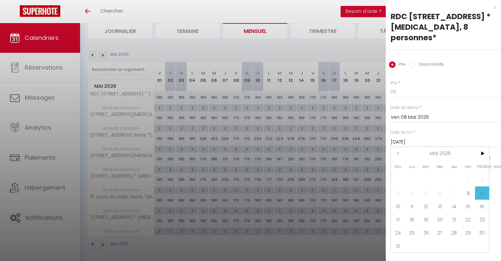
drag, startPoint x: 396, startPoint y: 196, endPoint x: 393, endPoint y: 182, distance: 14.2
click at [395, 199] on span "10" at bounding box center [398, 205] width 14 height 13
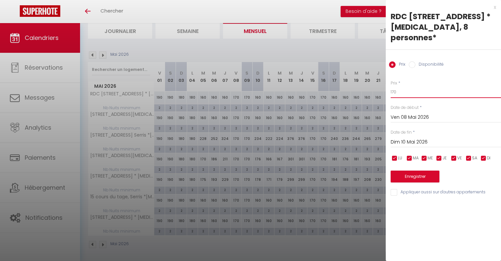
drag, startPoint x: 404, startPoint y: 84, endPoint x: 378, endPoint y: 85, distance: 26.4
click at [378, 85] on body "🟢 Des questions ou besoin d'assistance pour la migration AirBnB? Connectez-vous…" at bounding box center [250, 120] width 501 height 286
drag, startPoint x: 395, startPoint y: 180, endPoint x: 402, endPoint y: 176, distance: 8.0
click at [395, 189] on input "Appliquer aussi sur d'autres appartements" at bounding box center [446, 192] width 110 height 7
click at [422, 170] on button "Enregistrer" at bounding box center [415, 176] width 49 height 12
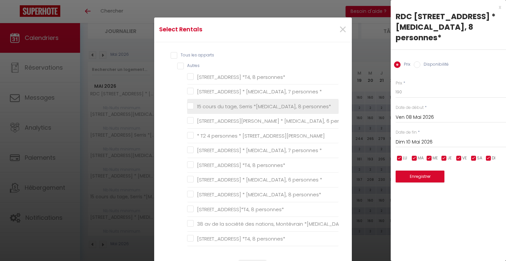
click at [188, 106] on personnes\* "15 cours du tage, Serris *[MEDICAL_DATA], 8 personnes*" at bounding box center [263, 106] width 152 height 7
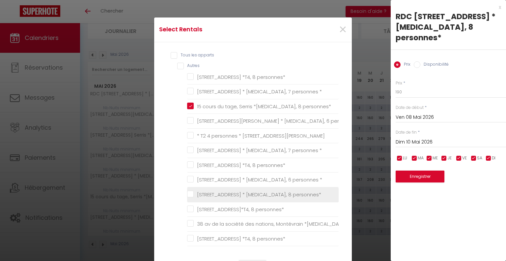
click at [190, 194] on personnes\* "[STREET_ADDRESS] * [MEDICAL_DATA], 8 personnes*" at bounding box center [263, 194] width 152 height 7
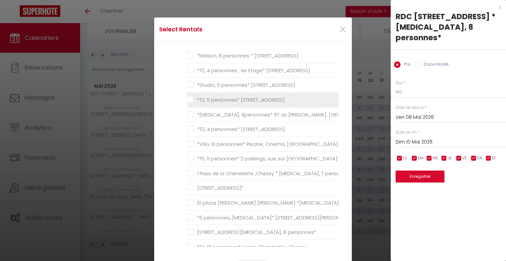
scroll to position [363, 0]
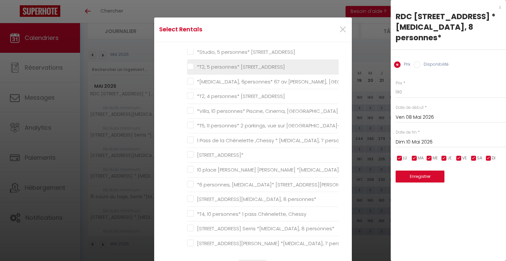
click at [189, 196] on personnes\* "[STREET_ADDRESS][MEDICAL_DATA], 8 personnes*" at bounding box center [263, 199] width 152 height 7
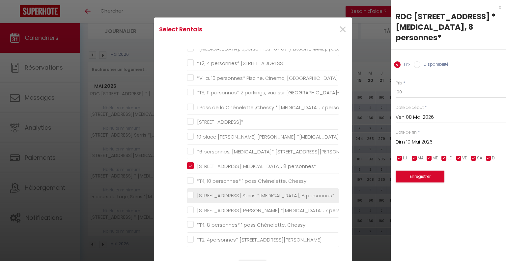
click at [189, 192] on personnes\* "[STREET_ADDRESS] Serris *[MEDICAL_DATA], 8 personnes*" at bounding box center [263, 195] width 152 height 7
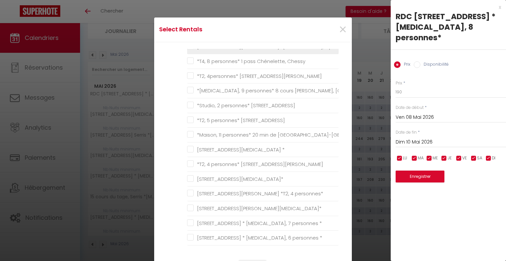
scroll to position [561, 0]
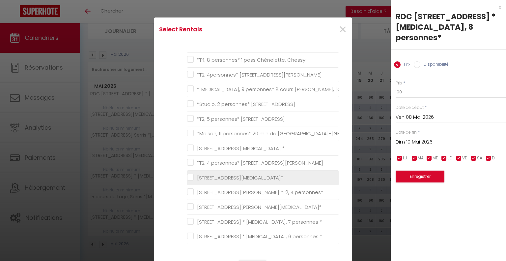
click at [190, 174] on 8personnes\* "[STREET_ADDRESS][MEDICAL_DATA]*" at bounding box center [263, 177] width 152 height 7
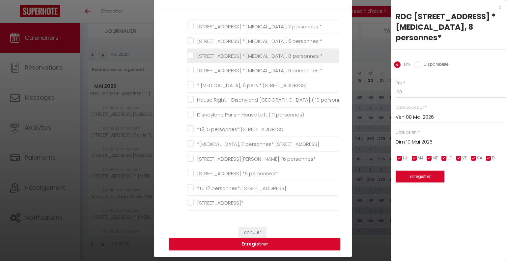
click at [191, 52] on \* "[STREET_ADDRESS] * [MEDICAL_DATA], 8 personnes *" at bounding box center [263, 55] width 152 height 7
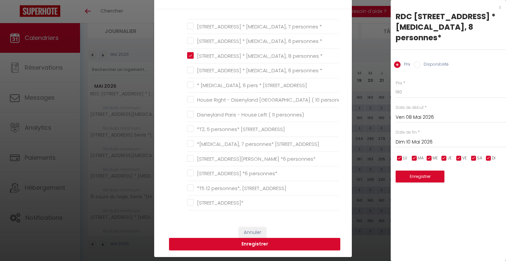
click at [269, 241] on button "Enregistrer" at bounding box center [254, 244] width 171 height 13
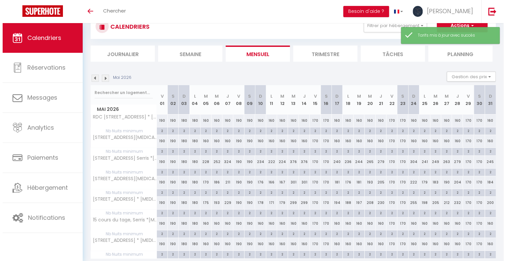
scroll to position [46, 0]
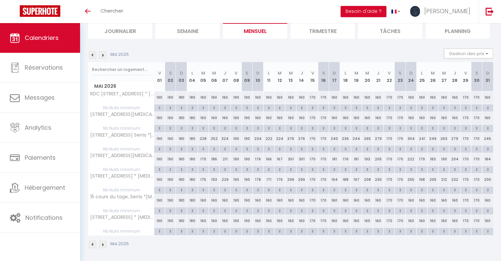
click at [333, 96] on div "160" at bounding box center [334, 97] width 11 height 12
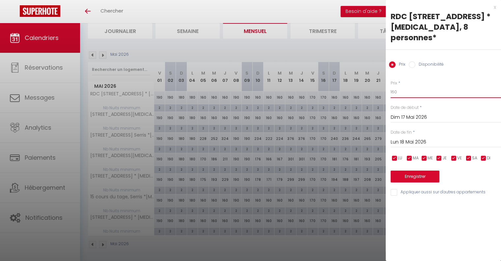
drag, startPoint x: 404, startPoint y: 81, endPoint x: 378, endPoint y: 84, distance: 25.5
click at [382, 82] on body "🟢 Des questions ou besoin d'assistance pour la migration AirBnB? Connectez-vous…" at bounding box center [250, 120] width 501 height 286
click at [396, 189] on input "Appliquer aussi sur d'autres appartements" at bounding box center [446, 192] width 110 height 7
click at [406, 170] on button "Enregistrer" at bounding box center [415, 176] width 49 height 12
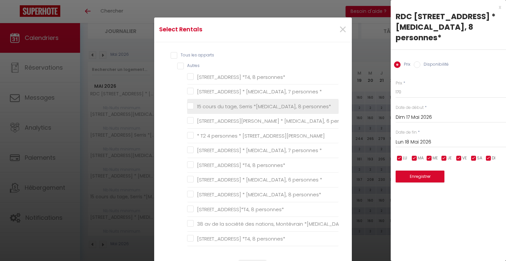
click at [188, 105] on personnes\* "15 cours du tage, Serris *[MEDICAL_DATA], 8 personnes*" at bounding box center [263, 106] width 152 height 7
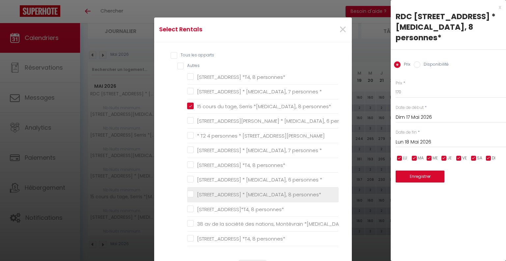
click at [189, 192] on personnes\* "[STREET_ADDRESS] * [MEDICAL_DATA], 8 personnes*" at bounding box center [263, 194] width 152 height 7
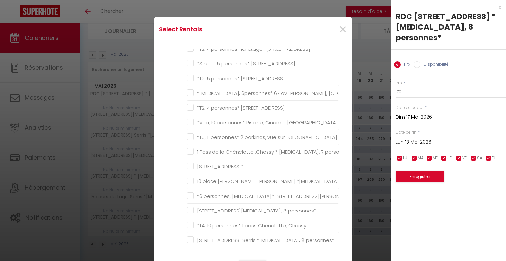
scroll to position [363, 0]
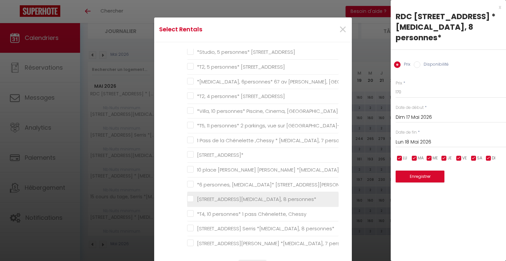
click at [189, 196] on personnes\* "[STREET_ADDRESS][MEDICAL_DATA], 8 personnes*" at bounding box center [263, 199] width 152 height 7
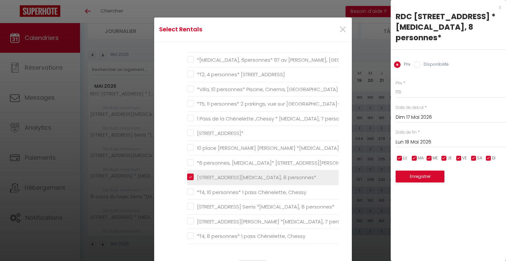
scroll to position [396, 0]
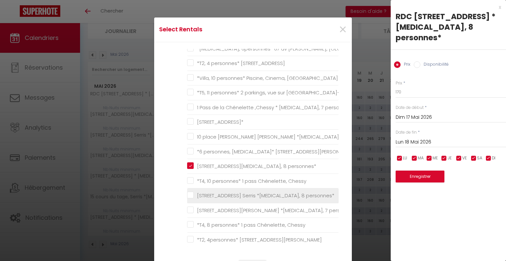
click at [189, 195] on personnes\* "[STREET_ADDRESS] Serris *[MEDICAL_DATA], 8 personnes*" at bounding box center [263, 195] width 152 height 7
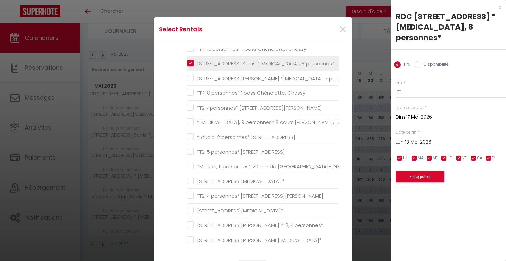
scroll to position [561, 0]
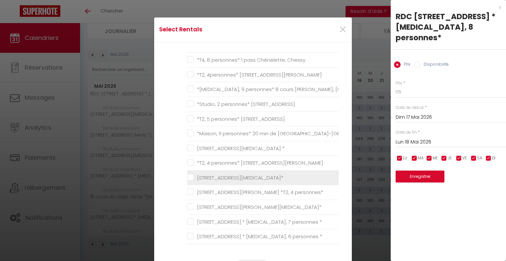
click at [189, 174] on 8personnes\* "[STREET_ADDRESS][MEDICAL_DATA]*" at bounding box center [263, 177] width 152 height 7
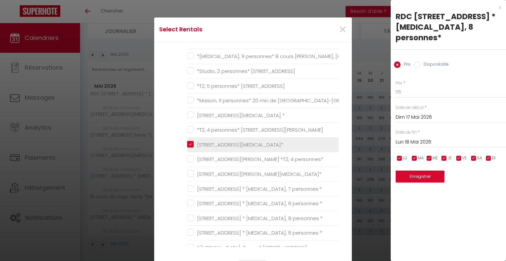
scroll to position [626, 0]
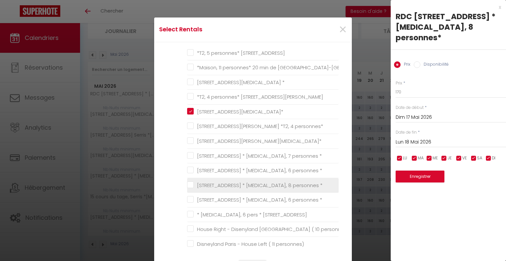
click at [187, 182] on \* "[STREET_ADDRESS] * [MEDICAL_DATA], 8 personnes *" at bounding box center [263, 185] width 152 height 7
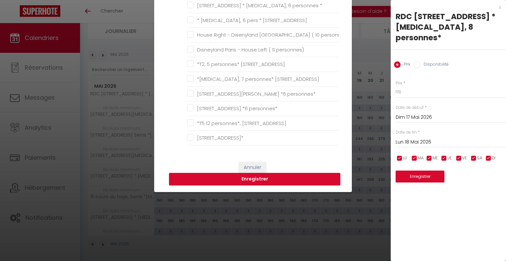
scroll to position [99, 0]
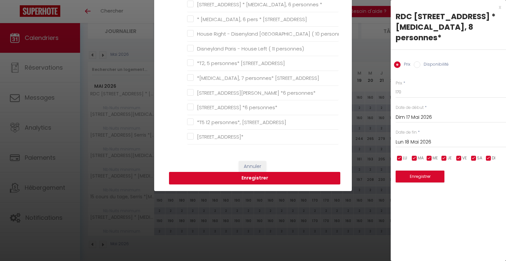
click at [252, 181] on button "Enregistrer" at bounding box center [254, 178] width 171 height 13
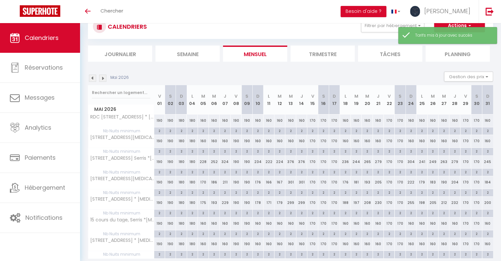
scroll to position [46, 0]
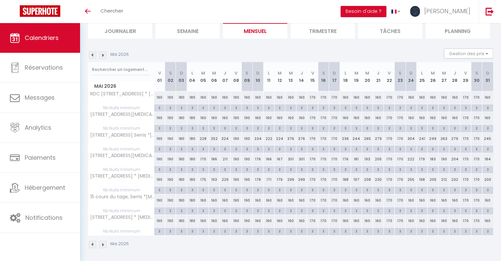
click at [102, 52] on img at bounding box center [102, 54] width 7 height 7
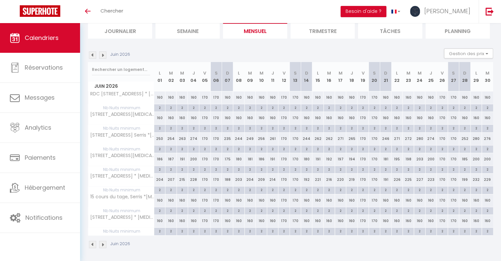
click at [361, 97] on div "170" at bounding box center [363, 97] width 11 height 12
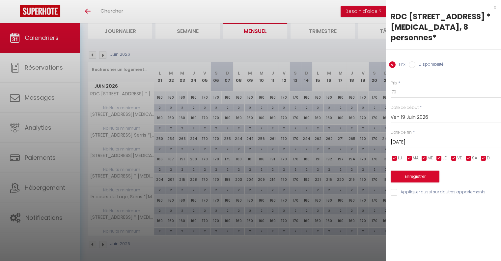
click at [416, 138] on input "[DATE]" at bounding box center [446, 142] width 110 height 9
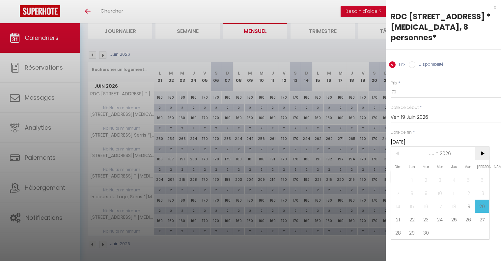
click at [484, 147] on span ">" at bounding box center [482, 153] width 14 height 13
drag, startPoint x: 391, startPoint y: 143, endPoint x: 401, endPoint y: 144, distance: 9.6
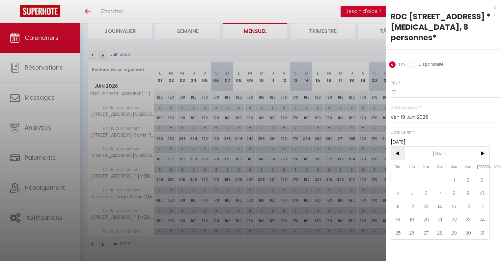
click at [391, 147] on span "<" at bounding box center [398, 153] width 14 height 13
click at [431, 173] on span "1" at bounding box center [426, 179] width 14 height 13
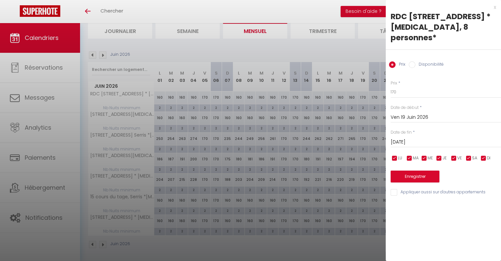
click at [469, 155] on input "checkbox" at bounding box center [469, 158] width 7 height 7
click at [454, 155] on input "checkbox" at bounding box center [454, 158] width 7 height 7
drag, startPoint x: 370, startPoint y: 82, endPoint x: 363, endPoint y: 81, distance: 6.3
click at [367, 81] on body "🟢 Des questions ou besoin d'assistance pour la migration AirBnB? Connectez-vous…" at bounding box center [250, 120] width 501 height 286
drag, startPoint x: 393, startPoint y: 184, endPoint x: 401, endPoint y: 178, distance: 9.8
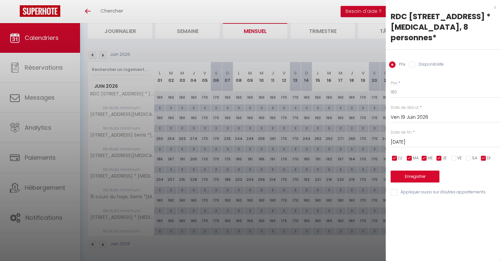
click at [393, 189] on input "Appliquer aussi sur d'autres appartements" at bounding box center [446, 192] width 110 height 7
click at [414, 170] on button "Enregistrer" at bounding box center [415, 176] width 49 height 12
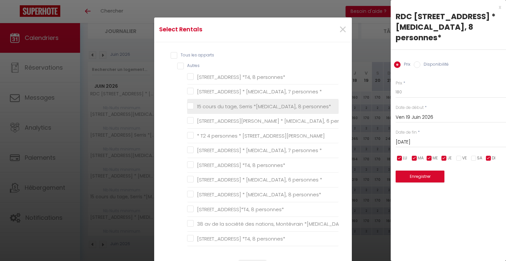
click at [189, 106] on personnes\* "15 cours du tage, Serris *[MEDICAL_DATA], 8 personnes*" at bounding box center [263, 106] width 152 height 7
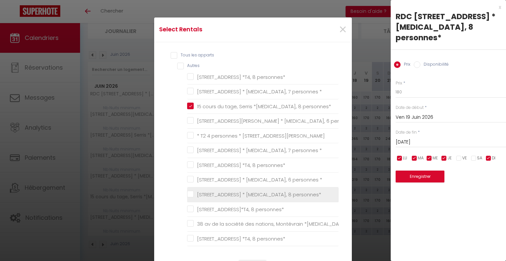
click at [190, 195] on personnes\* "[STREET_ADDRESS] * [MEDICAL_DATA], 8 personnes*" at bounding box center [263, 194] width 152 height 7
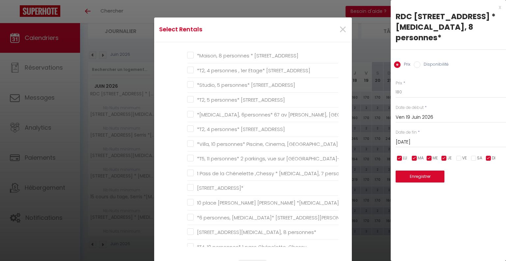
scroll to position [363, 0]
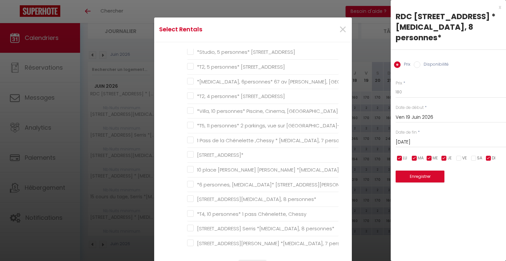
click at [190, 196] on personnes\* "[STREET_ADDRESS][MEDICAL_DATA], 8 personnes*" at bounding box center [263, 199] width 152 height 7
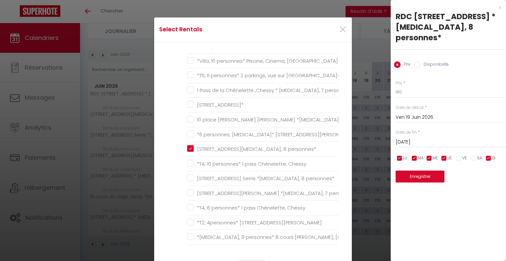
scroll to position [429, 0]
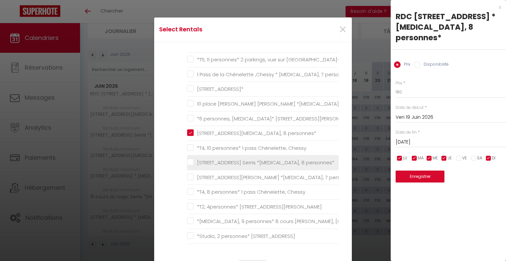
click at [190, 160] on personnes\* "[STREET_ADDRESS] Serris *[MEDICAL_DATA], 8 personnes*" at bounding box center [263, 162] width 152 height 7
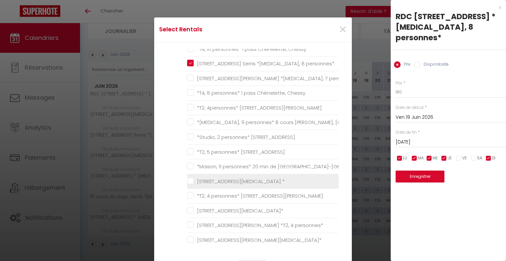
scroll to position [561, 0]
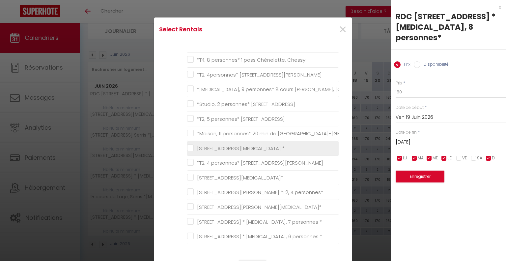
click at [189, 176] on 8personnes\* "[STREET_ADDRESS][MEDICAL_DATA]*" at bounding box center [263, 177] width 152 height 7
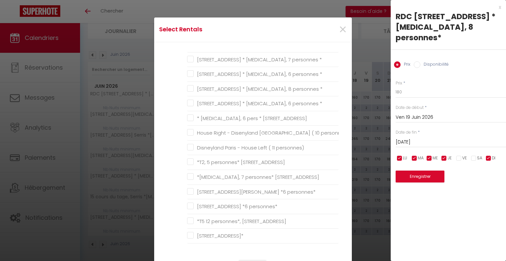
scroll to position [33, 0]
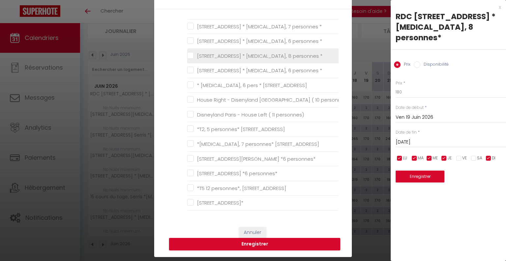
click at [189, 52] on \* "[STREET_ADDRESS] * [MEDICAL_DATA], 8 personnes *" at bounding box center [263, 55] width 152 height 7
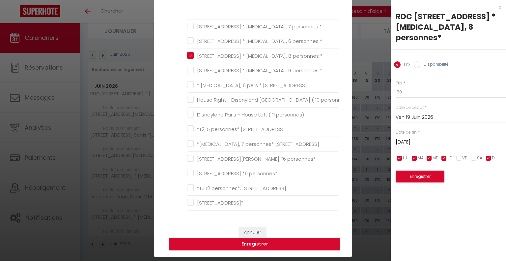
click at [296, 243] on button "Enregistrer" at bounding box center [254, 244] width 171 height 13
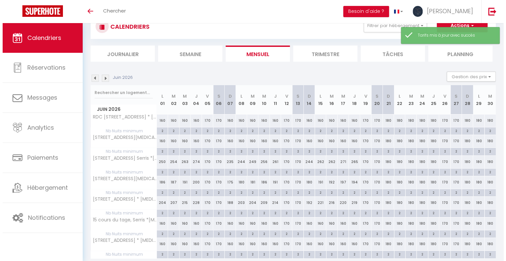
scroll to position [46, 0]
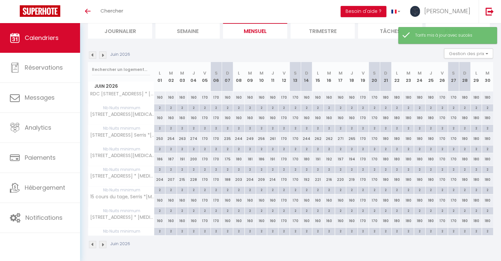
click at [362, 97] on div "170" at bounding box center [363, 97] width 11 height 12
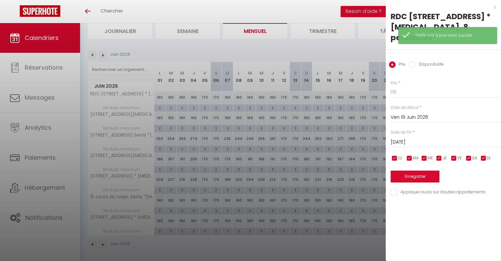
click at [411, 138] on input "[DATE]" at bounding box center [446, 142] width 110 height 9
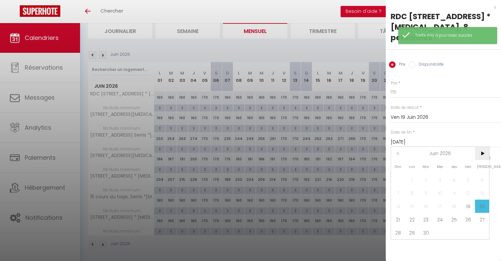
click at [482, 147] on span ">" at bounding box center [482, 153] width 14 height 13
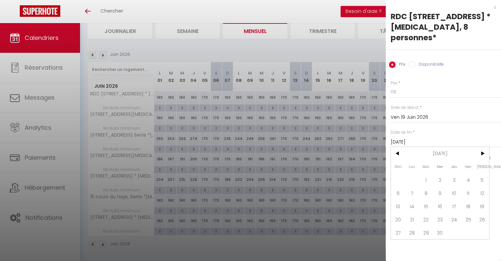
click at [427, 173] on span "1" at bounding box center [426, 179] width 14 height 13
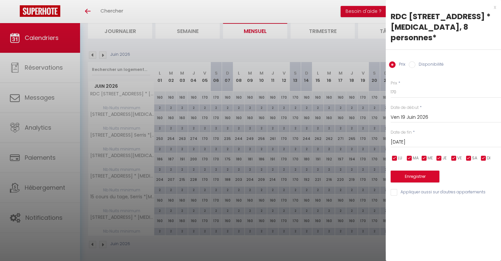
click at [483, 155] on input "checkbox" at bounding box center [484, 158] width 7 height 7
drag, startPoint x: 442, startPoint y: 146, endPoint x: 439, endPoint y: 147, distance: 3.4
click at [442, 155] on input "checkbox" at bounding box center [439, 158] width 7 height 7
click at [426, 155] on input "checkbox" at bounding box center [424, 158] width 7 height 7
drag, startPoint x: 410, startPoint y: 147, endPoint x: 397, endPoint y: 145, distance: 13.9
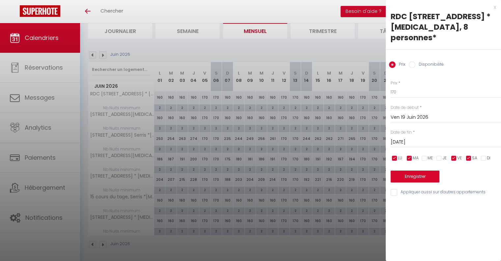
click at [410, 155] on input "checkbox" at bounding box center [410, 158] width 7 height 7
click at [393, 155] on input "checkbox" at bounding box center [395, 158] width 7 height 7
drag, startPoint x: 400, startPoint y: 83, endPoint x: 372, endPoint y: 79, distance: 28.0
click at [372, 79] on body "🟢 Des questions ou besoin d'assistance pour la migration AirBnB? Connectez-vous…" at bounding box center [250, 120] width 501 height 286
drag, startPoint x: 397, startPoint y: 180, endPoint x: 398, endPoint y: 176, distance: 4.2
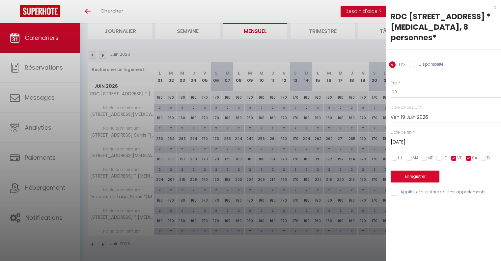
click at [396, 189] on input "Appliquer aussi sur d'autres appartements" at bounding box center [446, 192] width 110 height 7
click at [406, 170] on button "Enregistrer" at bounding box center [415, 176] width 49 height 12
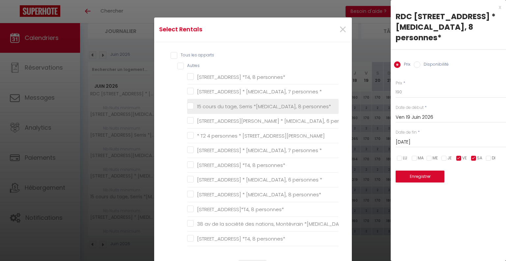
click at [188, 105] on personnes\* "15 cours du tage, Serris *[MEDICAL_DATA], 8 personnes*" at bounding box center [263, 106] width 152 height 7
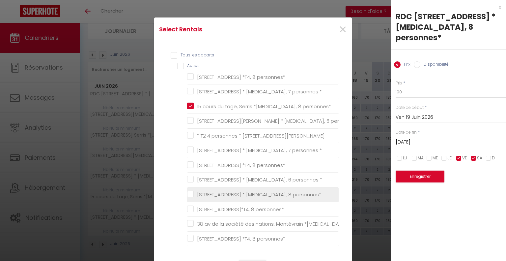
click at [189, 194] on personnes\* "[STREET_ADDRESS] * [MEDICAL_DATA], 8 personnes*" at bounding box center [263, 194] width 152 height 7
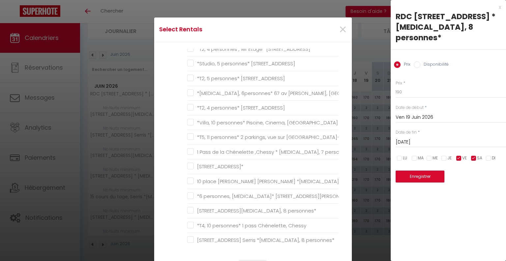
scroll to position [363, 0]
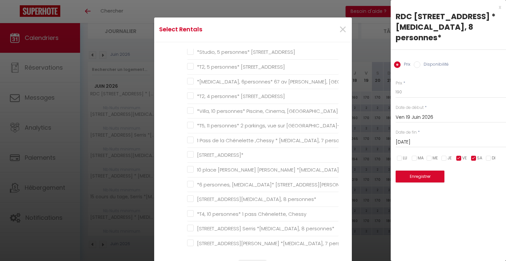
click at [189, 196] on personnes\* "[STREET_ADDRESS][MEDICAL_DATA], 8 personnes*" at bounding box center [263, 199] width 152 height 7
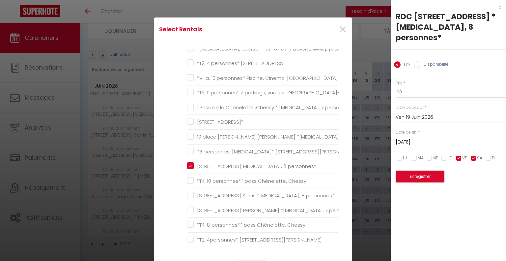
scroll to position [429, 0]
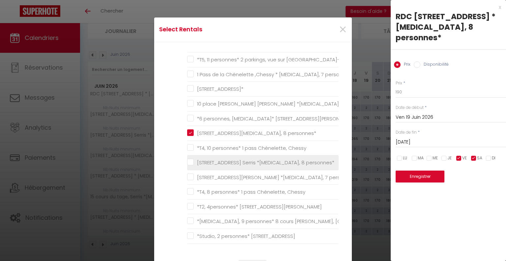
click at [191, 159] on personnes\* "[STREET_ADDRESS] Serris *[MEDICAL_DATA], 8 personnes*" at bounding box center [263, 162] width 152 height 7
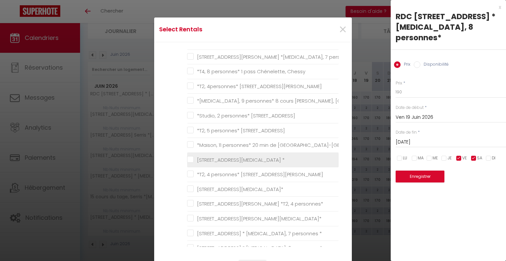
scroll to position [561, 0]
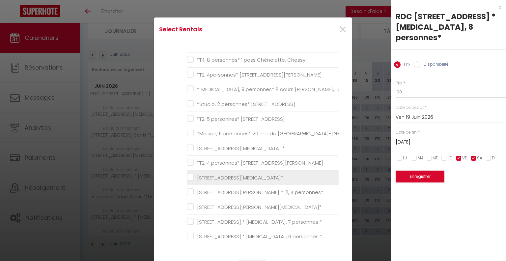
click at [188, 177] on 8personnes\* "[STREET_ADDRESS][MEDICAL_DATA]*" at bounding box center [263, 177] width 152 height 7
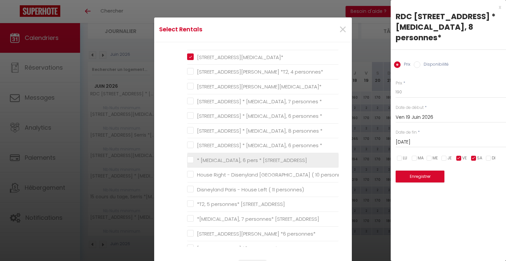
scroll to position [692, 0]
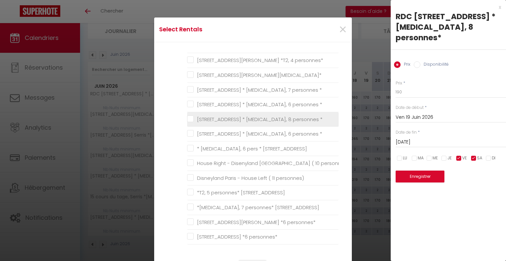
click at [190, 116] on \* "[STREET_ADDRESS] * [MEDICAL_DATA], 8 personnes *" at bounding box center [263, 119] width 152 height 7
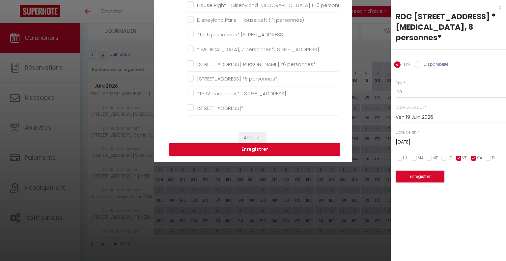
scroll to position [132, 0]
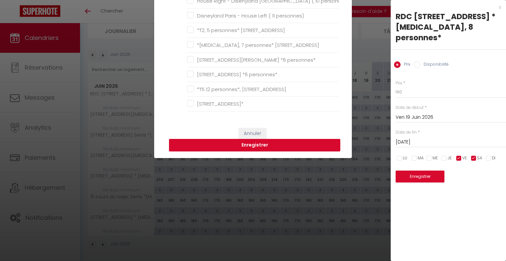
click at [253, 146] on button "Enregistrer" at bounding box center [254, 145] width 171 height 13
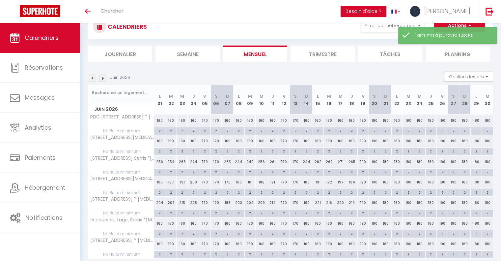
scroll to position [46, 0]
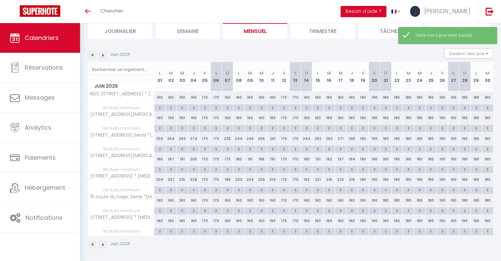
click at [104, 55] on img at bounding box center [102, 54] width 7 height 7
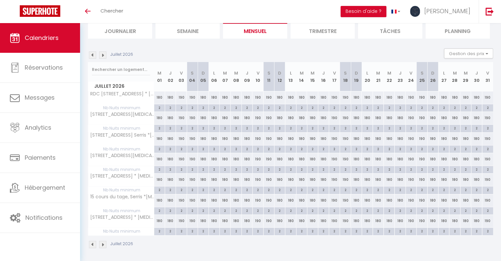
click at [104, 55] on img at bounding box center [102, 54] width 7 height 7
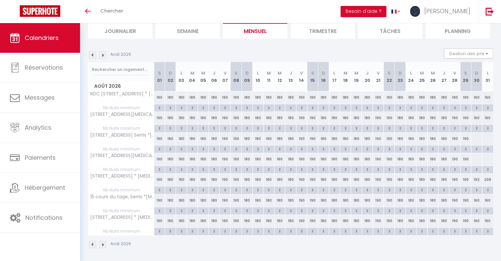
click at [477, 97] on div "160" at bounding box center [476, 97] width 11 height 12
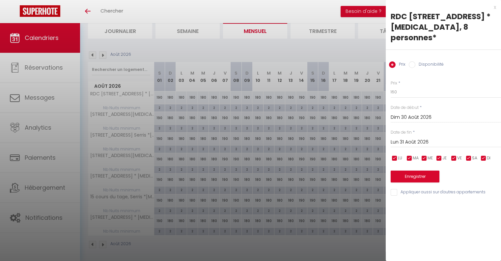
click at [416, 138] on input "Lun 31 Août 2026" at bounding box center [446, 142] width 110 height 9
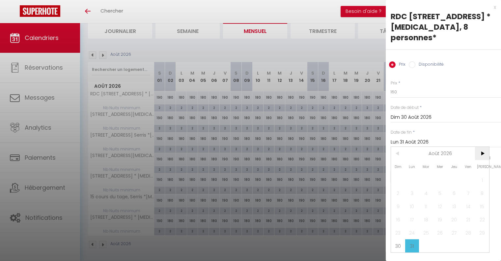
click at [484, 147] on span ">" at bounding box center [482, 153] width 14 height 13
click at [428, 173] on span "1" at bounding box center [426, 179] width 14 height 13
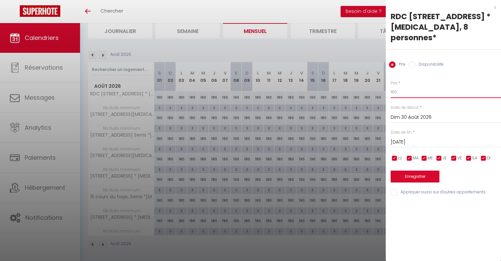
drag, startPoint x: 409, startPoint y: 84, endPoint x: 361, endPoint y: 86, distance: 48.2
click at [370, 84] on body "🟢 Des questions ou besoin d'assistance pour la migration AirBnB? Connectez-vous…" at bounding box center [250, 120] width 501 height 286
click at [392, 189] on input "Appliquer aussi sur d'autres appartements" at bounding box center [446, 192] width 110 height 7
click at [402, 170] on button "Enregistrer" at bounding box center [415, 176] width 49 height 12
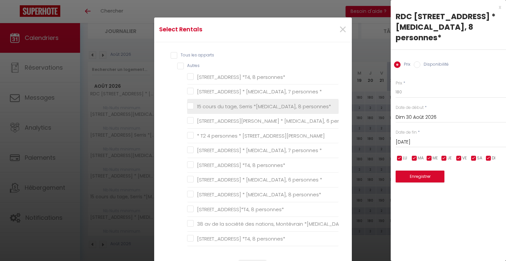
click at [189, 104] on personnes\* "15 cours du tage, Serris *[MEDICAL_DATA], 8 personnes*" at bounding box center [263, 106] width 152 height 7
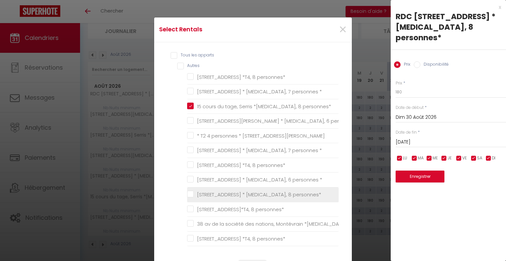
click at [190, 196] on personnes\* "[STREET_ADDRESS] * [MEDICAL_DATA], 8 personnes*" at bounding box center [263, 194] width 152 height 7
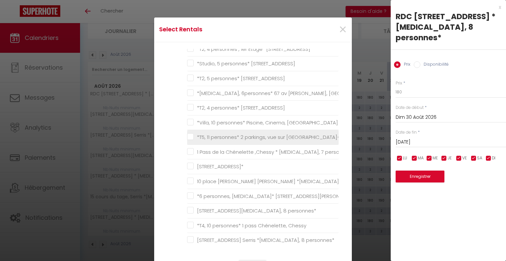
scroll to position [363, 0]
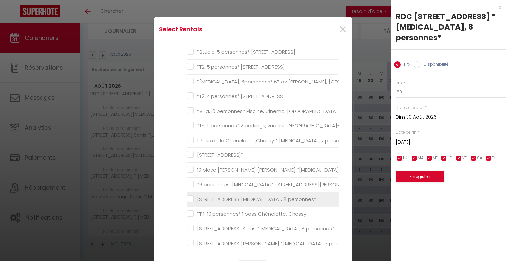
click at [189, 196] on personnes\* "[STREET_ADDRESS][MEDICAL_DATA], 8 personnes*" at bounding box center [263, 199] width 152 height 7
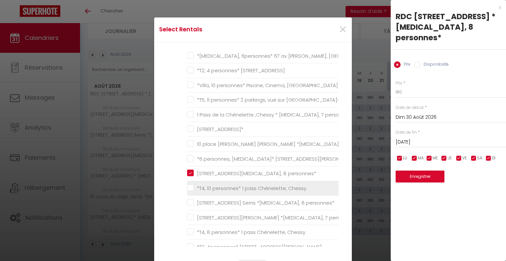
scroll to position [396, 0]
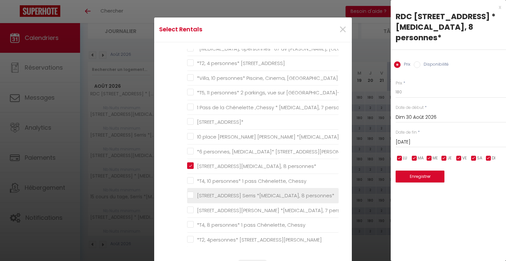
click at [189, 196] on personnes\* "[STREET_ADDRESS] Serris *[MEDICAL_DATA], 8 personnes*" at bounding box center [263, 195] width 152 height 7
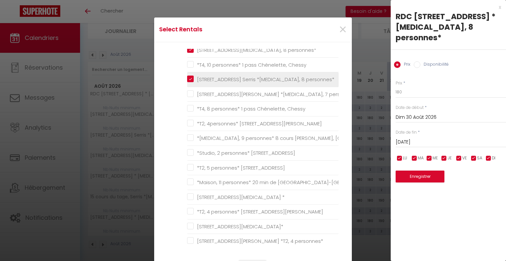
scroll to position [528, 0]
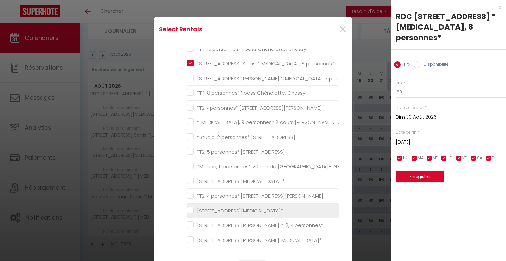
click at [188, 207] on 8personnes\* "[STREET_ADDRESS][MEDICAL_DATA]*" at bounding box center [263, 210] width 152 height 7
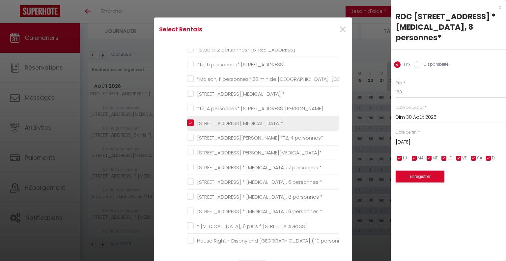
scroll to position [626, 0]
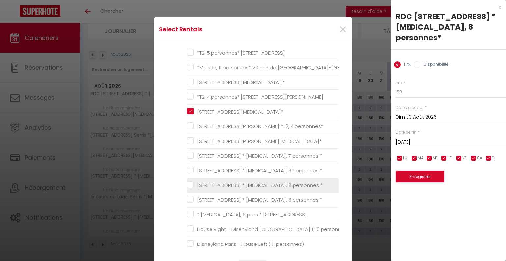
click at [191, 178] on li "[STREET_ADDRESS] * [MEDICAL_DATA], 8 personnes *" at bounding box center [263, 185] width 152 height 15
click at [188, 182] on \* "[STREET_ADDRESS] * [MEDICAL_DATA], 8 personnes *" at bounding box center [263, 185] width 152 height 7
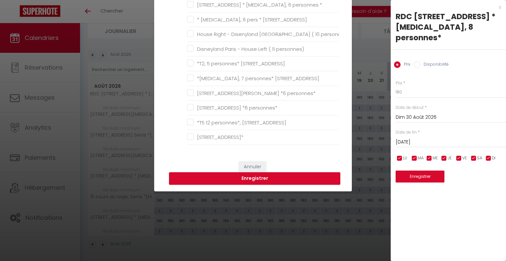
scroll to position [99, 0]
click at [249, 178] on button "Enregistrer" at bounding box center [254, 178] width 171 height 13
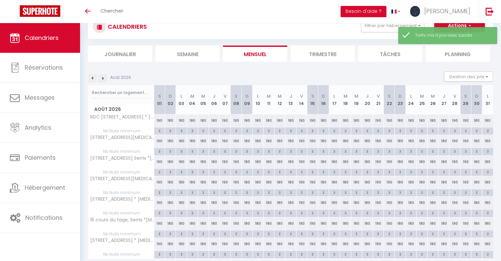
scroll to position [46, 0]
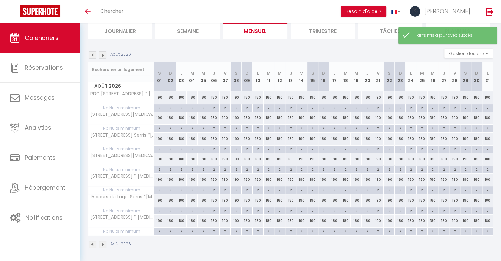
click at [103, 54] on img at bounding box center [102, 54] width 7 height 7
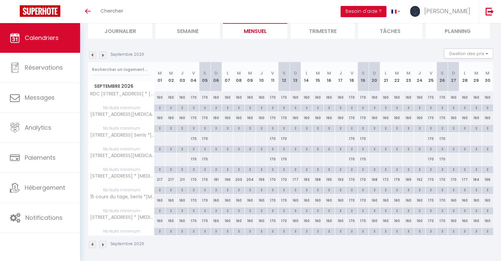
click at [158, 97] on div "160" at bounding box center [159, 97] width 11 height 12
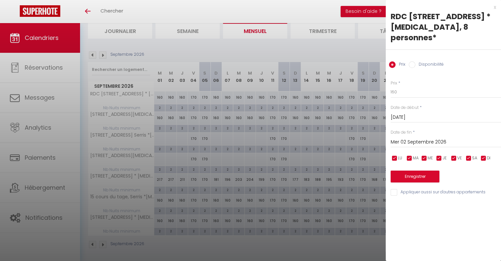
click at [418, 138] on input "Mer 02 Septembre 2026" at bounding box center [446, 142] width 110 height 9
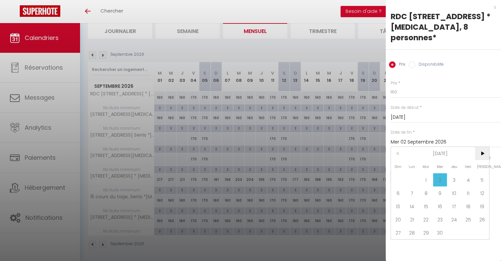
click at [488, 147] on span ">" at bounding box center [482, 153] width 14 height 13
drag, startPoint x: 483, startPoint y: 170, endPoint x: 478, endPoint y: 165, distance: 6.8
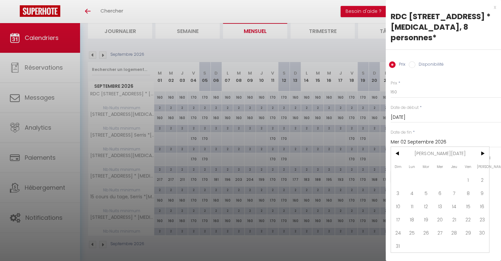
click at [482, 173] on span "2" at bounding box center [482, 179] width 14 height 13
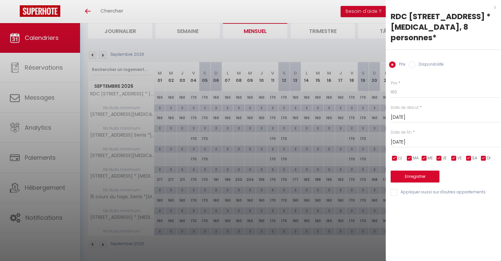
drag, startPoint x: 468, startPoint y: 147, endPoint x: 462, endPoint y: 147, distance: 6.3
click at [468, 155] on input "checkbox" at bounding box center [469, 158] width 7 height 7
click at [456, 155] on input "checkbox" at bounding box center [454, 158] width 7 height 7
click at [394, 189] on input "Appliquer aussi sur d'autres appartements" at bounding box center [446, 192] width 110 height 7
click at [403, 170] on button "Enregistrer" at bounding box center [415, 176] width 49 height 12
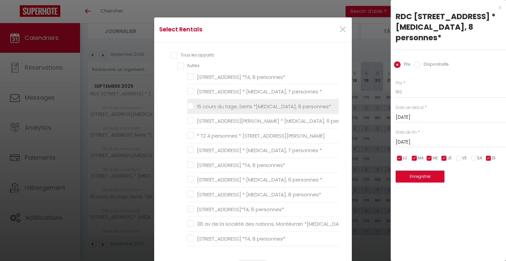
click at [189, 106] on personnes\* "15 cours du tage, Serris *[MEDICAL_DATA], 8 personnes*" at bounding box center [263, 106] width 152 height 7
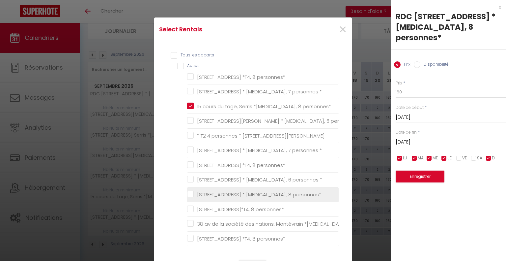
click at [189, 193] on personnes\* "[STREET_ADDRESS] * [MEDICAL_DATA], 8 personnes*" at bounding box center [263, 194] width 152 height 7
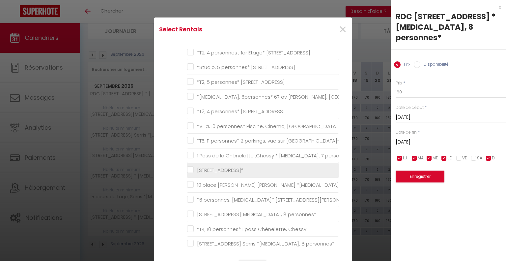
scroll to position [363, 0]
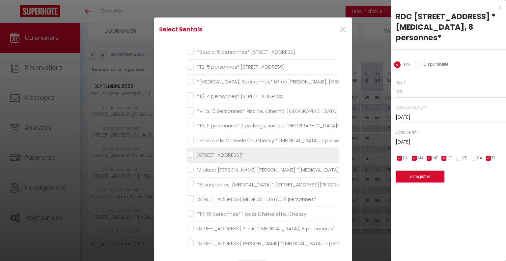
click at [194, 195] on label "[STREET_ADDRESS][MEDICAL_DATA], 8 personnes*" at bounding box center [255, 199] width 123 height 8
click at [188, 196] on personnes\* "[STREET_ADDRESS][MEDICAL_DATA], 8 personnes*" at bounding box center [263, 199] width 152 height 7
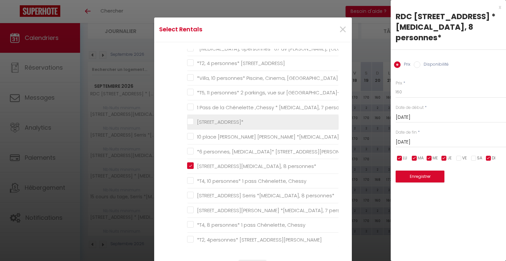
click at [188, 193] on personnes\* "[STREET_ADDRESS] Serris *[MEDICAL_DATA], 8 personnes*" at bounding box center [263, 195] width 152 height 7
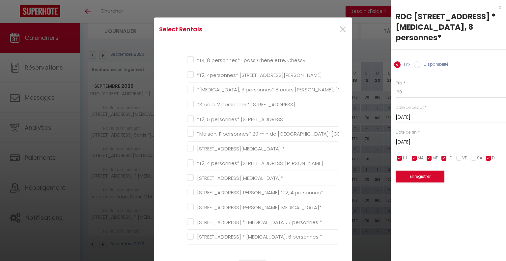
scroll to position [561, 0]
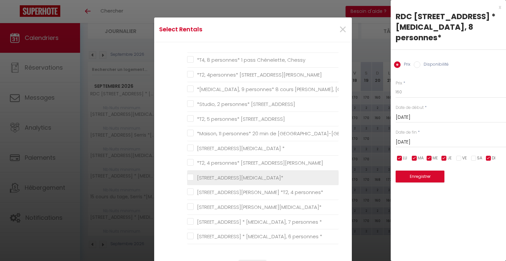
click at [190, 175] on 8personnes\* "[STREET_ADDRESS][MEDICAL_DATA]*" at bounding box center [263, 177] width 152 height 7
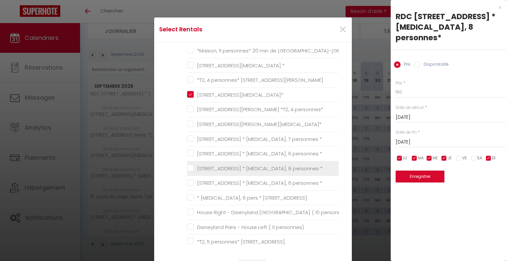
scroll to position [659, 0]
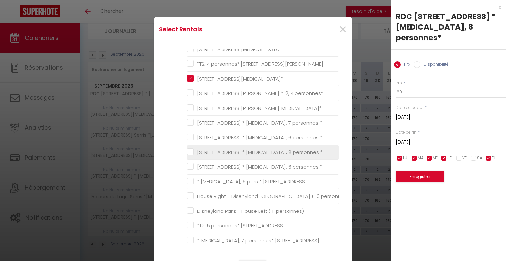
click at [190, 149] on \* "[STREET_ADDRESS] * [MEDICAL_DATA], 8 personnes *" at bounding box center [263, 152] width 152 height 7
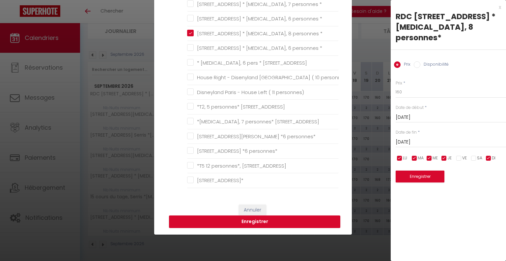
scroll to position [66, 0]
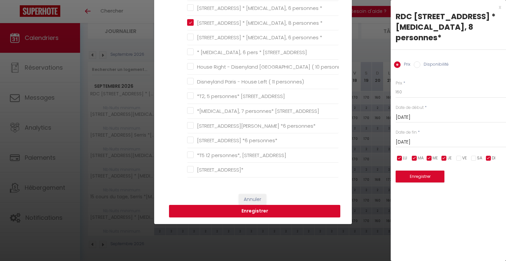
click at [254, 210] on button "Enregistrer" at bounding box center [254, 211] width 171 height 13
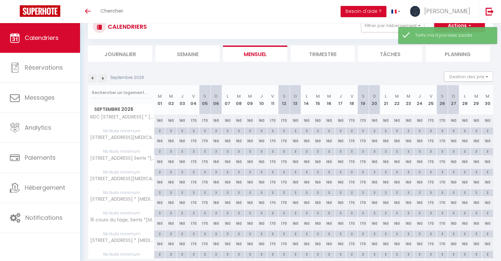
scroll to position [46, 0]
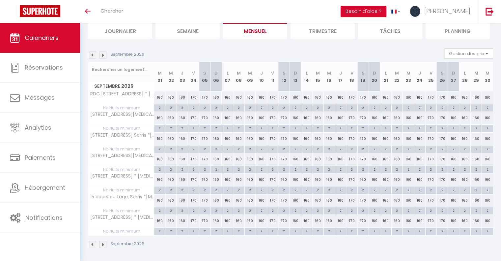
click at [103, 54] on img at bounding box center [102, 54] width 7 height 7
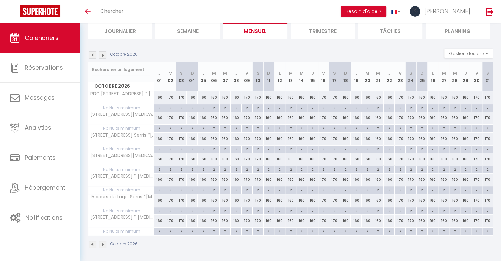
click at [322, 96] on div "170" at bounding box center [323, 97] width 11 height 12
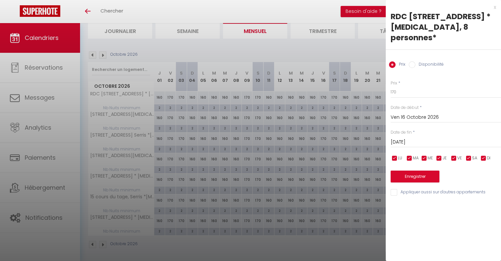
click at [420, 138] on input "[DATE]" at bounding box center [446, 142] width 110 height 9
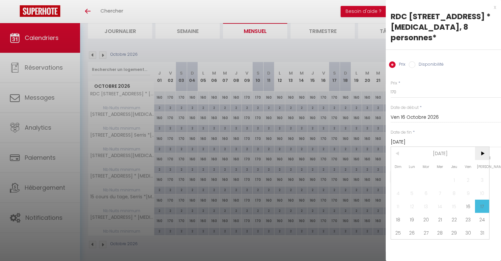
click at [483, 147] on span ">" at bounding box center [482, 153] width 14 height 13
click at [439, 173] on span "4" at bounding box center [441, 179] width 14 height 13
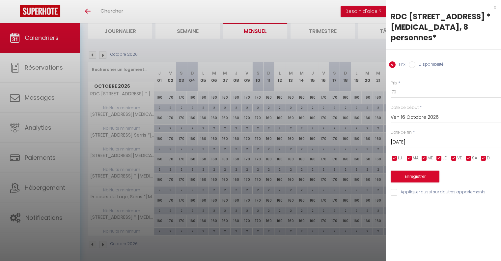
click at [467, 155] on input "checkbox" at bounding box center [469, 158] width 7 height 7
click at [453, 155] on input "checkbox" at bounding box center [454, 158] width 7 height 7
drag, startPoint x: 394, startPoint y: 83, endPoint x: 385, endPoint y: 79, distance: 9.8
click at [385, 80] on body "🟢 Des questions ou besoin d'assistance pour la migration AirBnB? Connectez-vous…" at bounding box center [250, 120] width 501 height 286
click at [394, 189] on input "Appliquer aussi sur d'autres appartements" at bounding box center [446, 192] width 110 height 7
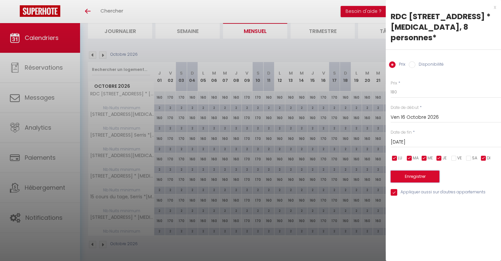
click at [405, 170] on button "Enregistrer" at bounding box center [415, 176] width 49 height 12
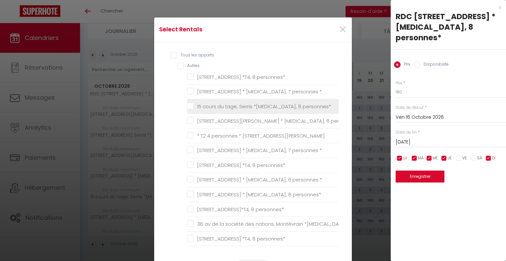
click at [189, 106] on personnes\* "15 cours du tage, Serris *[MEDICAL_DATA], 8 personnes*" at bounding box center [263, 106] width 152 height 7
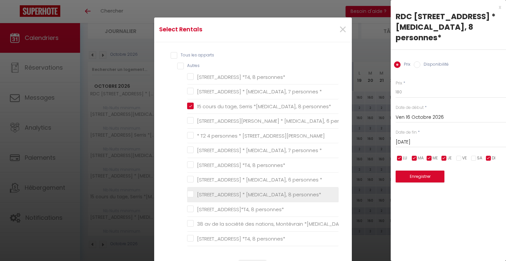
click at [190, 192] on personnes\* "[STREET_ADDRESS] * [MEDICAL_DATA], 8 personnes*" at bounding box center [263, 194] width 152 height 7
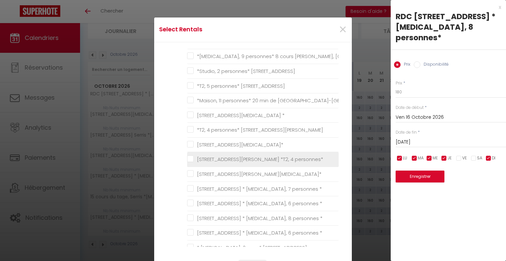
scroll to position [626, 0]
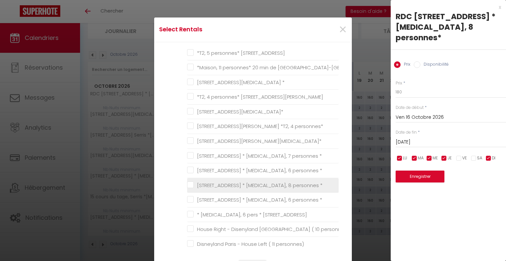
click at [189, 182] on \* "[STREET_ADDRESS] * [MEDICAL_DATA], 8 personnes *" at bounding box center [263, 185] width 152 height 7
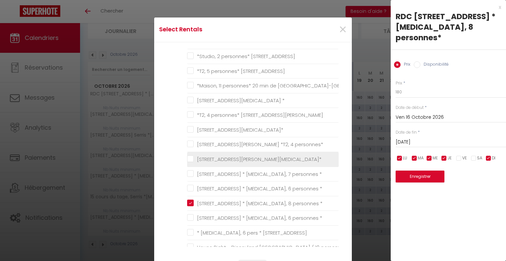
scroll to position [593, 0]
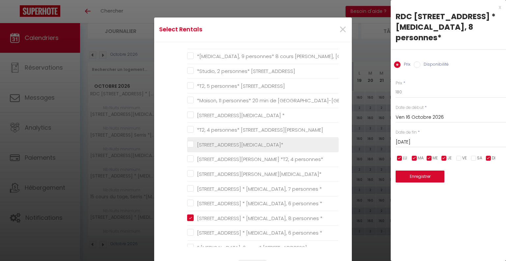
click at [189, 141] on 8personnes\* "[STREET_ADDRESS][MEDICAL_DATA]*" at bounding box center [263, 144] width 152 height 7
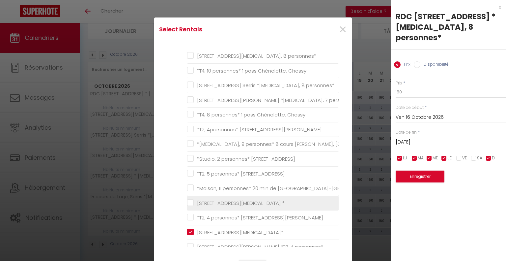
scroll to position [495, 0]
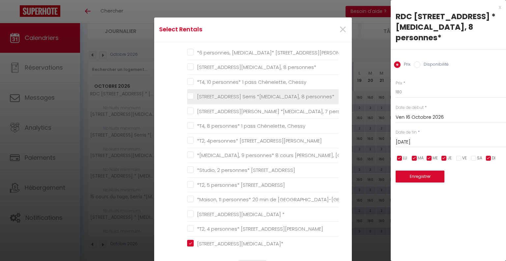
click at [187, 93] on personnes\* "[STREET_ADDRESS] Serris *[MEDICAL_DATA], 8 personnes*" at bounding box center [263, 96] width 152 height 7
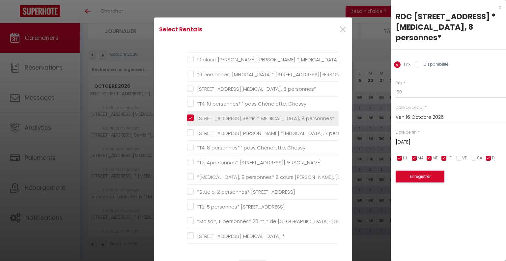
scroll to position [462, 0]
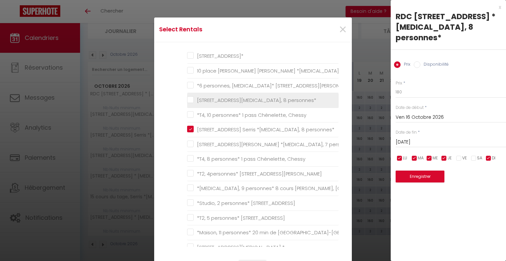
click at [189, 97] on personnes\* "[STREET_ADDRESS][MEDICAL_DATA], 8 personnes*" at bounding box center [263, 100] width 152 height 7
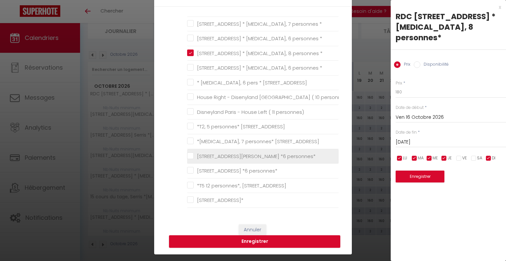
scroll to position [66, 0]
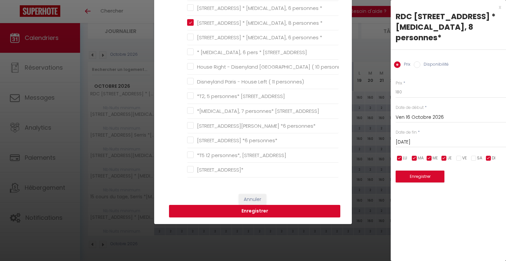
click at [289, 212] on button "Enregistrer" at bounding box center [254, 211] width 171 height 13
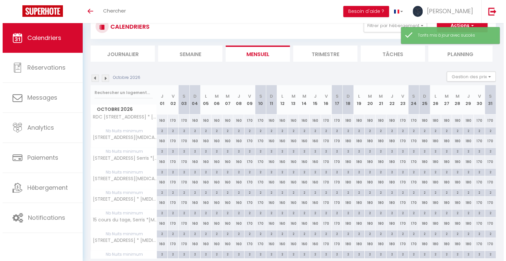
scroll to position [46, 0]
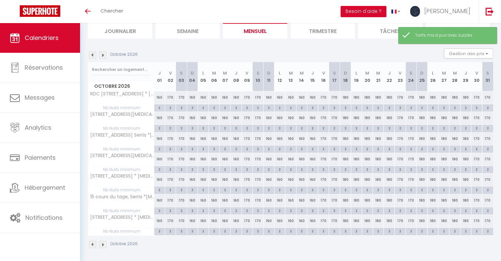
click at [323, 96] on div "170" at bounding box center [323, 97] width 11 height 12
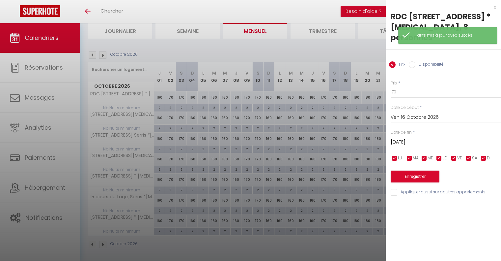
click at [435, 138] on input "[DATE]" at bounding box center [446, 142] width 110 height 9
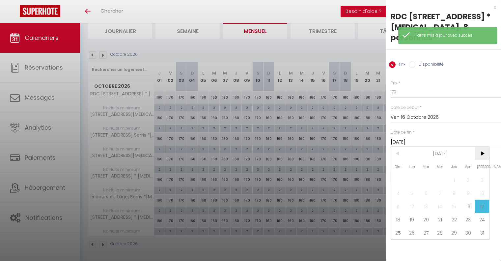
click at [481, 147] on span ">" at bounding box center [482, 153] width 14 height 13
click at [433, 173] on span "3" at bounding box center [426, 179] width 14 height 13
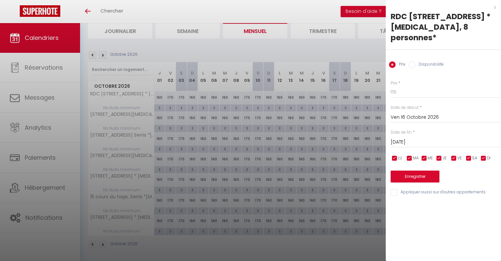
click at [435, 138] on input "[DATE]" at bounding box center [446, 142] width 110 height 9
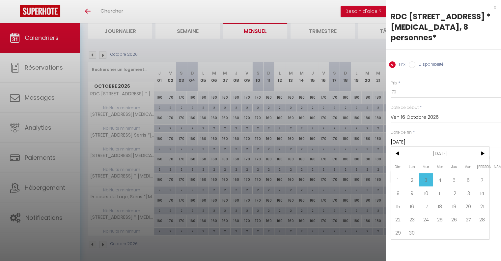
click at [442, 173] on span "4" at bounding box center [441, 179] width 14 height 13
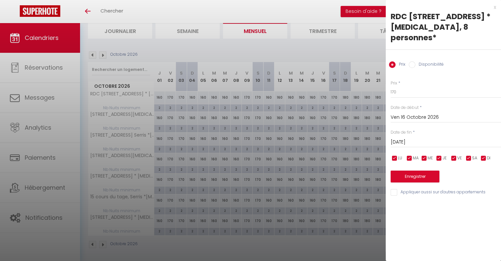
click at [479, 154] on div "LU MA ME JE VE SA DI" at bounding box center [446, 158] width 119 height 8
drag, startPoint x: 484, startPoint y: 148, endPoint x: 470, endPoint y: 148, distance: 13.8
click at [483, 155] on input "checkbox" at bounding box center [484, 158] width 7 height 7
drag, startPoint x: 442, startPoint y: 147, endPoint x: 434, endPoint y: 147, distance: 7.9
click at [442, 155] on input "checkbox" at bounding box center [439, 158] width 7 height 7
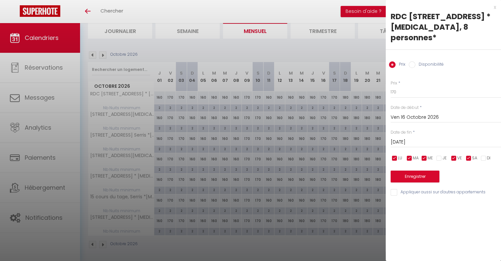
click at [423, 155] on input "checkbox" at bounding box center [424, 158] width 7 height 7
click at [411, 155] on input "checkbox" at bounding box center [410, 158] width 7 height 7
click at [396, 155] on input "checkbox" at bounding box center [395, 158] width 7 height 7
drag, startPoint x: 400, startPoint y: 84, endPoint x: 379, endPoint y: 80, distance: 22.1
click at [379, 80] on body "🟢 Des questions ou besoin d'assistance pour la migration AirBnB? Connectez-vous…" at bounding box center [250, 120] width 501 height 286
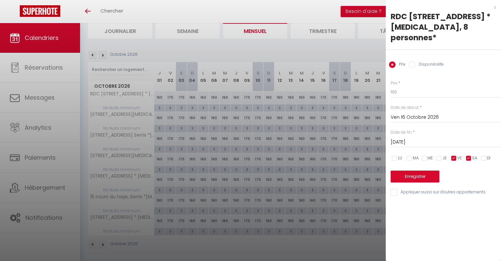
click at [392, 189] on input "Appliquer aussi sur d'autres appartements" at bounding box center [446, 192] width 110 height 7
click at [410, 170] on button "Enregistrer" at bounding box center [415, 176] width 49 height 12
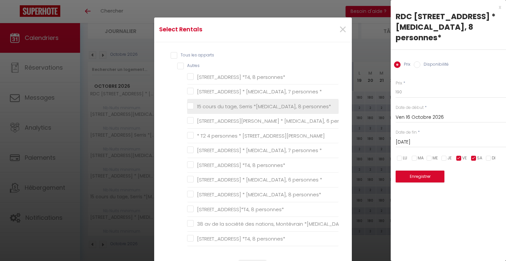
click at [187, 106] on personnes\* "15 cours du tage, Serris *[MEDICAL_DATA], 8 personnes*" at bounding box center [263, 106] width 152 height 7
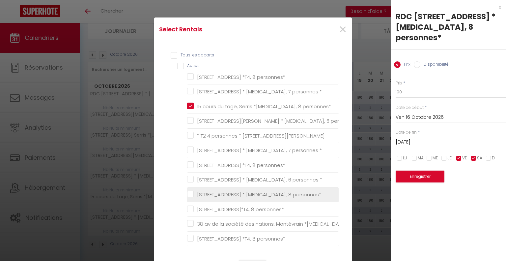
click at [187, 195] on personnes\* "[STREET_ADDRESS] * [MEDICAL_DATA], 8 personnes*" at bounding box center [263, 194] width 152 height 7
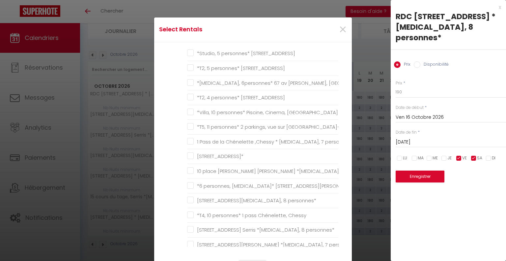
scroll to position [363, 0]
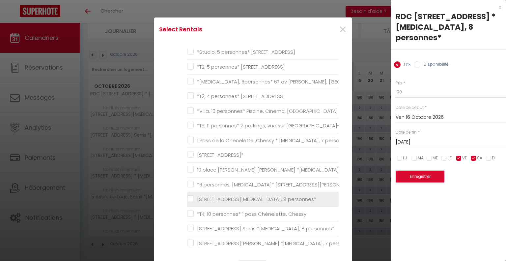
click at [187, 197] on personnes\* "[STREET_ADDRESS][MEDICAL_DATA], 8 personnes*" at bounding box center [263, 199] width 152 height 7
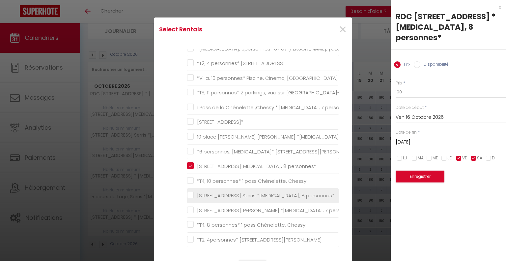
click at [188, 193] on personnes\* "[STREET_ADDRESS] Serris *[MEDICAL_DATA], 8 personnes*" at bounding box center [263, 195] width 152 height 7
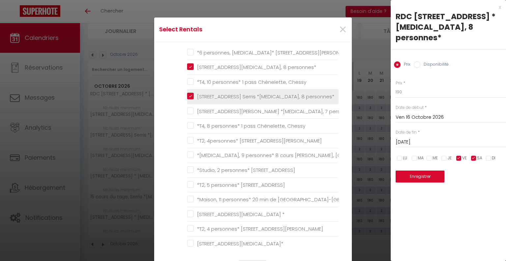
scroll to position [528, 0]
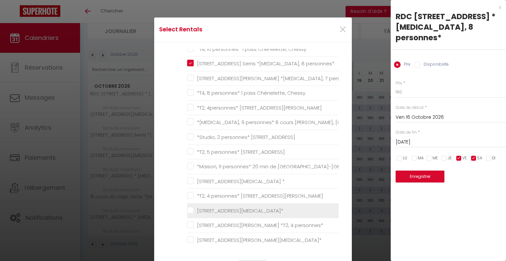
click at [188, 203] on li "[STREET_ADDRESS][MEDICAL_DATA]*" at bounding box center [263, 210] width 152 height 15
click at [188, 207] on 8personnes\* "[STREET_ADDRESS][MEDICAL_DATA]*" at bounding box center [263, 210] width 152 height 7
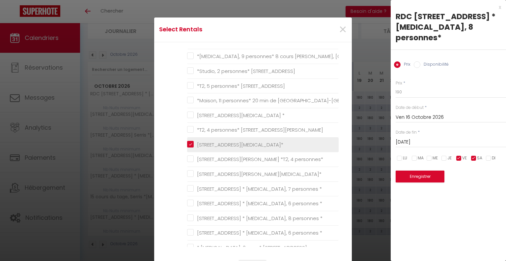
scroll to position [626, 0]
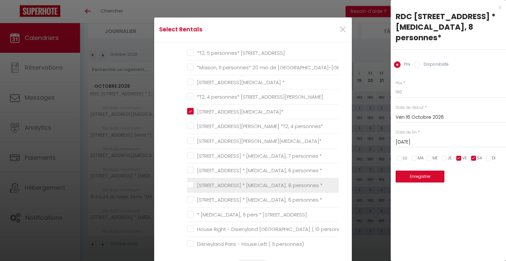
click at [190, 183] on \* "[STREET_ADDRESS] * [MEDICAL_DATA], 8 personnes *" at bounding box center [263, 185] width 152 height 7
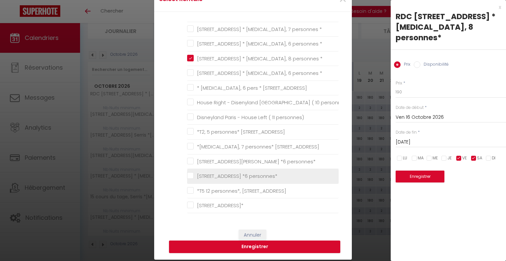
scroll to position [66, 0]
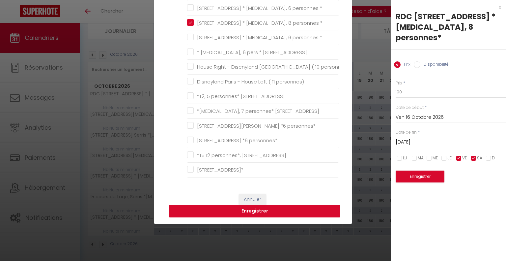
click at [261, 209] on button "Enregistrer" at bounding box center [254, 211] width 171 height 13
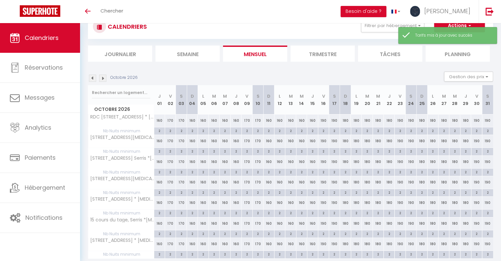
scroll to position [46, 0]
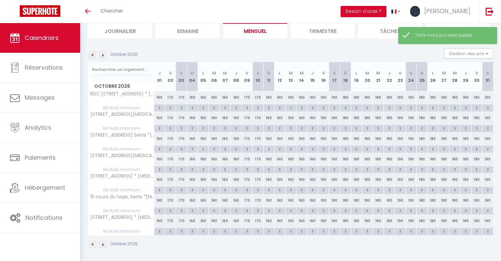
click at [104, 55] on img at bounding box center [102, 54] width 7 height 7
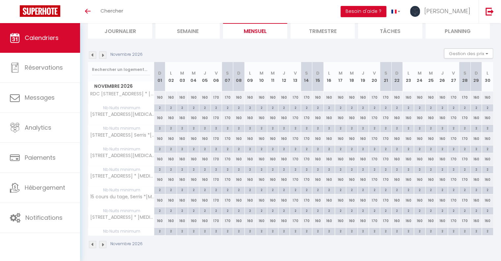
click at [159, 97] on div "160" at bounding box center [159, 97] width 11 height 12
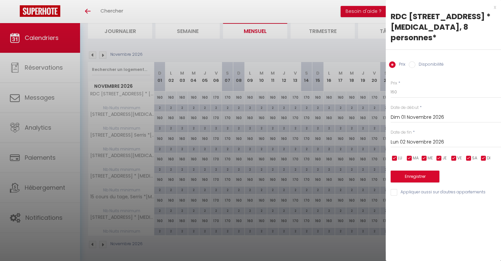
click at [420, 138] on input "Lun 02 Novembre 2026" at bounding box center [446, 142] width 110 height 9
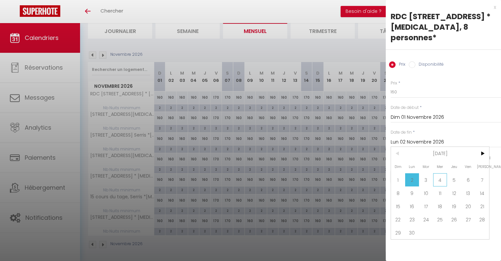
click at [438, 173] on span "4" at bounding box center [441, 179] width 14 height 13
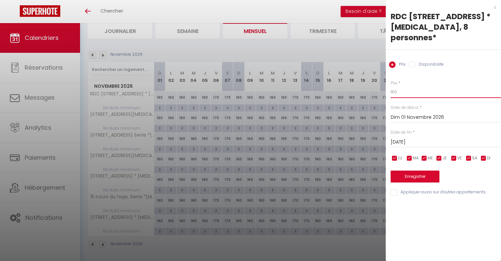
drag, startPoint x: 400, startPoint y: 83, endPoint x: 386, endPoint y: 80, distance: 13.8
click at [386, 80] on div "Prix * 160 Statut * Disponible Indisponible Date de début * [DATE] < [DATE] > D…" at bounding box center [443, 134] width 115 height 125
click at [390, 181] on div "Prix * 180 Statut * Disponible Indisponible Date de début * [DATE] < [DATE] > D…" at bounding box center [443, 134] width 115 height 125
click at [394, 189] on input "Appliquer aussi sur d'autres appartements" at bounding box center [446, 192] width 110 height 7
click at [406, 170] on button "Enregistrer" at bounding box center [415, 176] width 49 height 12
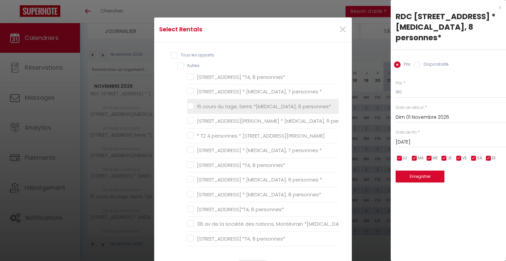
click at [187, 104] on personnes\* "15 cours du tage, Serris *[MEDICAL_DATA], 8 personnes*" at bounding box center [263, 106] width 152 height 7
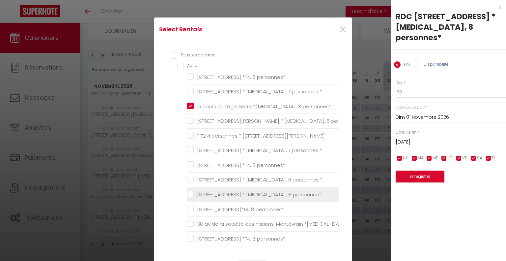
click at [188, 194] on personnes\* "[STREET_ADDRESS] * [MEDICAL_DATA], 8 personnes*" at bounding box center [263, 194] width 152 height 7
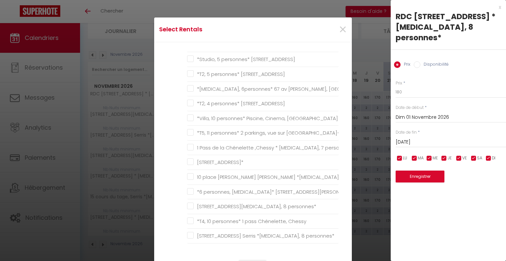
scroll to position [363, 0]
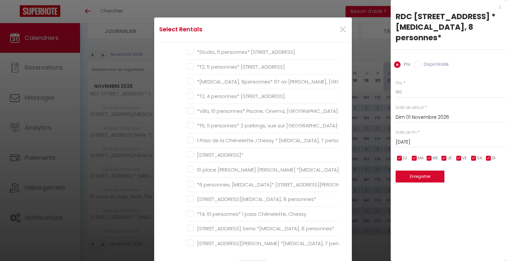
click at [188, 196] on personnes\* "[STREET_ADDRESS][MEDICAL_DATA], 8 personnes*" at bounding box center [263, 199] width 152 height 7
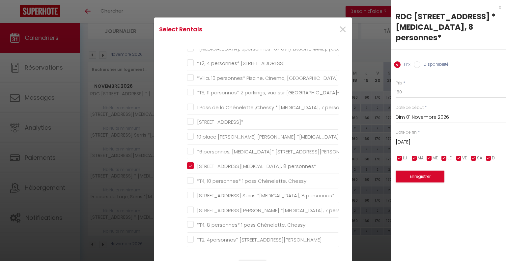
click at [188, 194] on personnes\* "[STREET_ADDRESS] Serris *[MEDICAL_DATA], 8 personnes*" at bounding box center [263, 195] width 152 height 7
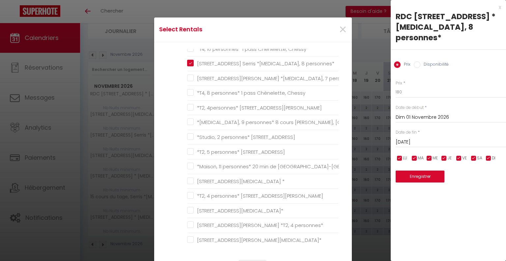
scroll to position [561, 0]
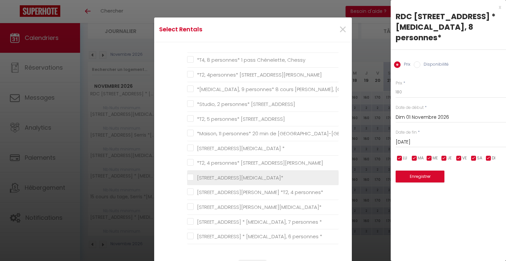
click at [189, 175] on 8personnes\* "[STREET_ADDRESS][MEDICAL_DATA]*" at bounding box center [263, 177] width 152 height 7
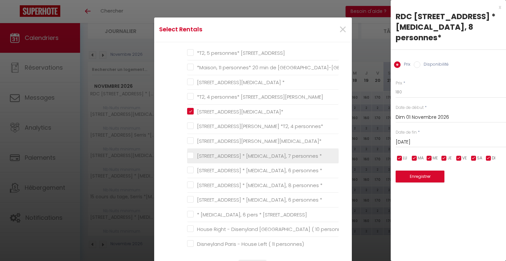
scroll to position [659, 0]
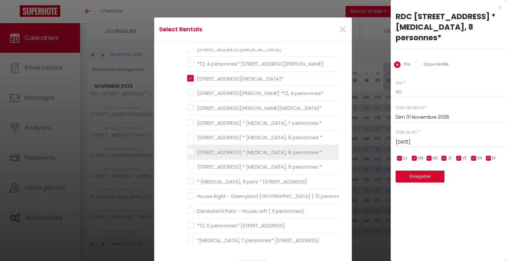
click at [188, 151] on \* "[STREET_ADDRESS] * [MEDICAL_DATA], 8 personnes *" at bounding box center [263, 152] width 152 height 7
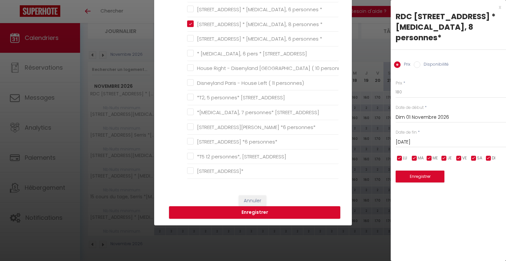
scroll to position [66, 0]
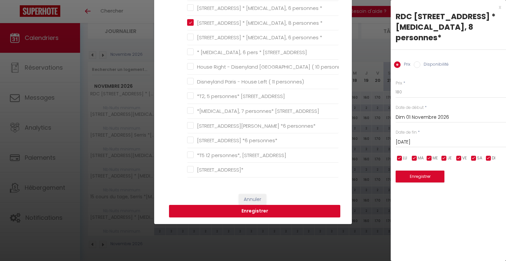
click at [247, 209] on button "Enregistrer" at bounding box center [254, 211] width 171 height 13
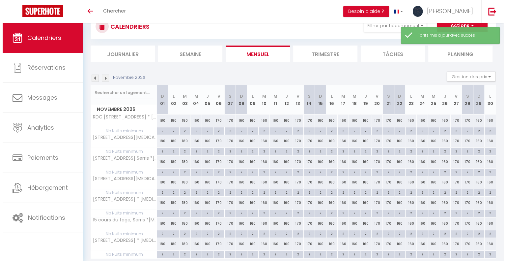
scroll to position [46, 0]
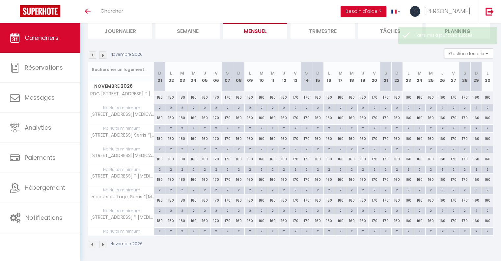
click at [261, 97] on div "160" at bounding box center [261, 97] width 11 height 12
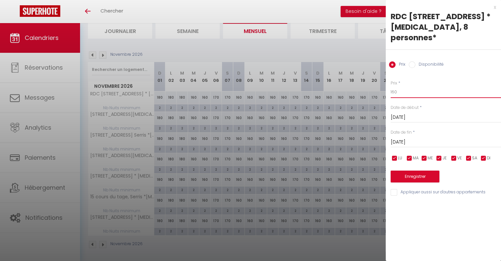
drag, startPoint x: 396, startPoint y: 82, endPoint x: 374, endPoint y: 82, distance: 21.4
click at [374, 82] on body "🟢 Des questions ou besoin d'assistance pour la migration AirBnB? Connectez-vous…" at bounding box center [250, 120] width 501 height 286
click at [395, 189] on input "Appliquer aussi sur d'autres appartements" at bounding box center [446, 192] width 110 height 7
click at [404, 170] on button "Enregistrer" at bounding box center [415, 176] width 49 height 12
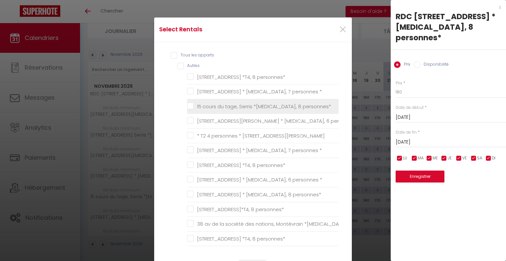
click at [187, 107] on personnes\* "15 cours du tage, Serris *[MEDICAL_DATA], 8 personnes*" at bounding box center [263, 106] width 152 height 7
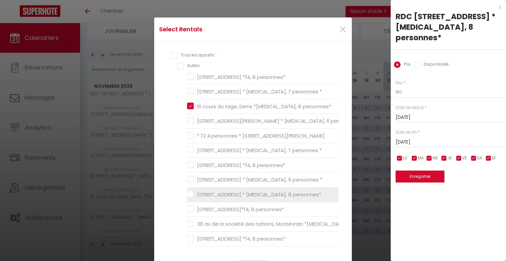
click at [190, 194] on personnes\* "[STREET_ADDRESS] * [MEDICAL_DATA], 8 personnes*" at bounding box center [263, 194] width 152 height 7
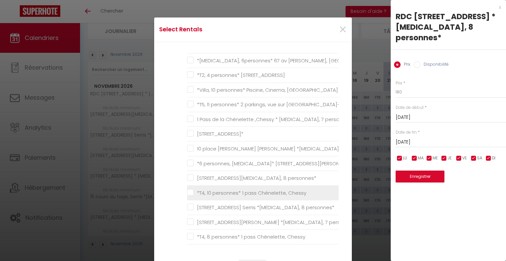
scroll to position [396, 0]
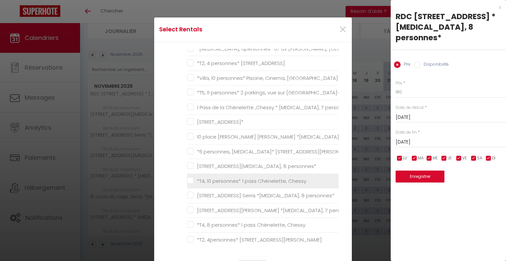
click at [190, 194] on personnes\* "[STREET_ADDRESS] Serris *[MEDICAL_DATA], 8 personnes*" at bounding box center [263, 195] width 152 height 7
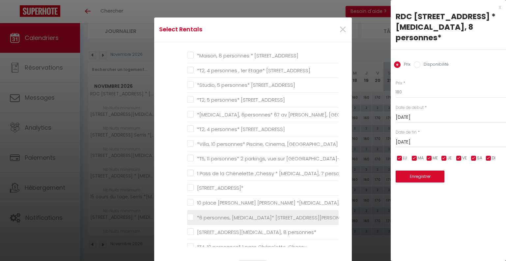
scroll to position [363, 0]
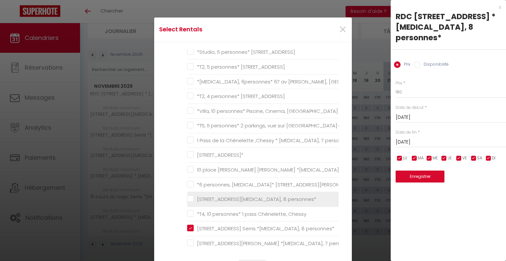
click at [188, 196] on personnes\* "[STREET_ADDRESS][MEDICAL_DATA], 8 personnes*" at bounding box center [263, 199] width 152 height 7
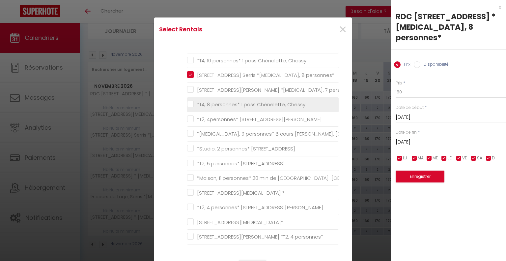
scroll to position [528, 0]
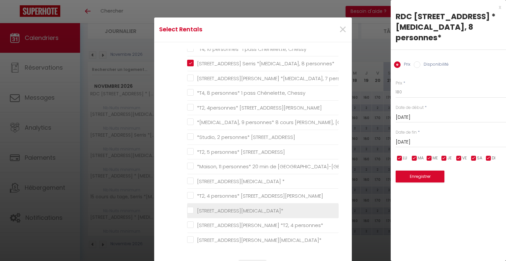
click at [188, 207] on 8personnes\* "[STREET_ADDRESS][MEDICAL_DATA]*" at bounding box center [263, 210] width 152 height 7
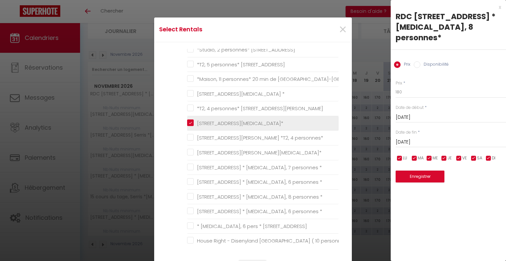
scroll to position [626, 0]
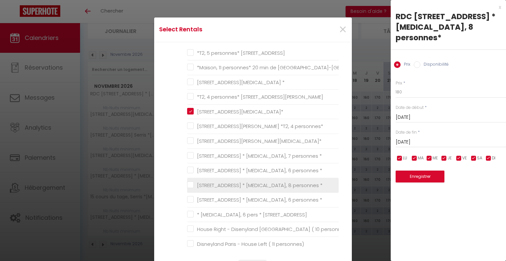
click at [188, 183] on \* "[STREET_ADDRESS] * [MEDICAL_DATA], 8 personnes *" at bounding box center [263, 185] width 152 height 7
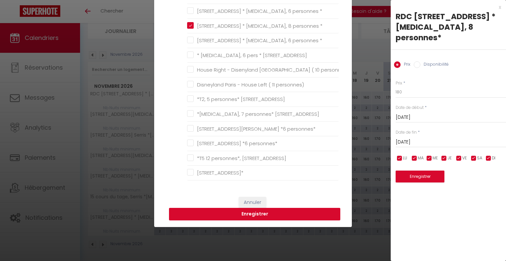
scroll to position [66, 0]
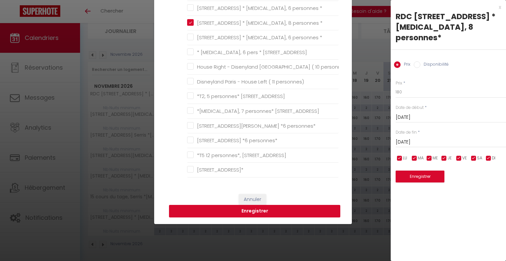
click at [256, 211] on button "Enregistrer" at bounding box center [254, 211] width 171 height 13
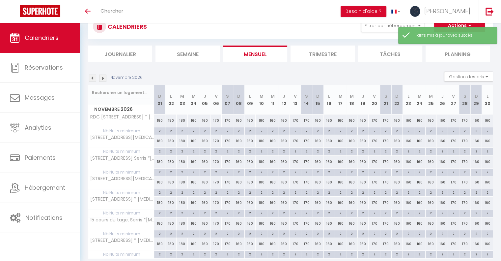
scroll to position [46, 0]
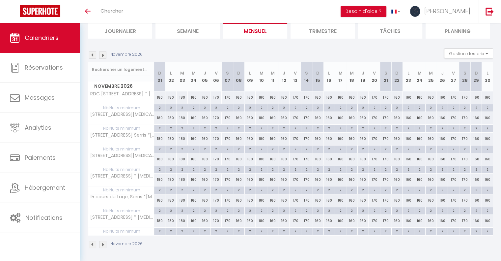
click at [104, 58] on img at bounding box center [102, 54] width 7 height 7
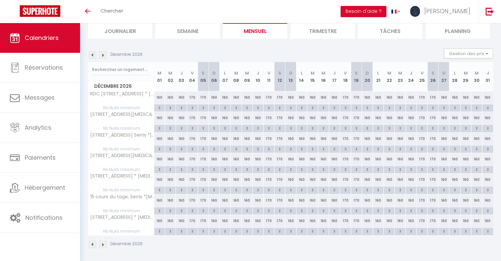
click at [343, 98] on div "170" at bounding box center [345, 97] width 11 height 12
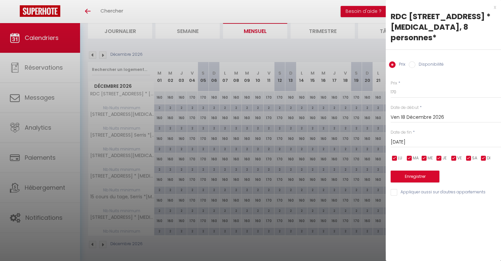
click at [424, 138] on input "[DATE]" at bounding box center [446, 142] width 110 height 9
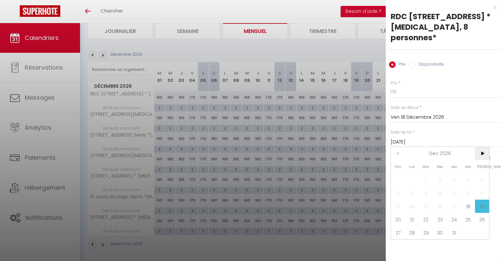
click at [484, 147] on span ">" at bounding box center [482, 153] width 14 height 13
click at [470, 173] on span "1" at bounding box center [469, 179] width 14 height 13
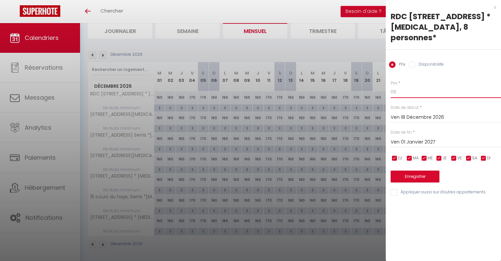
drag, startPoint x: 387, startPoint y: 82, endPoint x: 371, endPoint y: 82, distance: 15.8
click at [372, 82] on body "🟢 Des questions ou besoin d'assistance pour la migration AirBnB? Connectez-vous…" at bounding box center [250, 120] width 501 height 286
drag, startPoint x: 442, startPoint y: 231, endPoint x: 460, endPoint y: 170, distance: 63.9
click at [442, 228] on div "x RDC [STREET_ADDRESS] * [MEDICAL_DATA], 8 personnes* Prix Disponibilité Prix *…" at bounding box center [443, 130] width 115 height 261
drag, startPoint x: 472, startPoint y: 147, endPoint x: 465, endPoint y: 149, distance: 7.0
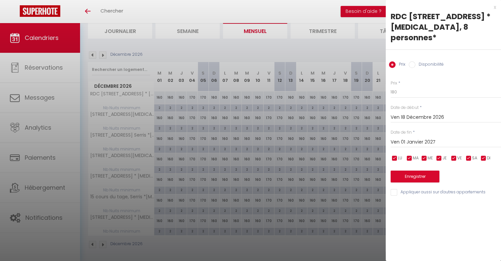
click at [472, 155] on input "checkbox" at bounding box center [469, 158] width 7 height 7
click at [453, 155] on input "checkbox" at bounding box center [454, 158] width 7 height 7
click at [399, 189] on input "Appliquer aussi sur d'autres appartements" at bounding box center [446, 192] width 110 height 7
click at [413, 170] on button "Enregistrer" at bounding box center [415, 176] width 49 height 12
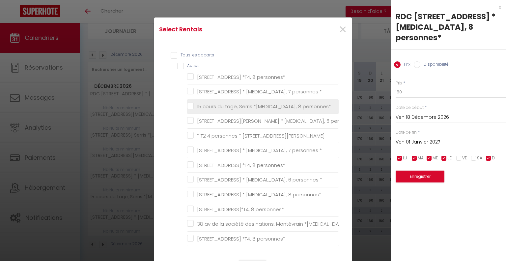
click at [191, 106] on personnes\* "15 cours du tage, Serris *[MEDICAL_DATA], 8 personnes*" at bounding box center [263, 106] width 152 height 7
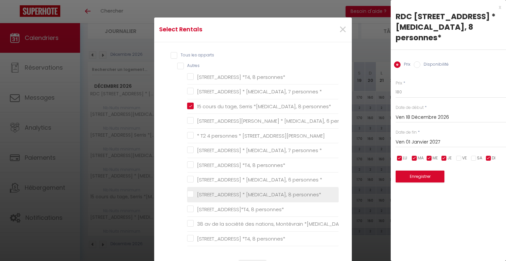
click at [187, 196] on personnes\* "[STREET_ADDRESS] * [MEDICAL_DATA], 8 personnes*" at bounding box center [263, 194] width 152 height 7
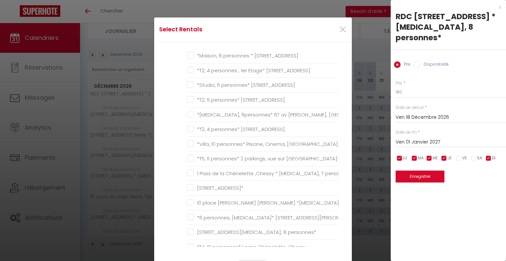
scroll to position [363, 0]
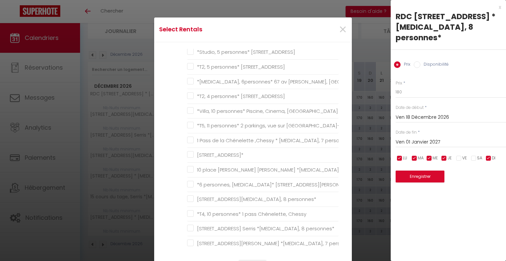
click at [187, 196] on personnes\* "[STREET_ADDRESS][MEDICAL_DATA], 8 personnes*" at bounding box center [263, 199] width 152 height 7
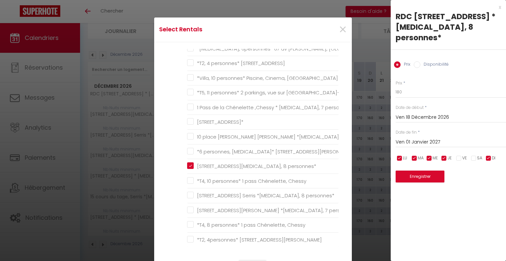
scroll to position [429, 0]
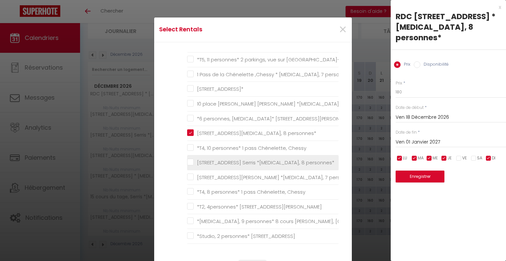
click at [191, 159] on personnes\* "[STREET_ADDRESS] Serris *[MEDICAL_DATA], 8 personnes*" at bounding box center [263, 162] width 152 height 7
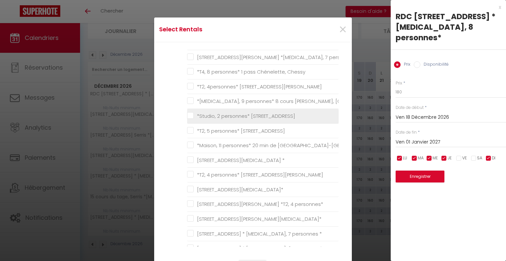
scroll to position [561, 0]
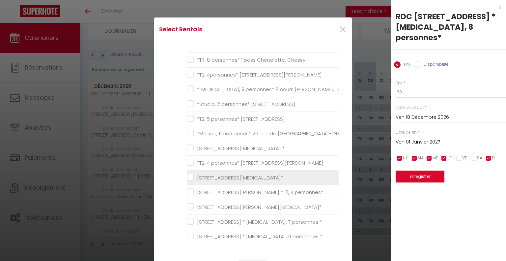
click at [189, 175] on 8personnes\* "[STREET_ADDRESS][MEDICAL_DATA]*" at bounding box center [263, 177] width 152 height 7
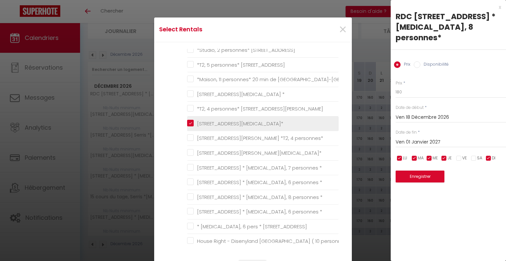
scroll to position [626, 0]
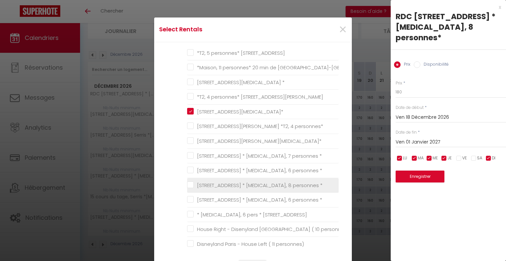
click at [189, 183] on \* "[STREET_ADDRESS] * [MEDICAL_DATA], 8 personnes *" at bounding box center [263, 185] width 152 height 7
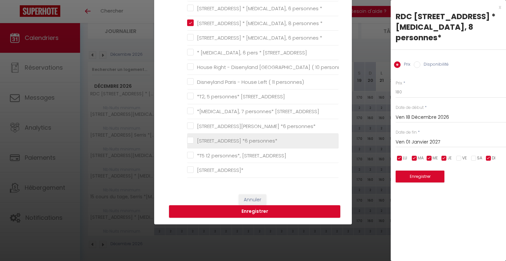
scroll to position [66, 0]
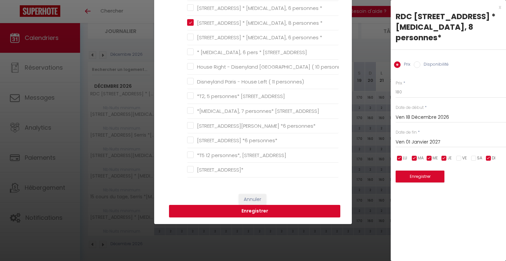
click at [257, 208] on button "Enregistrer" at bounding box center [254, 211] width 171 height 13
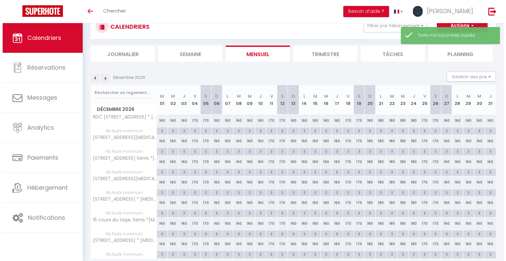
scroll to position [46, 0]
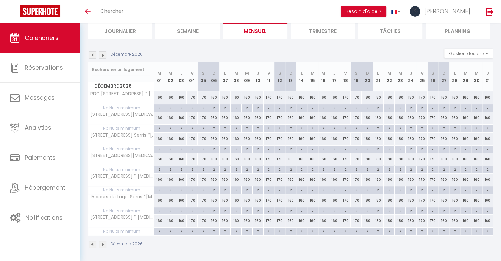
click at [345, 97] on div "170" at bounding box center [345, 97] width 11 height 12
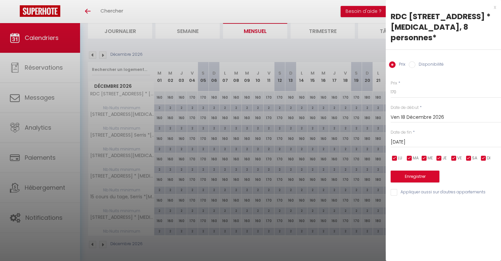
drag, startPoint x: 410, startPoint y: 123, endPoint x: 412, endPoint y: 126, distance: 3.7
click at [411, 129] on div "Date de fin * [DATE] < [DATE] > Dim Lun Mar Mer Jeu Ven Sam 1 2 3 4 5 6 7 8 9 1…" at bounding box center [446, 138] width 110 height 18
click at [414, 138] on input "[DATE]" at bounding box center [446, 142] width 110 height 9
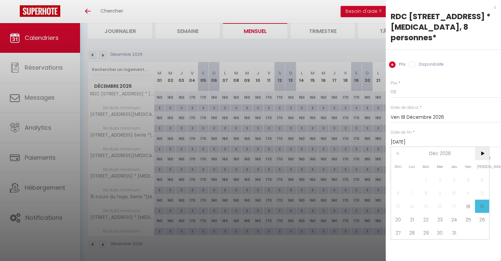
click at [485, 147] on span ">" at bounding box center [482, 153] width 14 height 13
click at [483, 173] on span "2" at bounding box center [482, 179] width 14 height 13
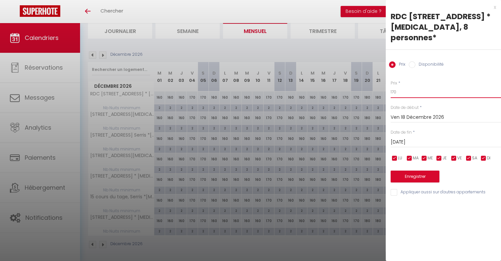
drag, startPoint x: 402, startPoint y: 80, endPoint x: 374, endPoint y: 74, distance: 28.7
click at [380, 77] on body "🟢 Des questions ou besoin d'assistance pour la migration AirBnB? Connectez-vous…" at bounding box center [250, 120] width 501 height 286
drag, startPoint x: 475, startPoint y: 223, endPoint x: 479, endPoint y: 168, distance: 54.2
click at [475, 221] on div "x RDC [STREET_ADDRESS] * [MEDICAL_DATA], 8 personnes* Prix Disponibilité Prix *…" at bounding box center [443, 130] width 115 height 261
click at [485, 155] on input "checkbox" at bounding box center [484, 158] width 7 height 7
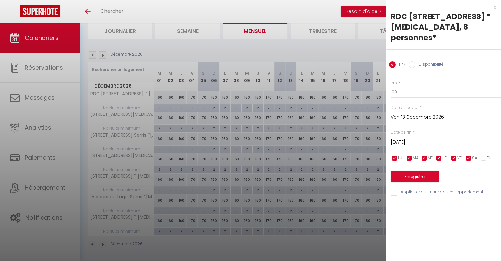
drag, startPoint x: 441, startPoint y: 147, endPoint x: 426, endPoint y: 146, distance: 14.9
click at [440, 155] on input "checkbox" at bounding box center [439, 158] width 7 height 7
click at [426, 155] on input "checkbox" at bounding box center [424, 158] width 7 height 7
click at [411, 155] on input "checkbox" at bounding box center [410, 158] width 7 height 7
click at [396, 155] on input "checkbox" at bounding box center [395, 158] width 7 height 7
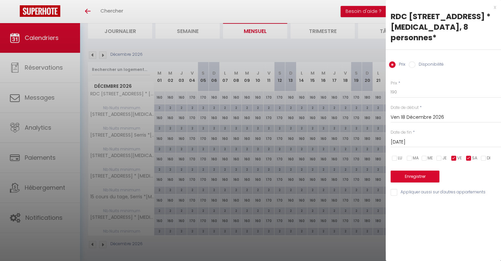
click at [393, 189] on input "Appliquer aussi sur d'autres appartements" at bounding box center [446, 192] width 110 height 7
click at [417, 170] on button "Enregistrer" at bounding box center [415, 176] width 49 height 12
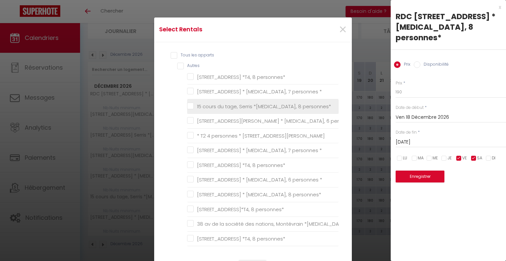
click at [188, 107] on personnes\* "15 cours du tage, Serris *[MEDICAL_DATA], 8 personnes*" at bounding box center [263, 106] width 152 height 7
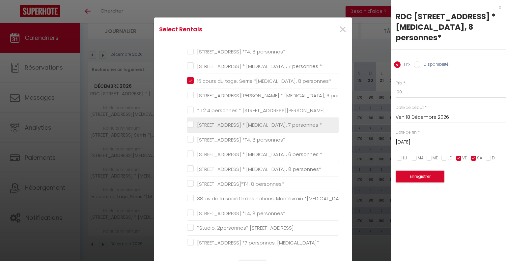
scroll to position [33, 0]
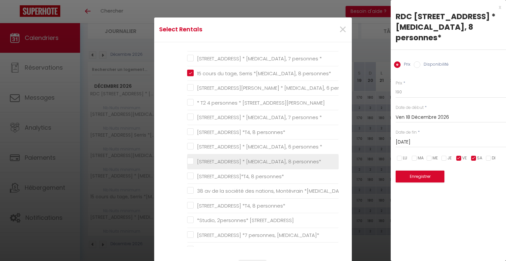
click at [189, 160] on personnes\* "[STREET_ADDRESS] * [MEDICAL_DATA], 8 personnes*" at bounding box center [263, 161] width 152 height 7
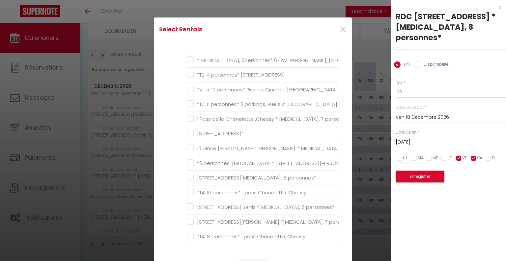
scroll to position [396, 0]
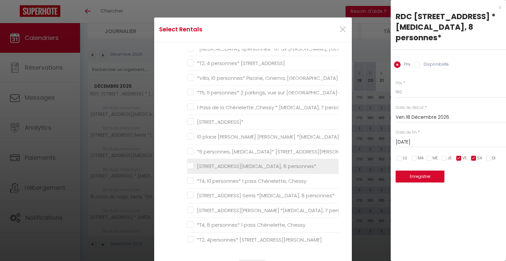
click at [189, 163] on personnes\* "[STREET_ADDRESS][MEDICAL_DATA], 8 personnes*" at bounding box center [263, 166] width 152 height 7
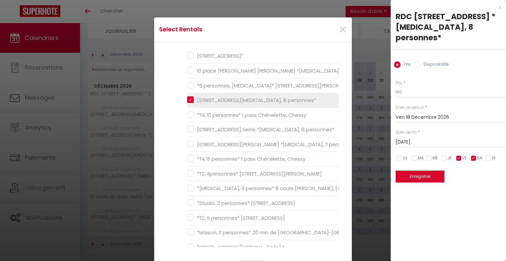
scroll to position [495, 0]
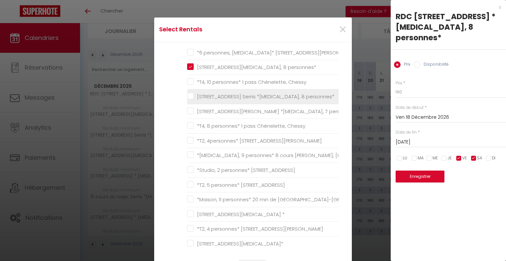
click at [188, 95] on personnes\* "[STREET_ADDRESS] Serris *[MEDICAL_DATA], 8 personnes*" at bounding box center [263, 96] width 152 height 7
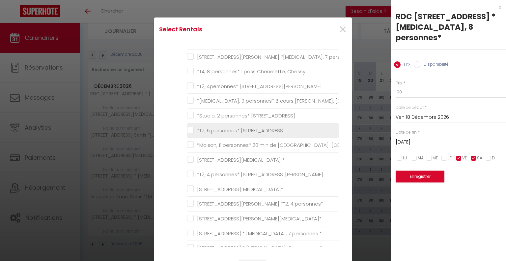
scroll to position [561, 0]
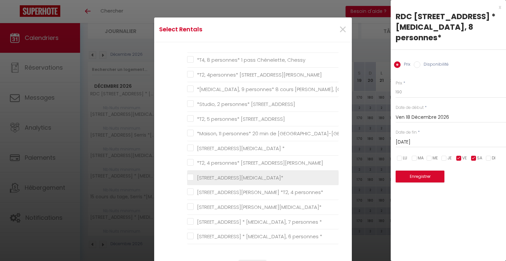
click at [187, 174] on 8personnes\* "[STREET_ADDRESS][MEDICAL_DATA]*" at bounding box center [263, 177] width 152 height 7
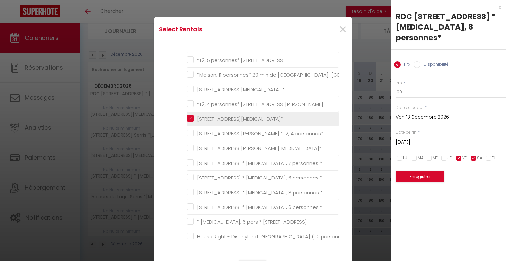
scroll to position [626, 0]
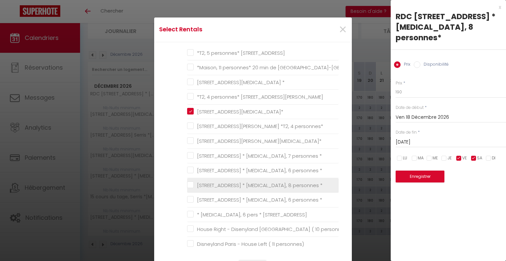
click at [188, 182] on \* "[STREET_ADDRESS] * [MEDICAL_DATA], 8 personnes *" at bounding box center [263, 185] width 152 height 7
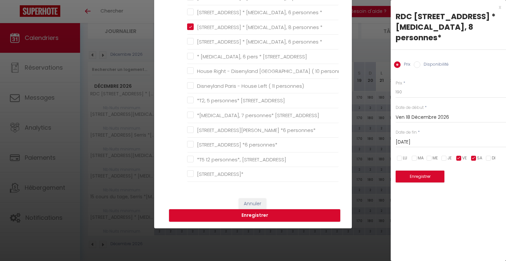
scroll to position [99, 0]
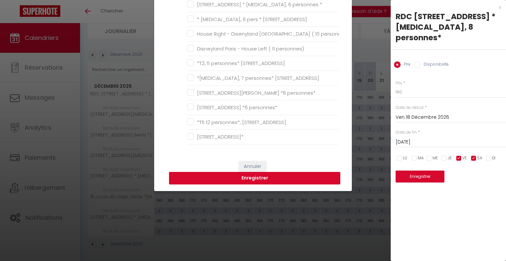
click at [247, 179] on button "Enregistrer" at bounding box center [254, 178] width 171 height 13
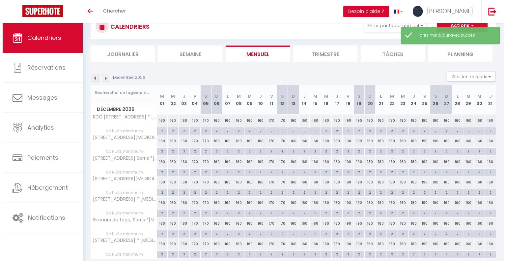
scroll to position [46, 0]
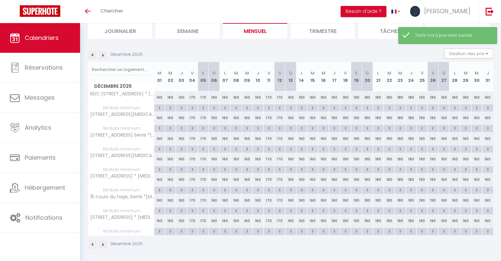
click at [443, 98] on div "160" at bounding box center [444, 97] width 11 height 12
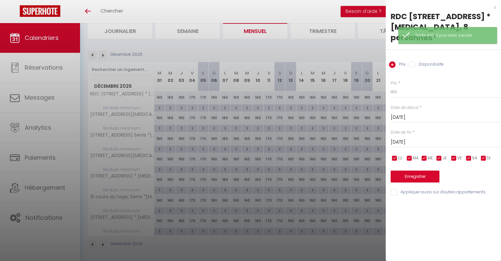
click at [440, 138] on input "[DATE]" at bounding box center [446, 142] width 110 height 9
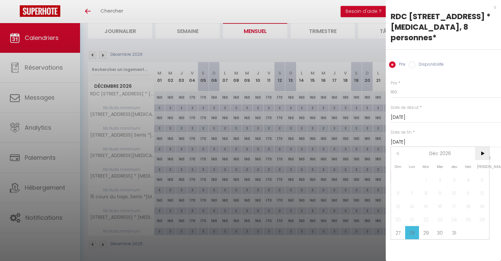
click at [481, 147] on span ">" at bounding box center [482, 153] width 14 height 13
click at [471, 173] on span "1" at bounding box center [469, 179] width 14 height 13
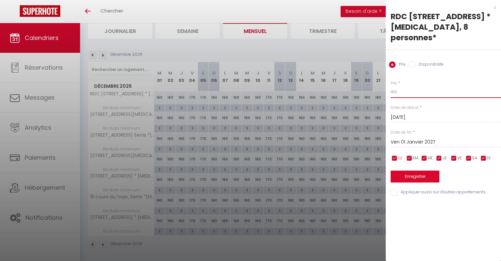
drag, startPoint x: 398, startPoint y: 83, endPoint x: 365, endPoint y: 80, distance: 33.1
click at [367, 80] on body "🟢 Des questions ou besoin d'assistance pour la migration AirBnB? Connectez-vous…" at bounding box center [250, 120] width 501 height 286
click at [394, 189] on input "Appliquer aussi sur d'autres appartements" at bounding box center [446, 192] width 110 height 7
click at [403, 170] on button "Enregistrer" at bounding box center [415, 176] width 49 height 12
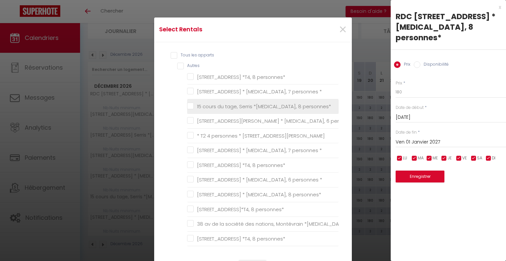
click at [187, 106] on personnes\* "15 cours du tage, Serris *[MEDICAL_DATA], 8 personnes*" at bounding box center [263, 106] width 152 height 7
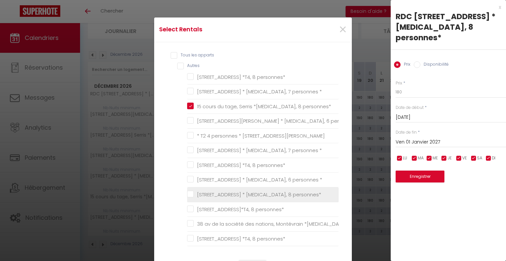
click at [190, 193] on personnes\* "[STREET_ADDRESS] * [MEDICAL_DATA], 8 personnes*" at bounding box center [263, 194] width 152 height 7
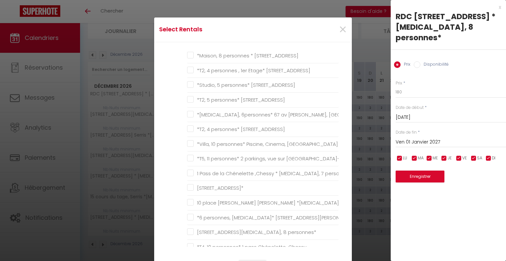
scroll to position [363, 0]
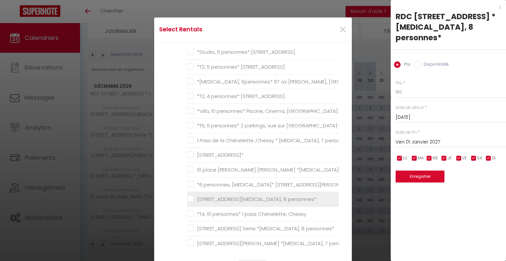
click at [189, 196] on personnes\* "[STREET_ADDRESS][MEDICAL_DATA], 8 personnes*" at bounding box center [263, 199] width 152 height 7
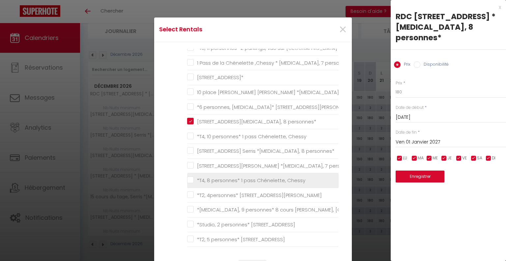
scroll to position [462, 0]
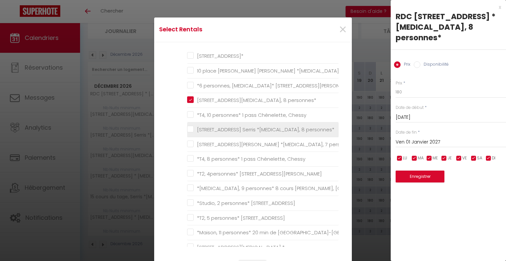
click at [187, 130] on personnes\* "[STREET_ADDRESS] Serris *[MEDICAL_DATA], 8 personnes*" at bounding box center [263, 129] width 152 height 7
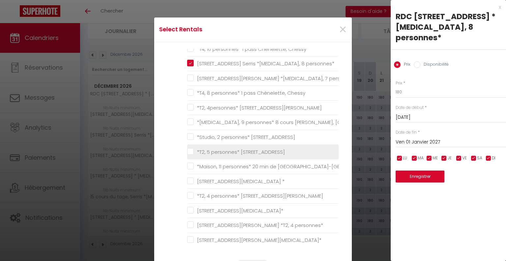
scroll to position [561, 0]
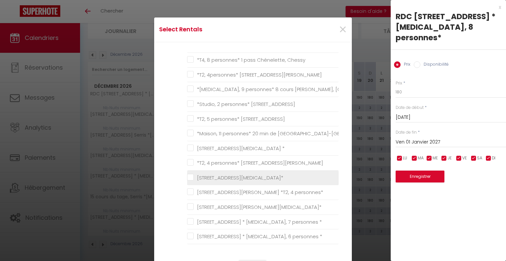
click at [187, 176] on 8personnes\* "[STREET_ADDRESS][MEDICAL_DATA]*" at bounding box center [263, 177] width 152 height 7
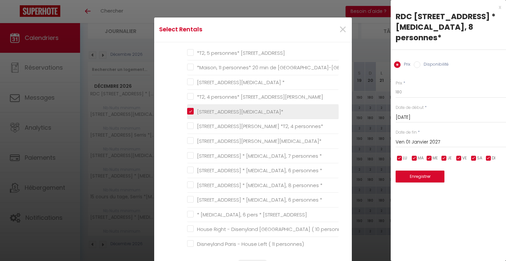
scroll to position [659, 0]
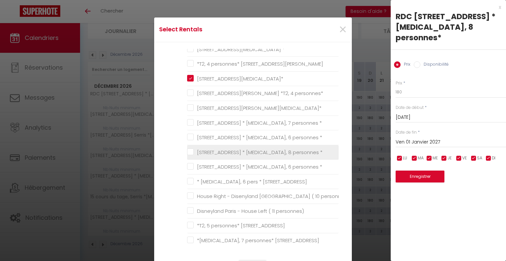
click at [189, 149] on \* "[STREET_ADDRESS] * [MEDICAL_DATA], 8 personnes *" at bounding box center [263, 152] width 152 height 7
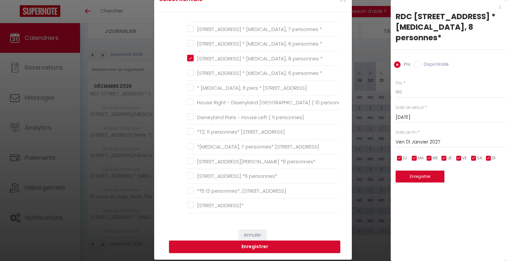
scroll to position [66, 0]
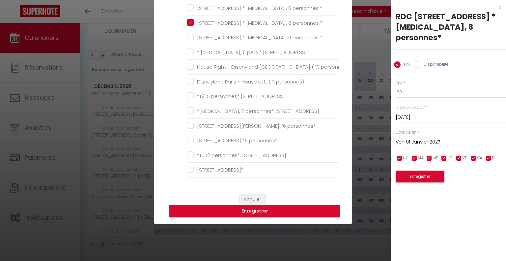
click at [258, 210] on button "Enregistrer" at bounding box center [254, 211] width 171 height 13
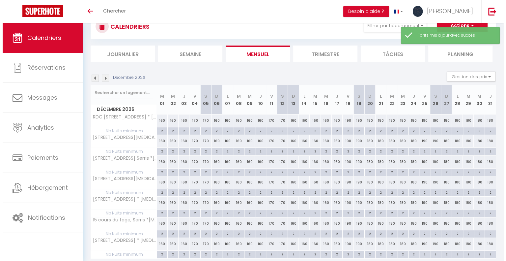
scroll to position [46, 0]
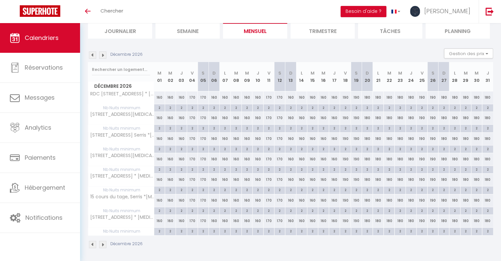
click at [420, 252] on div "Décembre 2026" at bounding box center [291, 244] width 406 height 19
click at [409, 97] on div "180" at bounding box center [411, 97] width 11 height 12
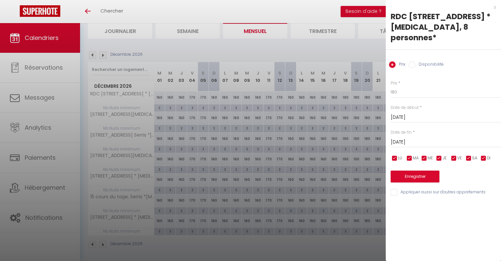
click at [430, 138] on input "[DATE]" at bounding box center [446, 142] width 110 height 9
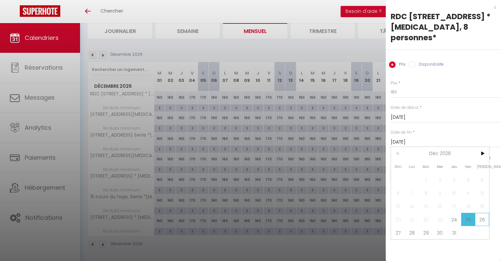
click at [483, 213] on span "26" at bounding box center [482, 219] width 14 height 13
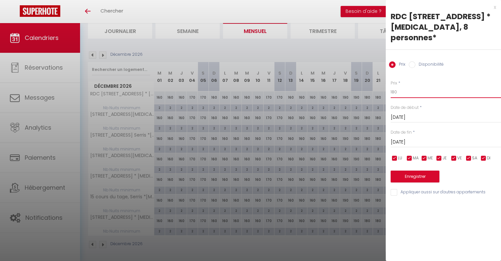
drag, startPoint x: 381, startPoint y: 78, endPoint x: 369, endPoint y: 79, distance: 12.0
click at [372, 78] on body "🟢 Des questions ou besoin d'assistance pour la migration AirBnB? Connectez-vous…" at bounding box center [250, 120] width 501 height 286
click at [395, 189] on input "Appliquer aussi sur d'autres appartements" at bounding box center [446, 192] width 110 height 7
click at [412, 170] on button "Enregistrer" at bounding box center [415, 176] width 49 height 12
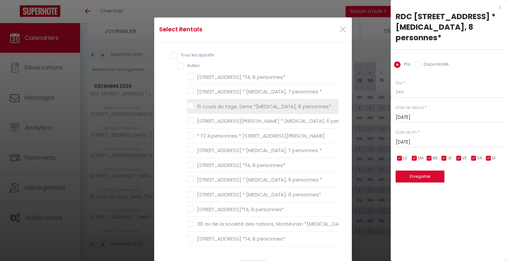
click at [189, 106] on personnes\* "15 cours du tage, Serris *[MEDICAL_DATA], 8 personnes*" at bounding box center [263, 106] width 152 height 7
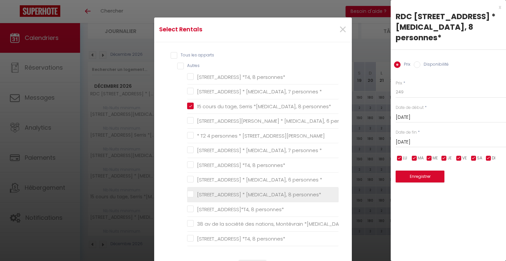
click at [190, 196] on personnes\* "[STREET_ADDRESS] * [MEDICAL_DATA], 8 personnes*" at bounding box center [263, 194] width 152 height 7
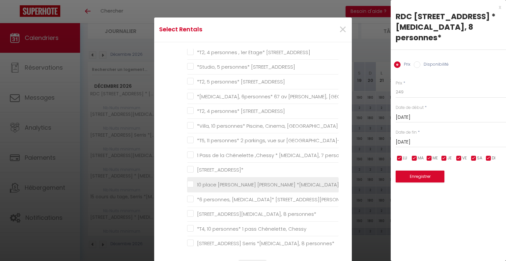
scroll to position [363, 0]
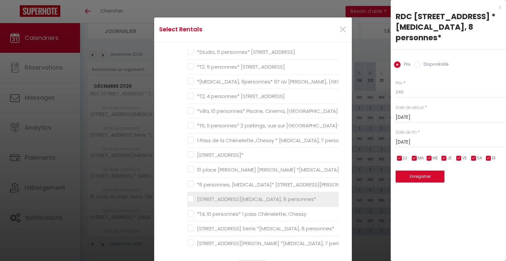
click at [189, 196] on personnes\* "[STREET_ADDRESS][MEDICAL_DATA], 8 personnes*" at bounding box center [263, 199] width 152 height 7
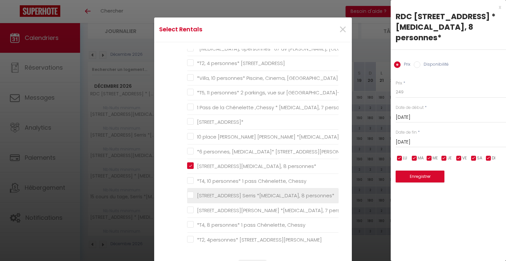
click at [189, 194] on personnes\* "[STREET_ADDRESS] Serris *[MEDICAL_DATA], 8 personnes*" at bounding box center [263, 195] width 152 height 7
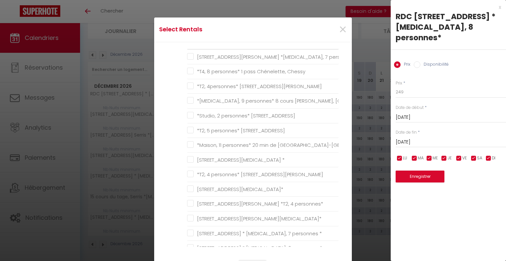
scroll to position [561, 0]
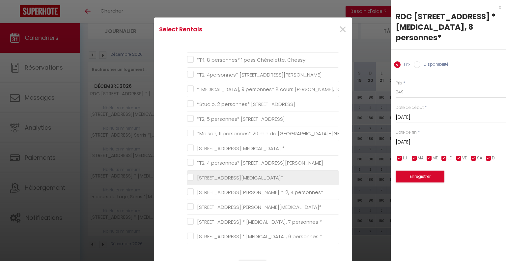
click at [189, 175] on 8personnes\* "[STREET_ADDRESS][MEDICAL_DATA]*" at bounding box center [263, 177] width 152 height 7
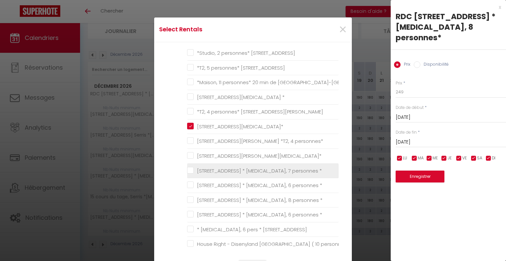
scroll to position [626, 0]
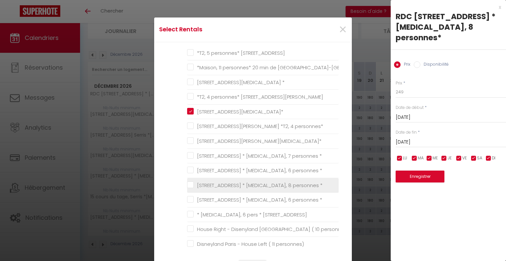
click at [190, 183] on \* "[STREET_ADDRESS] * [MEDICAL_DATA], 8 personnes *" at bounding box center [263, 185] width 152 height 7
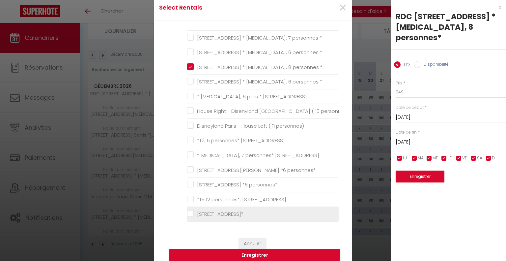
scroll to position [33, 0]
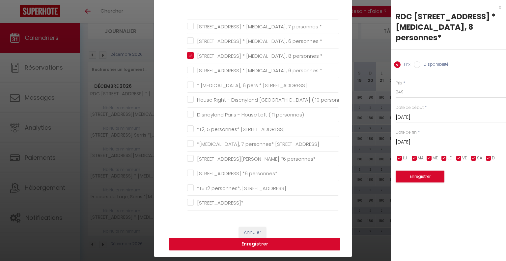
click at [267, 242] on button "Enregistrer" at bounding box center [254, 244] width 171 height 13
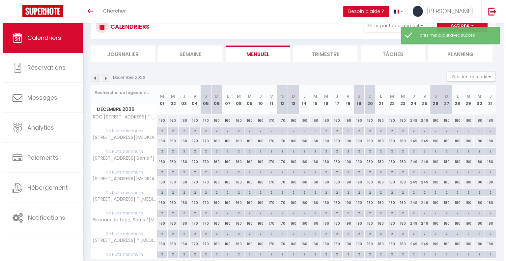
scroll to position [46, 0]
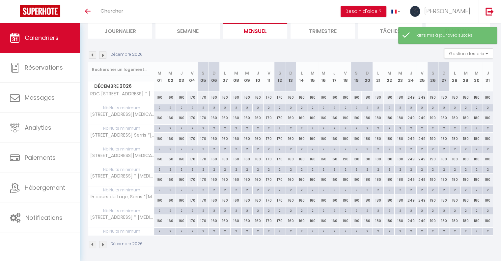
click at [477, 98] on div "180" at bounding box center [476, 97] width 11 height 12
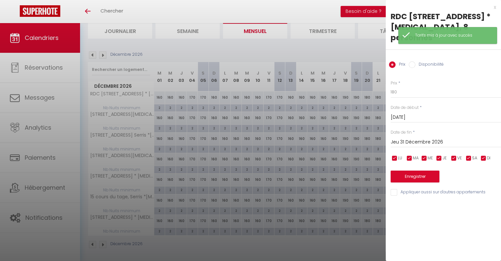
click at [417, 138] on input "Jeu 31 Décembre 2026" at bounding box center [446, 142] width 110 height 9
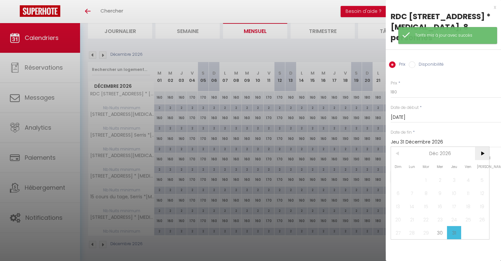
click at [479, 147] on span ">" at bounding box center [482, 153] width 14 height 13
click at [478, 173] on span "2" at bounding box center [482, 179] width 14 height 13
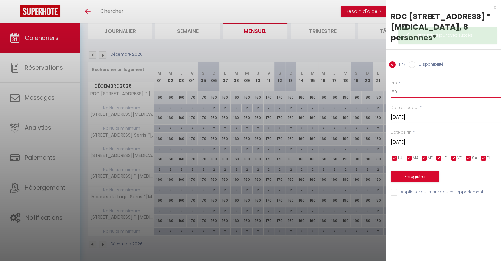
drag, startPoint x: 396, startPoint y: 80, endPoint x: 360, endPoint y: 78, distance: 35.7
click at [361, 77] on body "🟢 Des questions ou besoin d'assistance pour la migration AirBnB? Connectez-vous…" at bounding box center [250, 120] width 501 height 286
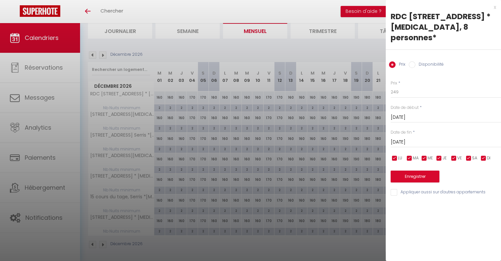
drag, startPoint x: 394, startPoint y: 179, endPoint x: 406, endPoint y: 168, distance: 16.1
click at [394, 189] on input "Appliquer aussi sur d'autres appartements" at bounding box center [446, 192] width 110 height 7
click at [407, 170] on button "Enregistrer" at bounding box center [415, 176] width 49 height 12
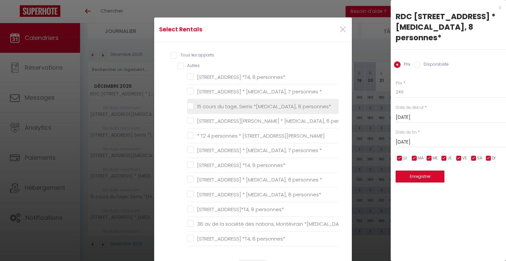
click at [189, 105] on personnes\* "15 cours du tage, Serris *[MEDICAL_DATA], 8 personnes*" at bounding box center [263, 106] width 152 height 7
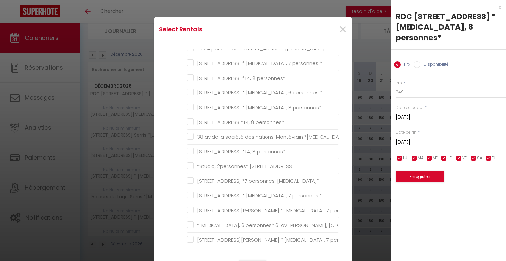
scroll to position [99, 0]
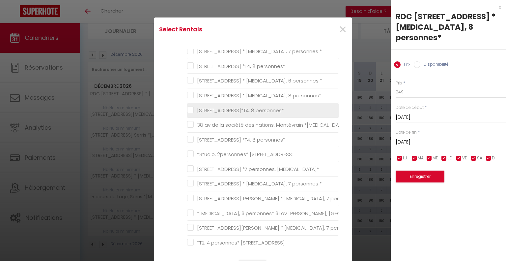
click at [190, 103] on li "[STREET_ADDRESS]*T4, 8 personnes*" at bounding box center [263, 110] width 152 height 15
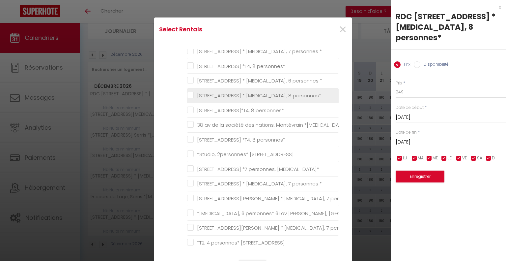
click at [190, 96] on personnes\* "[STREET_ADDRESS] * [MEDICAL_DATA], 8 personnes*" at bounding box center [263, 95] width 152 height 7
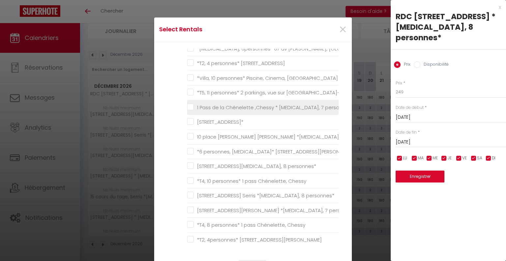
scroll to position [429, 0]
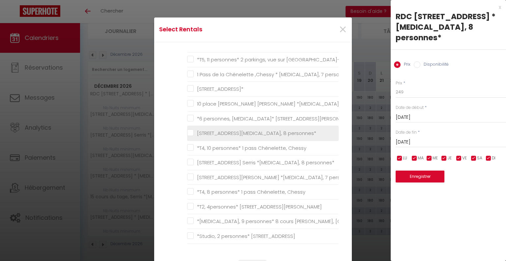
click at [189, 130] on personnes\* "[STREET_ADDRESS][MEDICAL_DATA], 8 personnes*" at bounding box center [263, 133] width 152 height 7
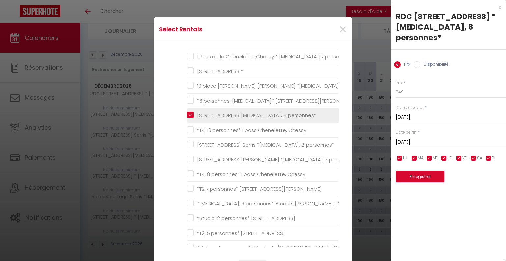
scroll to position [462, 0]
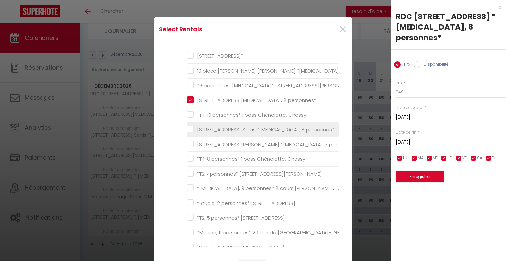
click at [189, 129] on personnes\* "[STREET_ADDRESS] Serris *[MEDICAL_DATA], 8 personnes*" at bounding box center [263, 129] width 152 height 7
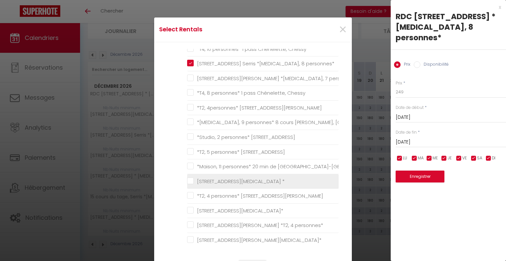
scroll to position [561, 0]
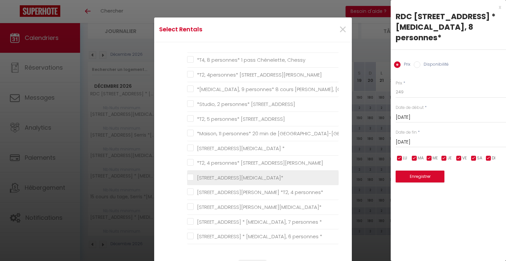
click at [189, 174] on 8personnes\* "[STREET_ADDRESS][MEDICAL_DATA]*" at bounding box center [263, 177] width 152 height 7
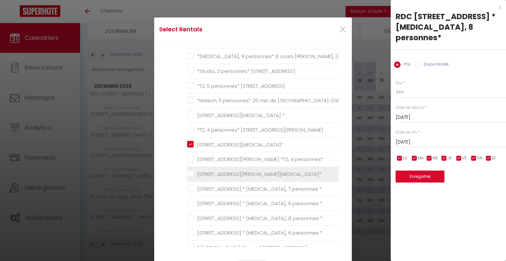
scroll to position [626, 0]
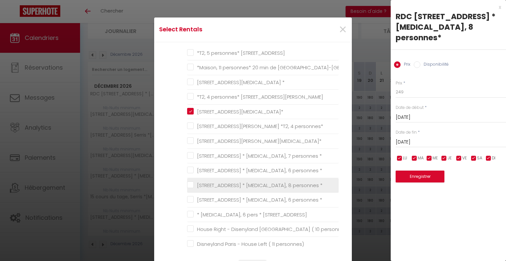
click at [190, 182] on \* "[STREET_ADDRESS] * [MEDICAL_DATA], 8 personnes *" at bounding box center [263, 185] width 152 height 7
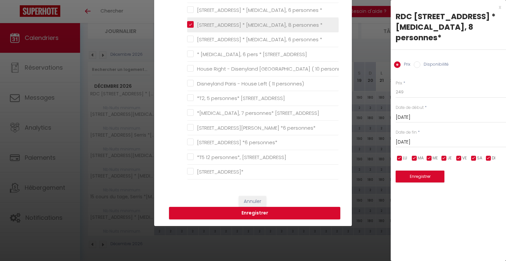
scroll to position [66, 0]
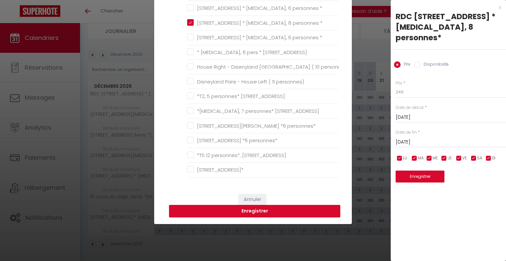
click at [253, 212] on button "Enregistrer" at bounding box center [254, 211] width 171 height 13
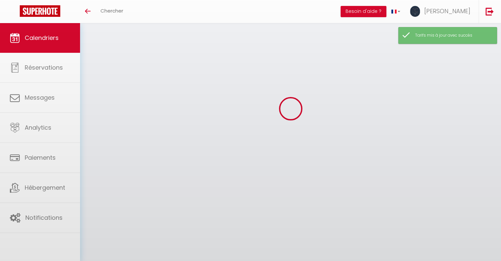
scroll to position [46, 0]
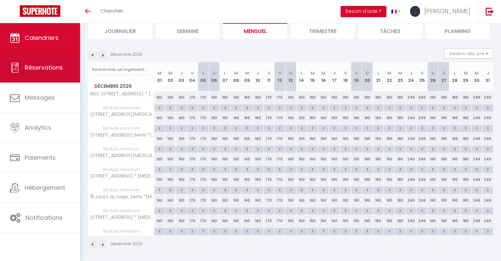
click at [53, 71] on span "Réservations" at bounding box center [44, 67] width 38 height 8
